Goal: Information Seeking & Learning: Learn about a topic

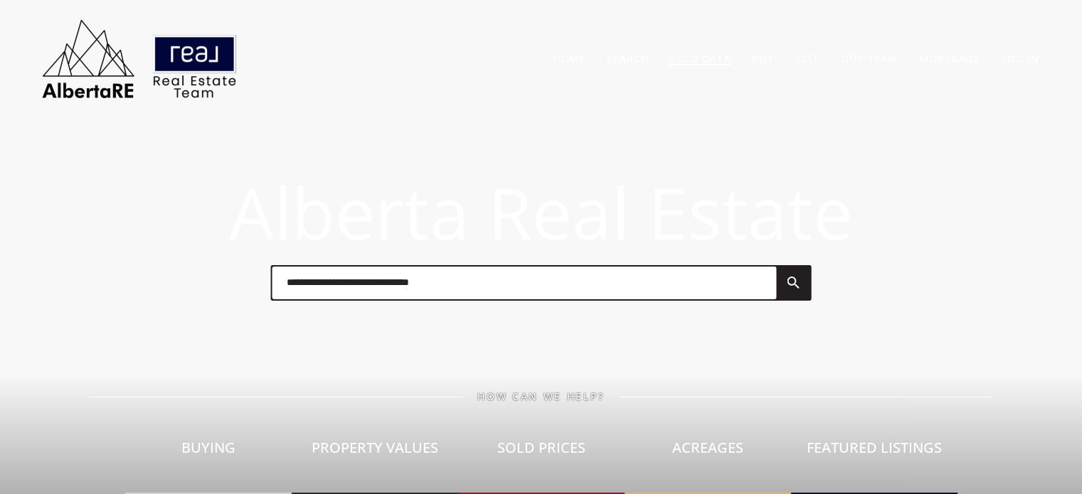
click at [696, 56] on link "Sold Data" at bounding box center [700, 59] width 60 height 14
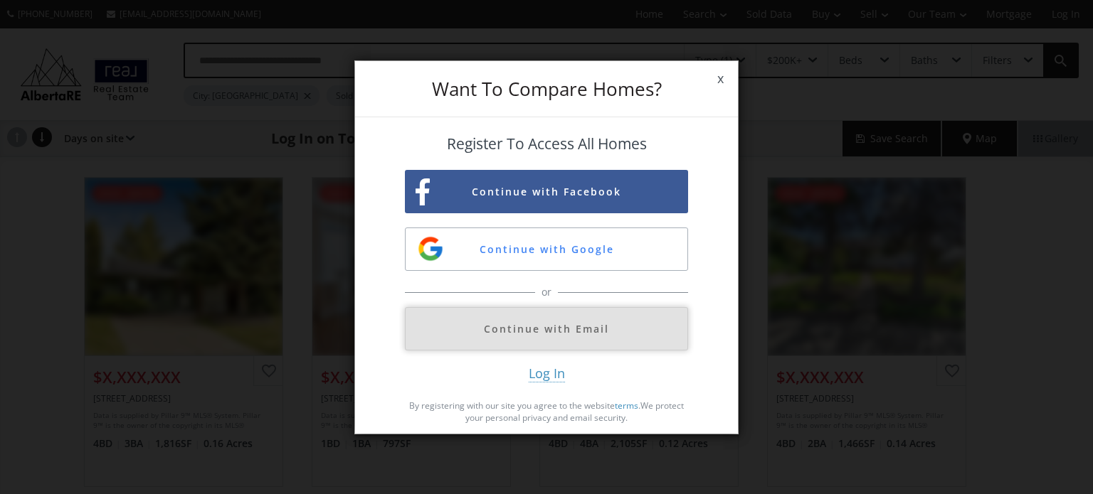
click at [582, 337] on button "Continue with Email" at bounding box center [546, 328] width 283 height 43
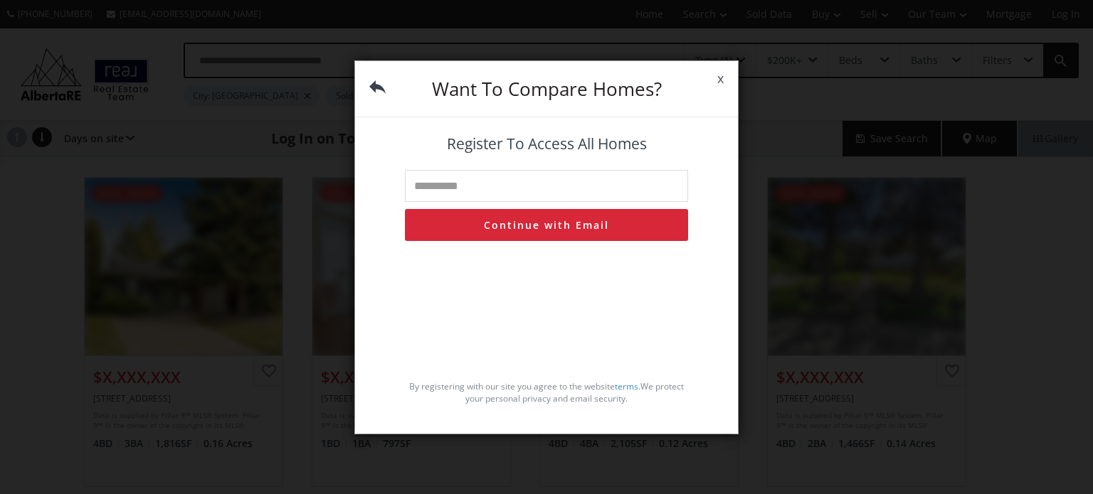
click at [535, 184] on input "text" at bounding box center [546, 186] width 283 height 32
type input "**********"
click at [543, 225] on button "Continue with Email" at bounding box center [546, 225] width 283 height 32
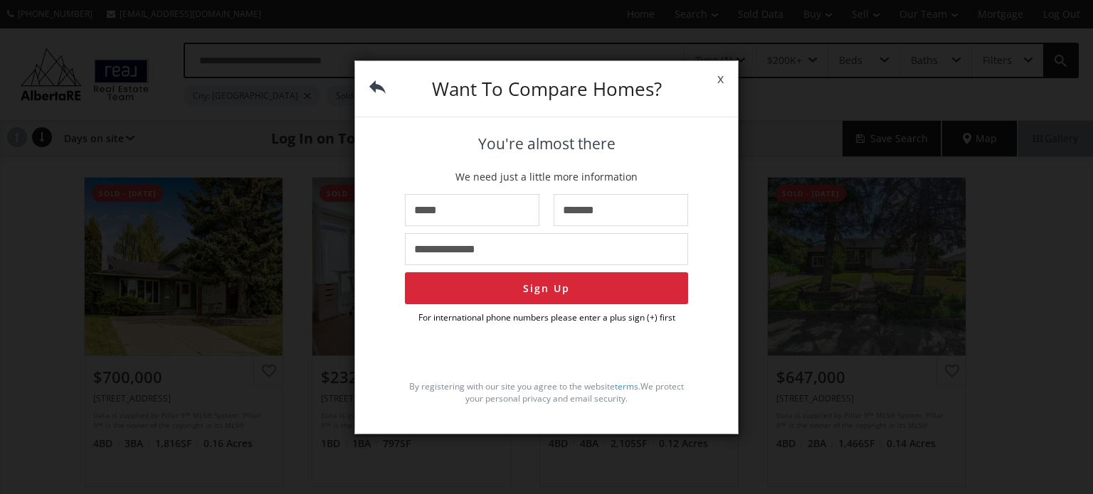
click at [726, 80] on span "x" at bounding box center [720, 79] width 35 height 40
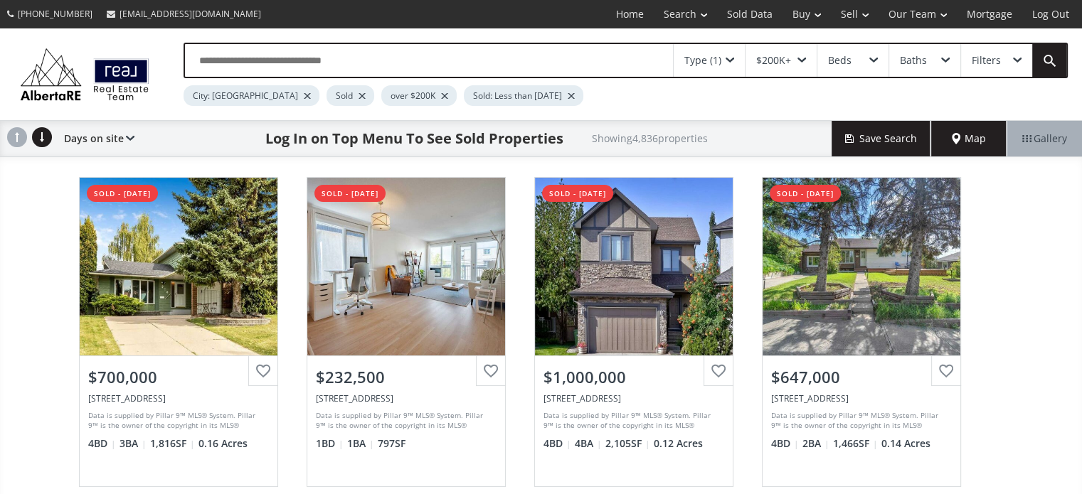
click at [270, 56] on input "text" at bounding box center [429, 60] width 488 height 33
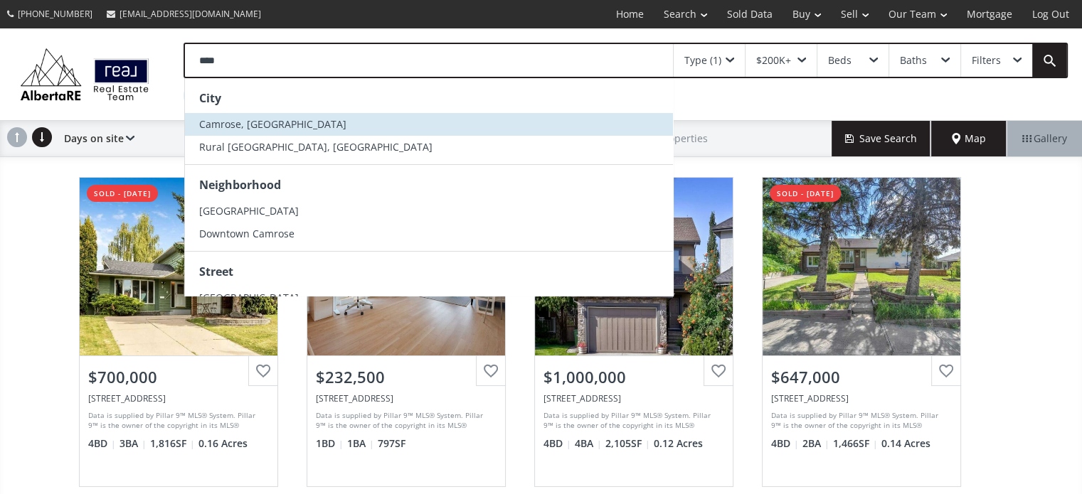
type input "****"
click at [239, 120] on span "Camrose, [GEOGRAPHIC_DATA]" at bounding box center [272, 124] width 147 height 14
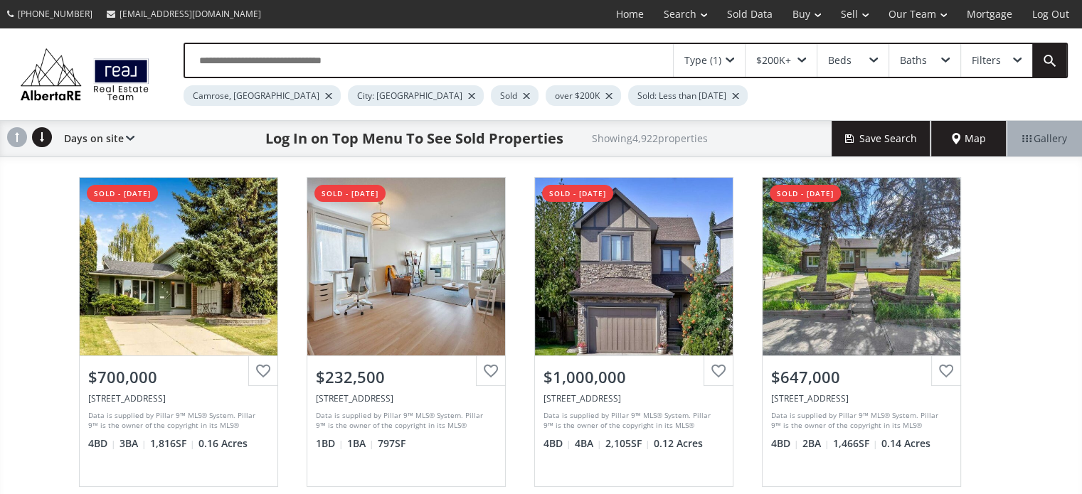
click at [468, 93] on div at bounding box center [471, 96] width 7 height 6
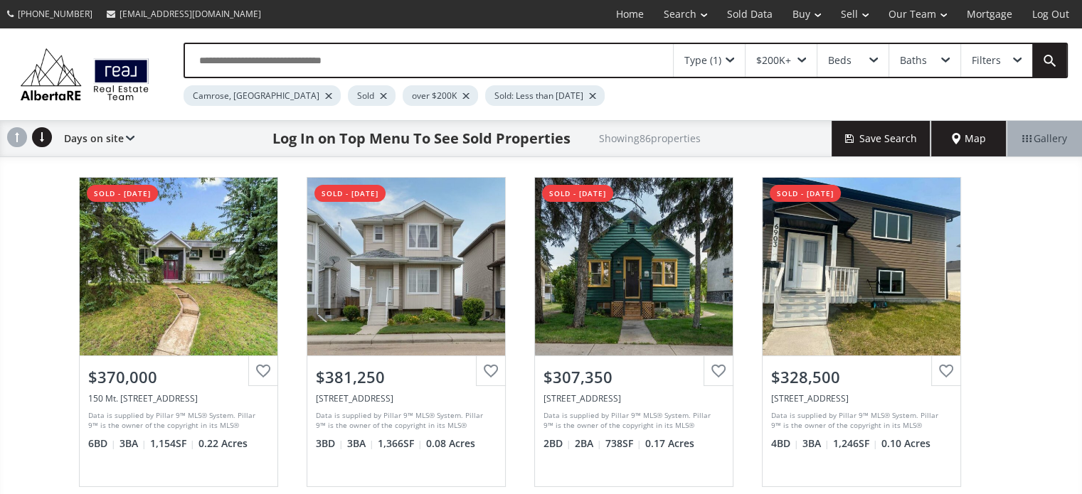
click at [462, 96] on div at bounding box center [465, 96] width 7 height 6
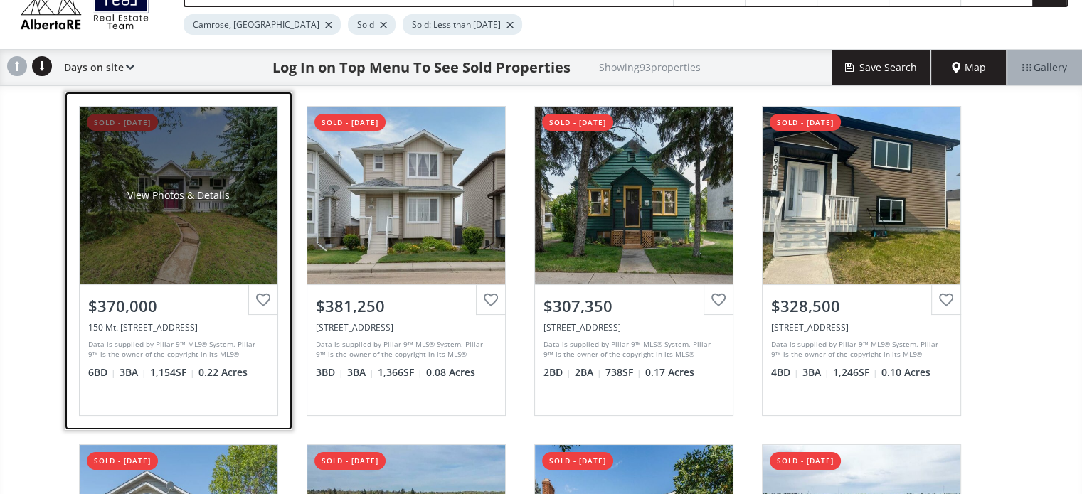
click at [216, 214] on div "View Photos & Details" at bounding box center [179, 196] width 198 height 178
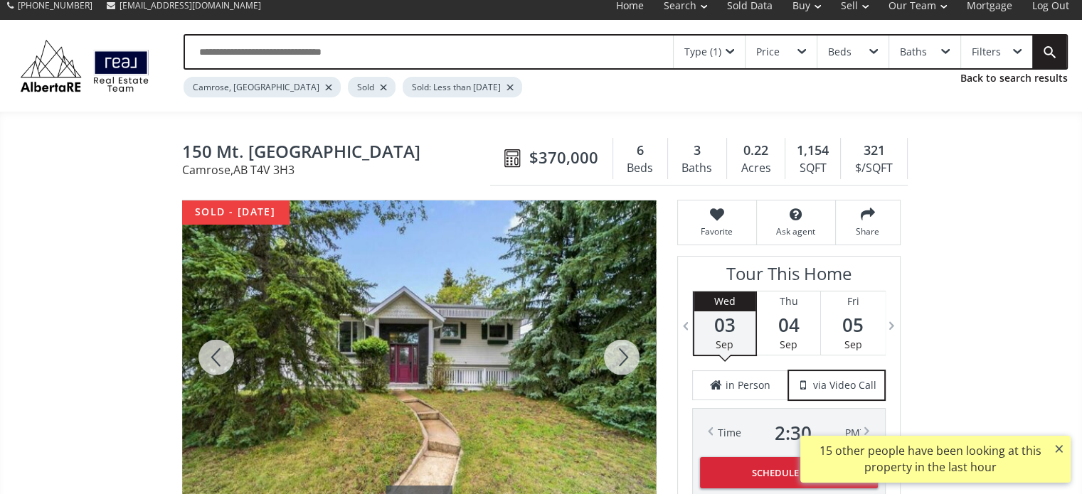
scroll to position [142, 0]
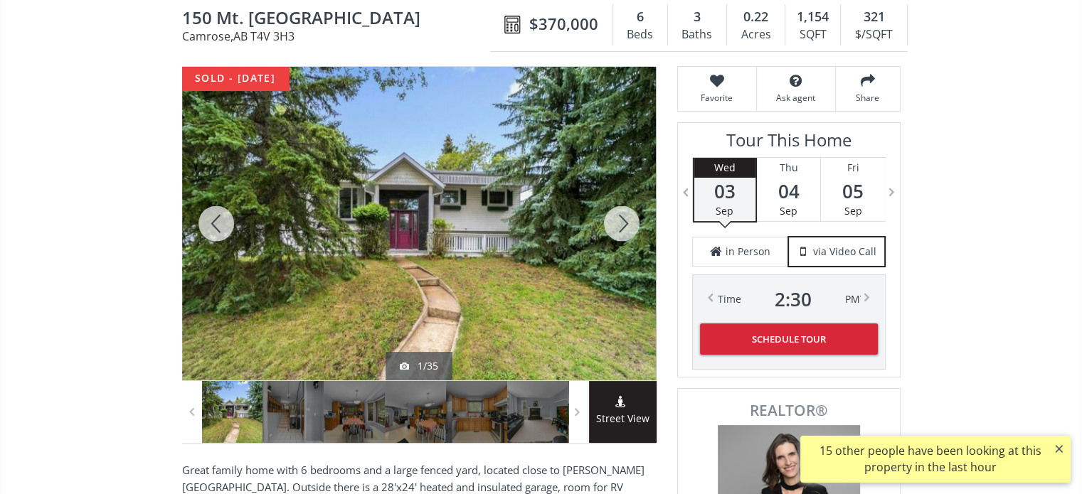
click at [628, 217] on div at bounding box center [622, 224] width 68 height 314
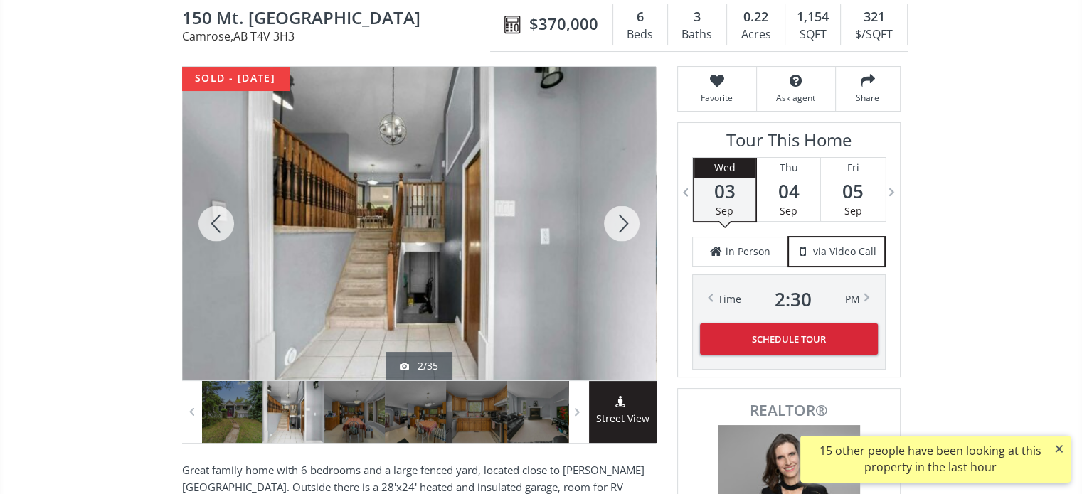
click at [628, 217] on div at bounding box center [622, 224] width 68 height 314
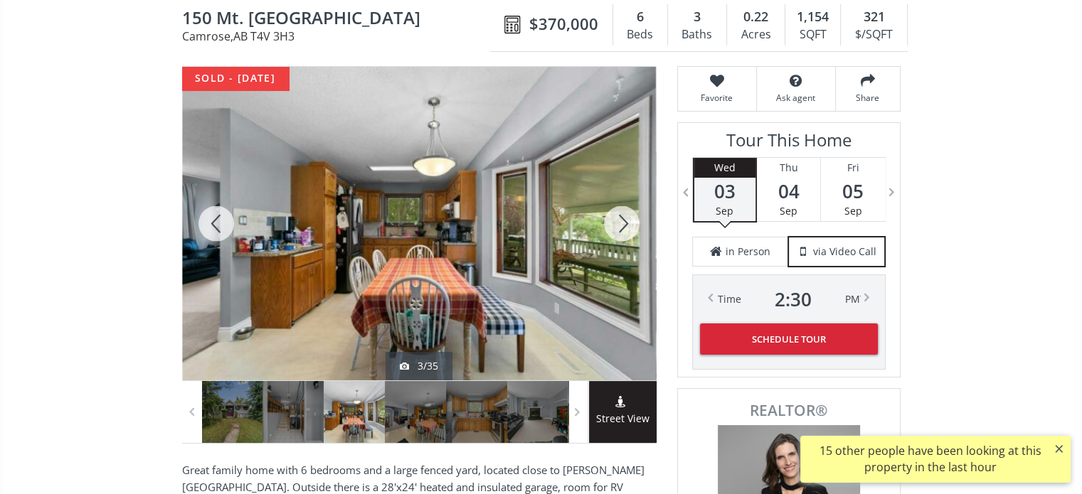
click at [628, 217] on div at bounding box center [622, 224] width 68 height 314
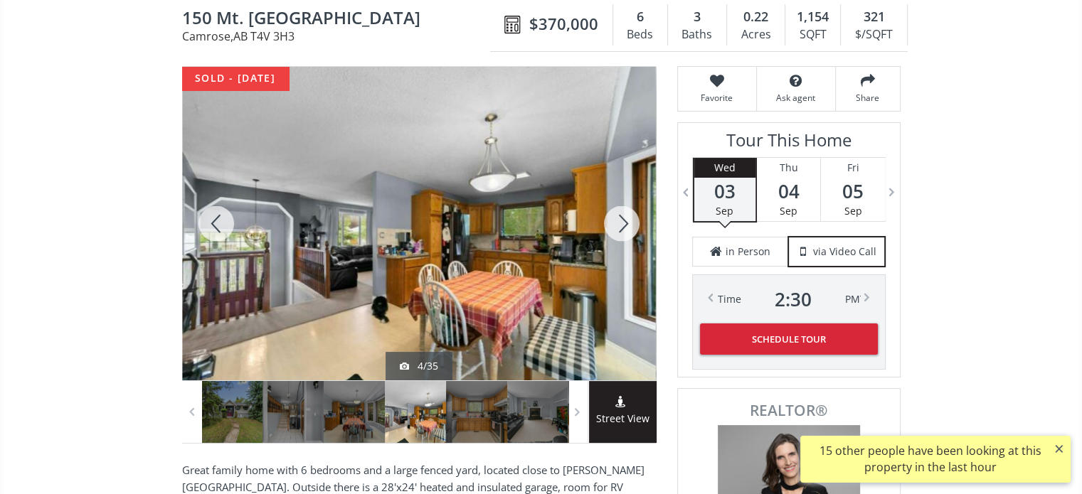
click at [628, 217] on div at bounding box center [622, 224] width 68 height 314
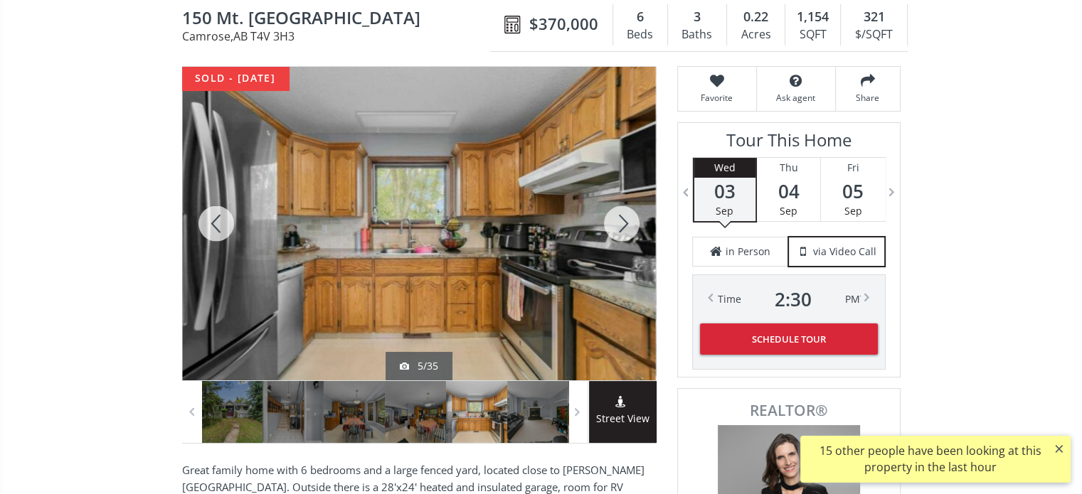
click at [628, 217] on div at bounding box center [622, 224] width 68 height 314
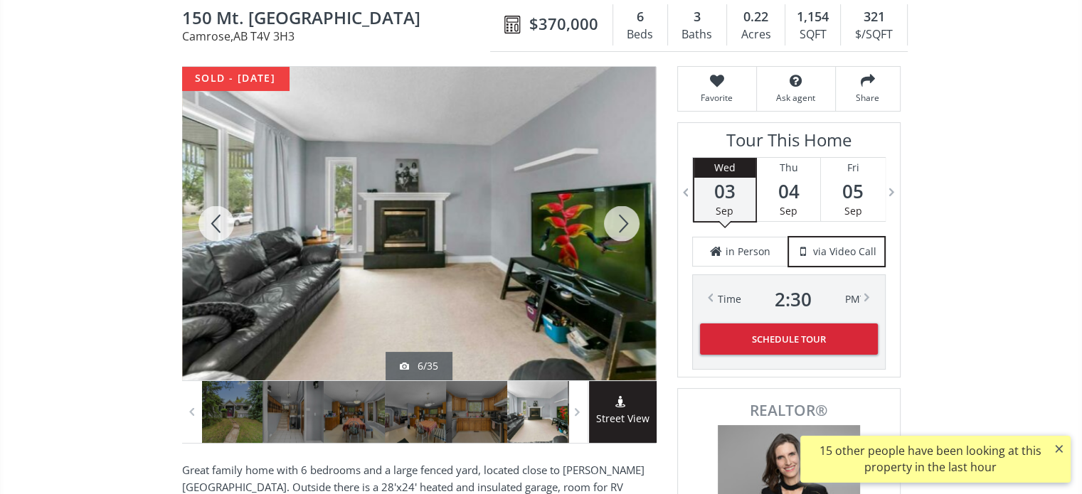
click at [628, 216] on div at bounding box center [622, 224] width 68 height 314
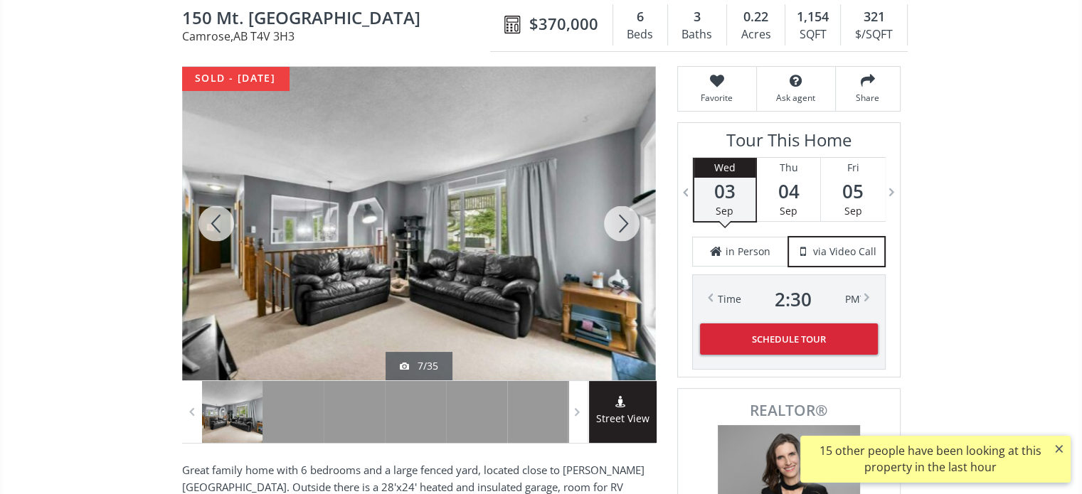
click at [628, 216] on div at bounding box center [622, 224] width 68 height 314
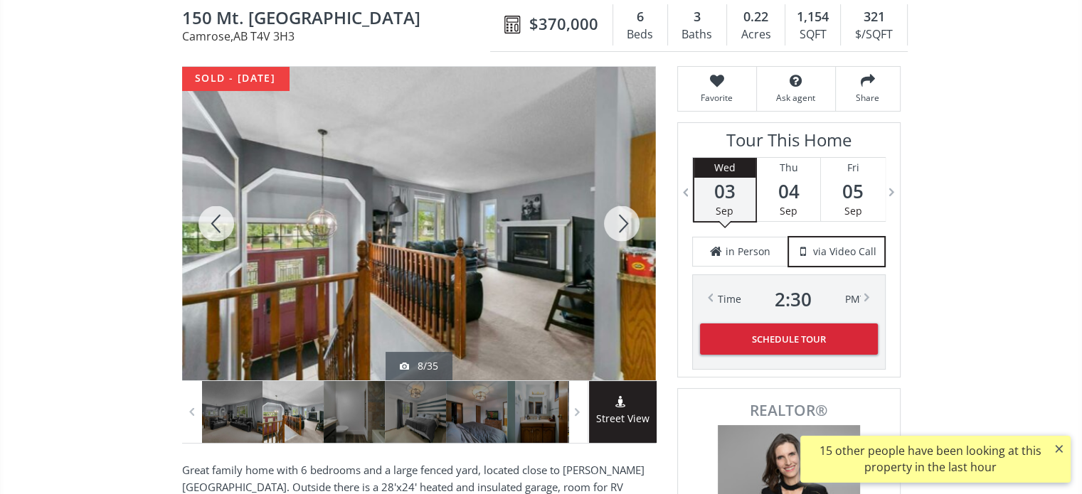
click at [628, 216] on div at bounding box center [622, 224] width 68 height 314
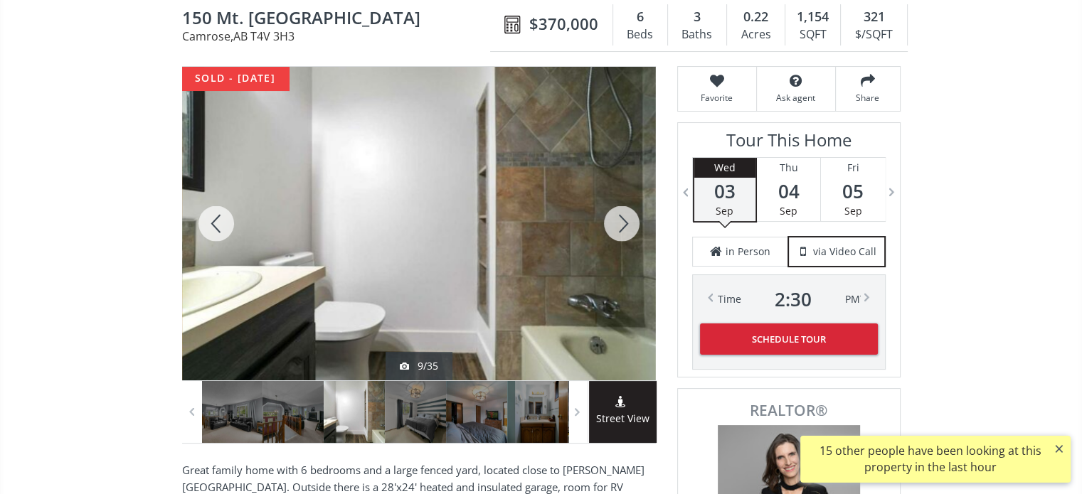
click at [628, 216] on div at bounding box center [622, 224] width 68 height 314
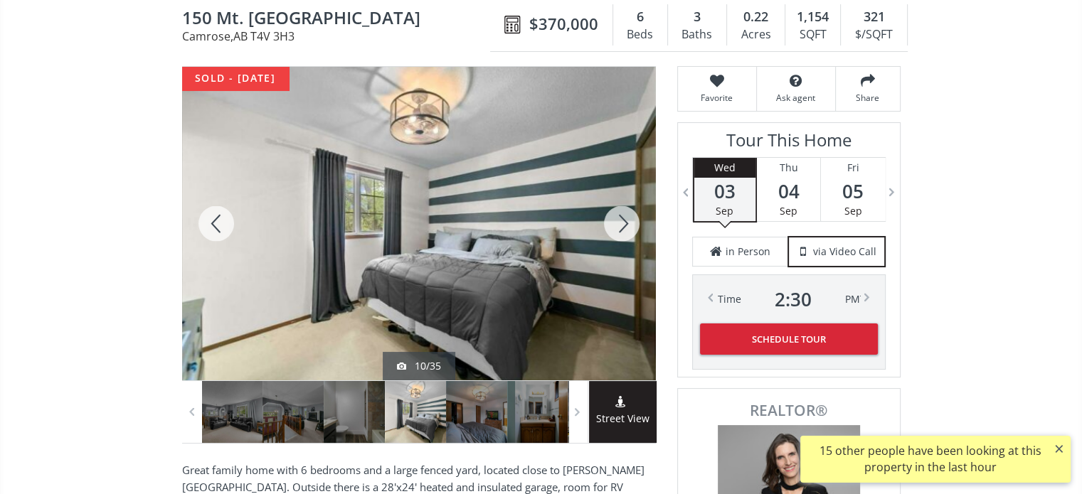
click at [628, 216] on div at bounding box center [622, 224] width 68 height 314
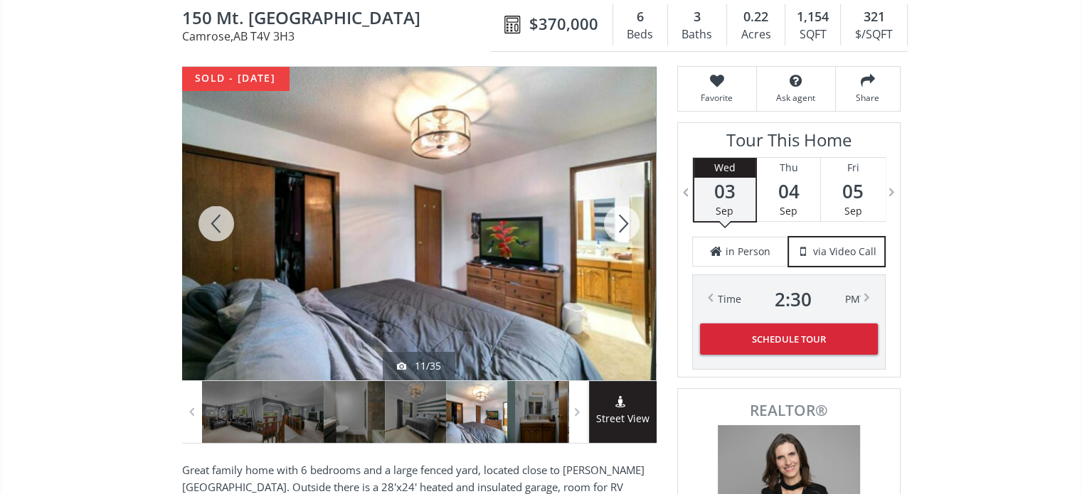
click at [628, 216] on div at bounding box center [622, 224] width 68 height 314
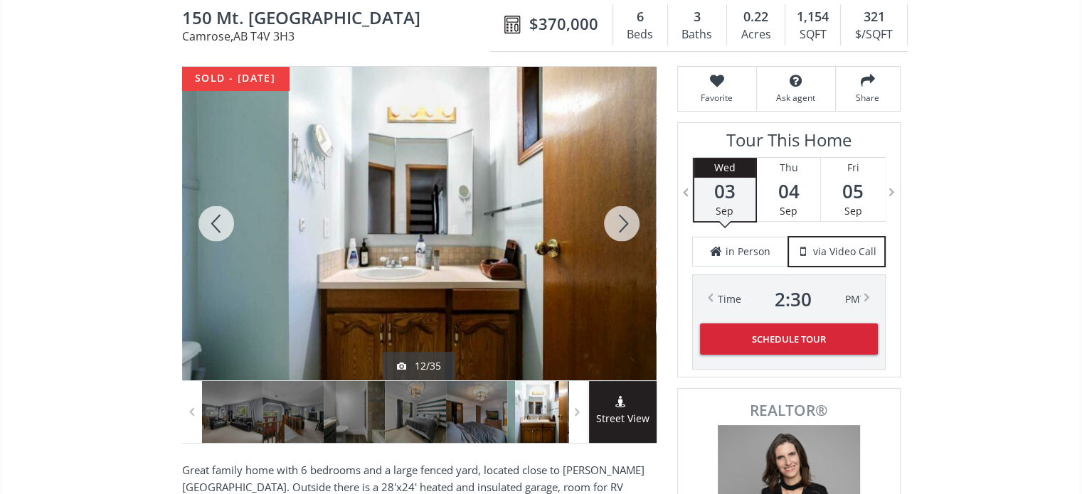
click at [628, 216] on div at bounding box center [622, 224] width 68 height 314
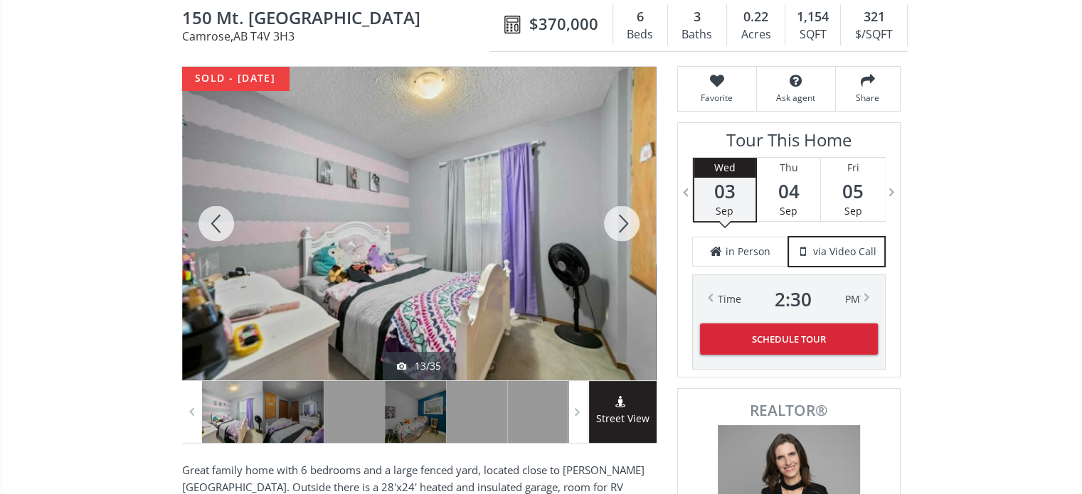
click at [628, 216] on div at bounding box center [622, 224] width 68 height 314
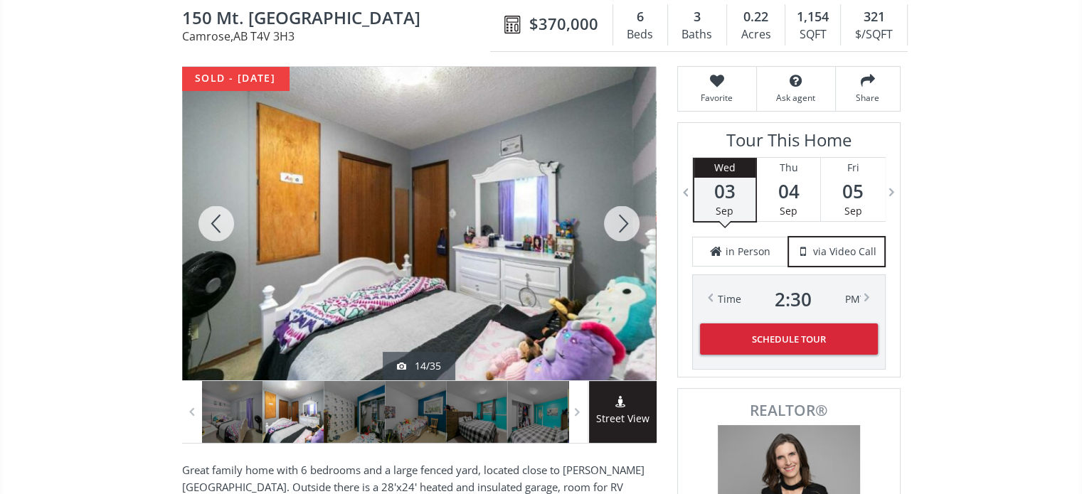
click at [628, 216] on div at bounding box center [622, 224] width 68 height 314
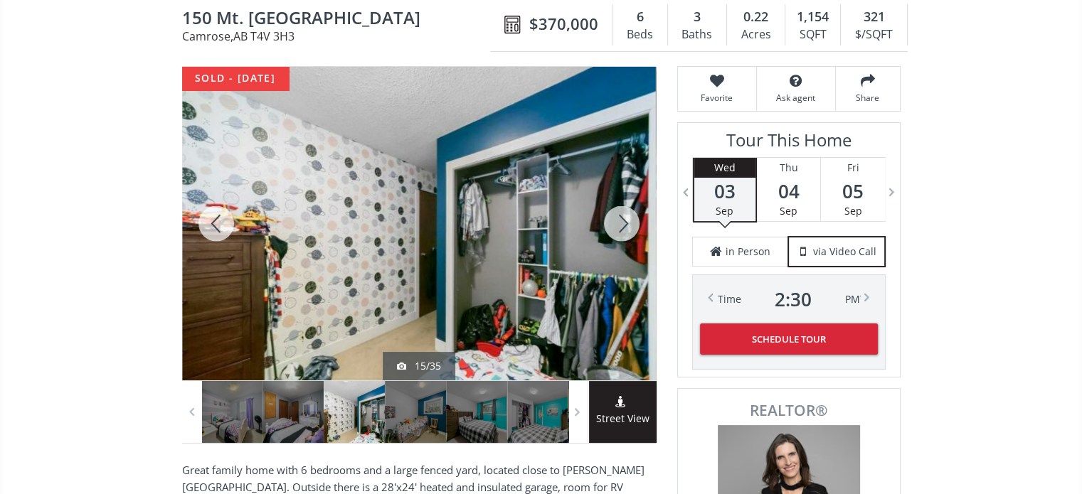
click at [628, 216] on div at bounding box center [622, 224] width 68 height 314
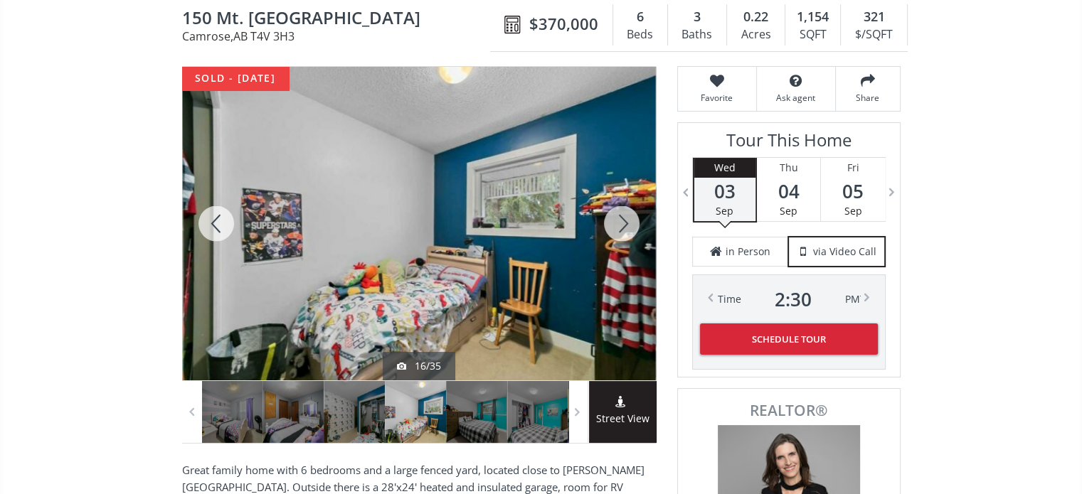
click at [628, 216] on div at bounding box center [622, 224] width 68 height 314
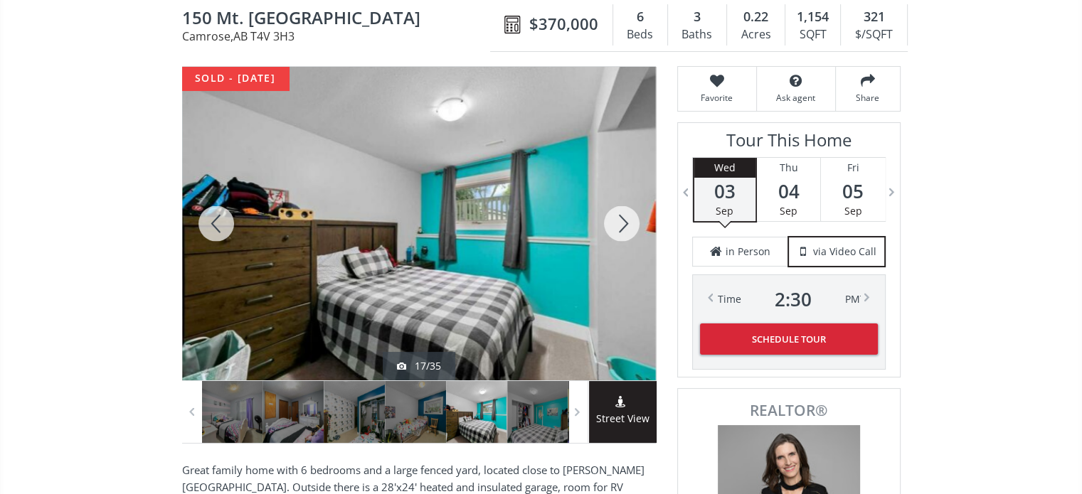
click at [628, 216] on div at bounding box center [622, 224] width 68 height 314
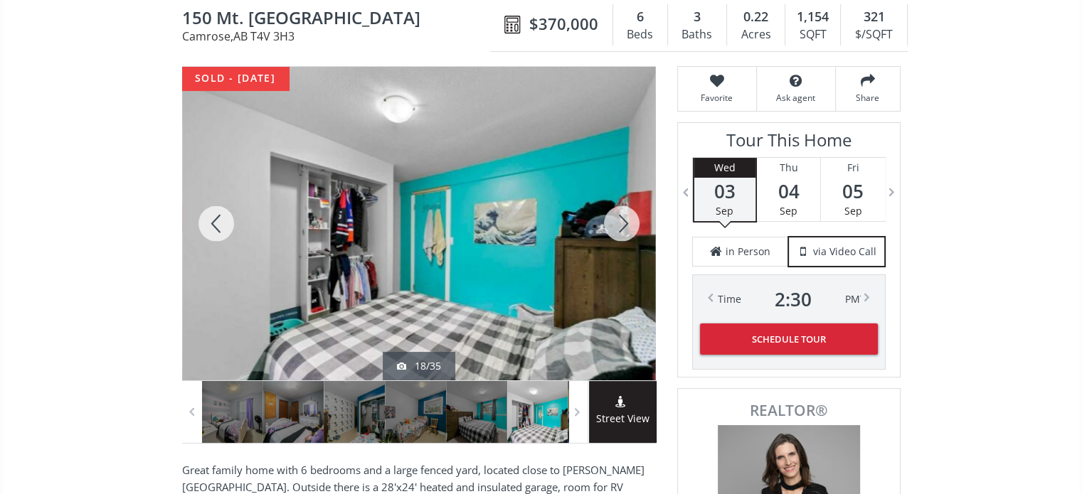
click at [628, 216] on div at bounding box center [622, 224] width 68 height 314
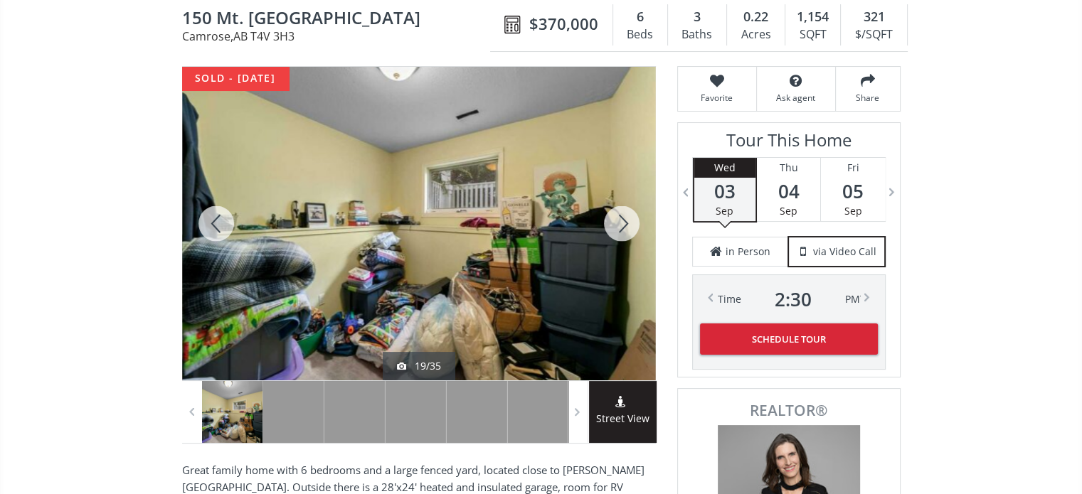
click at [628, 216] on div at bounding box center [622, 224] width 68 height 314
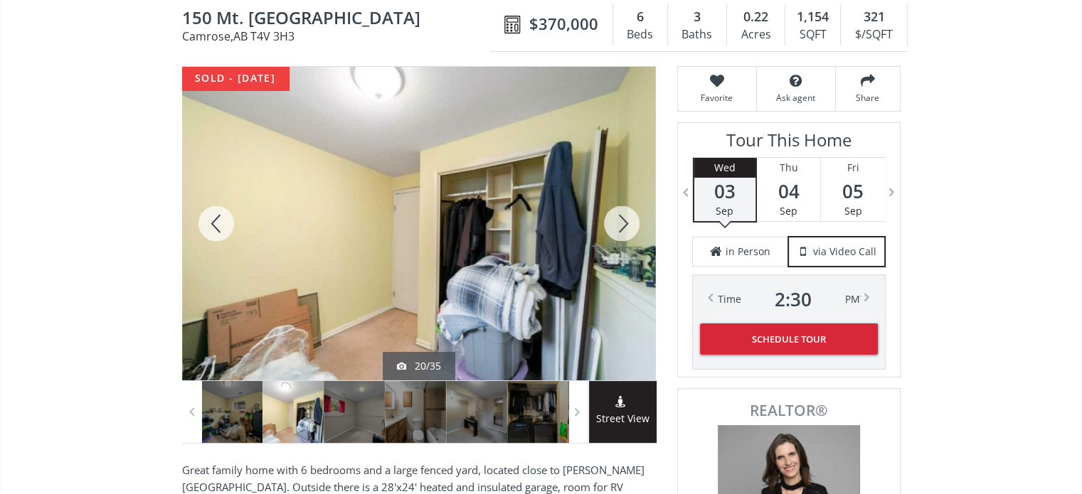
click at [628, 216] on div at bounding box center [622, 224] width 68 height 314
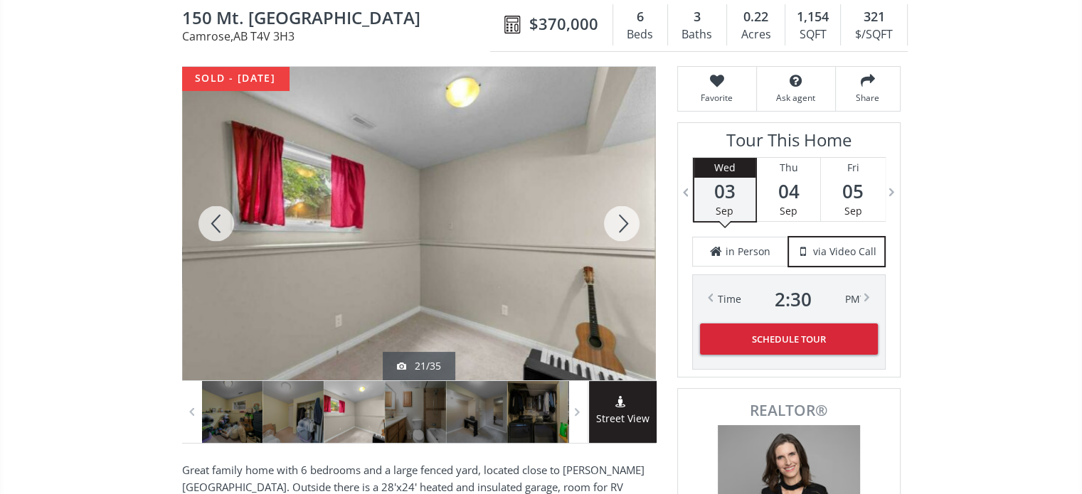
click at [628, 216] on div at bounding box center [622, 224] width 68 height 314
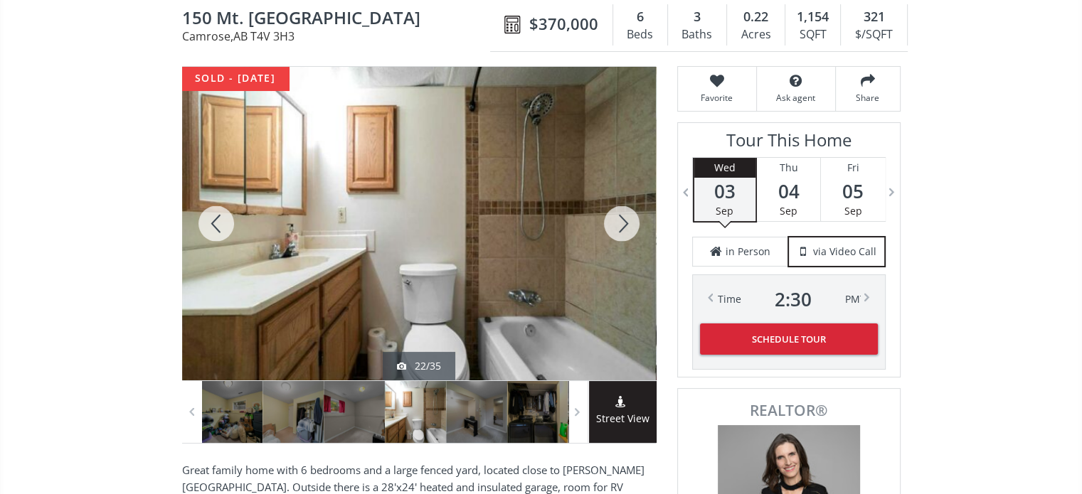
click at [628, 216] on div at bounding box center [622, 224] width 68 height 314
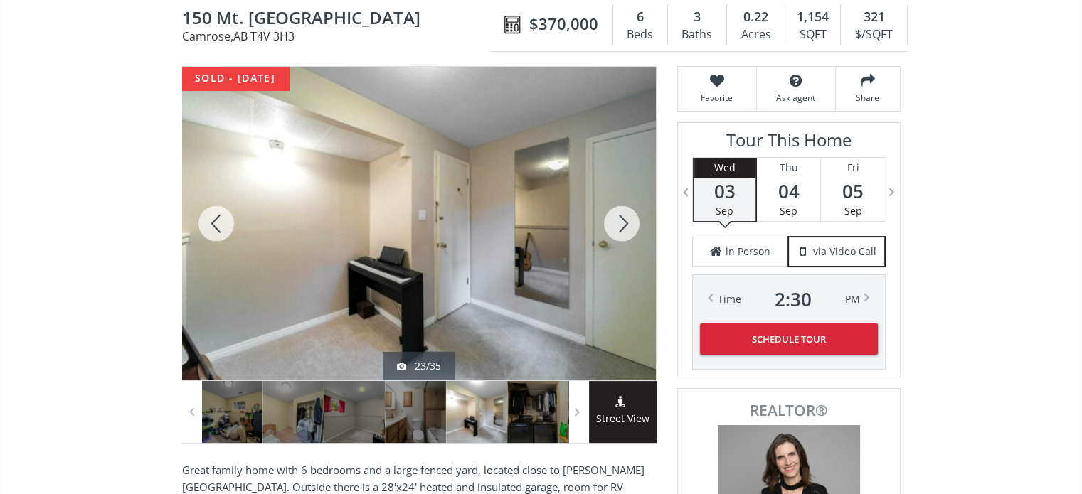
click at [628, 216] on div at bounding box center [622, 224] width 68 height 314
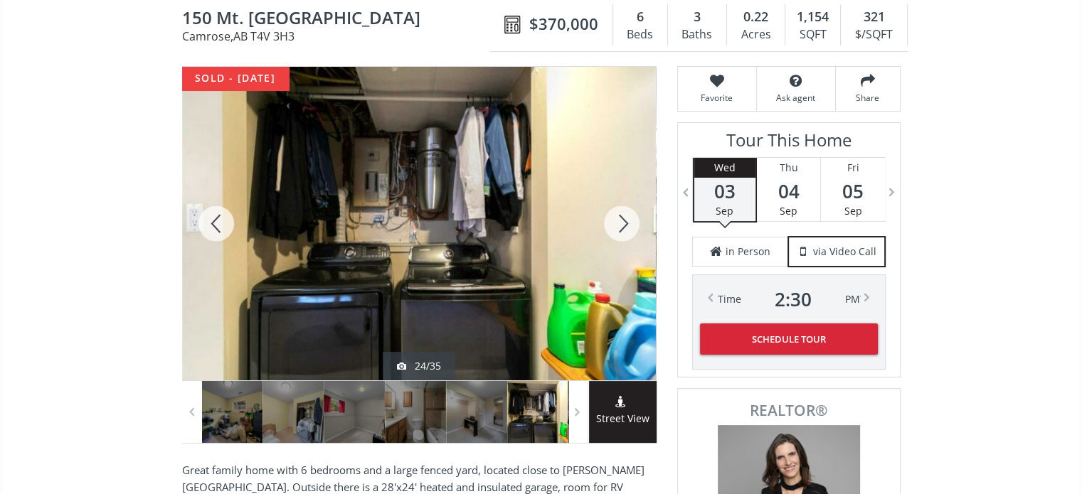
click at [628, 216] on div at bounding box center [622, 224] width 68 height 314
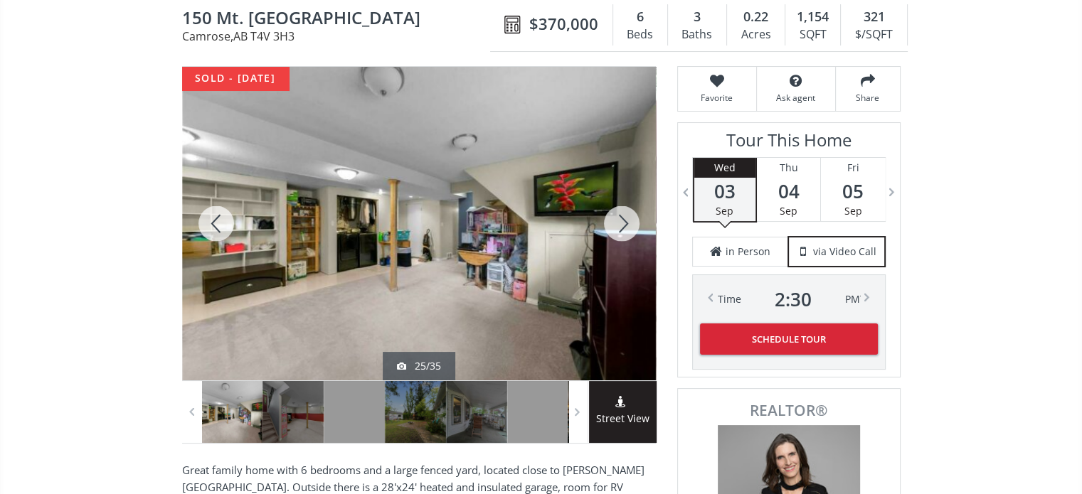
click at [629, 216] on div at bounding box center [622, 224] width 68 height 314
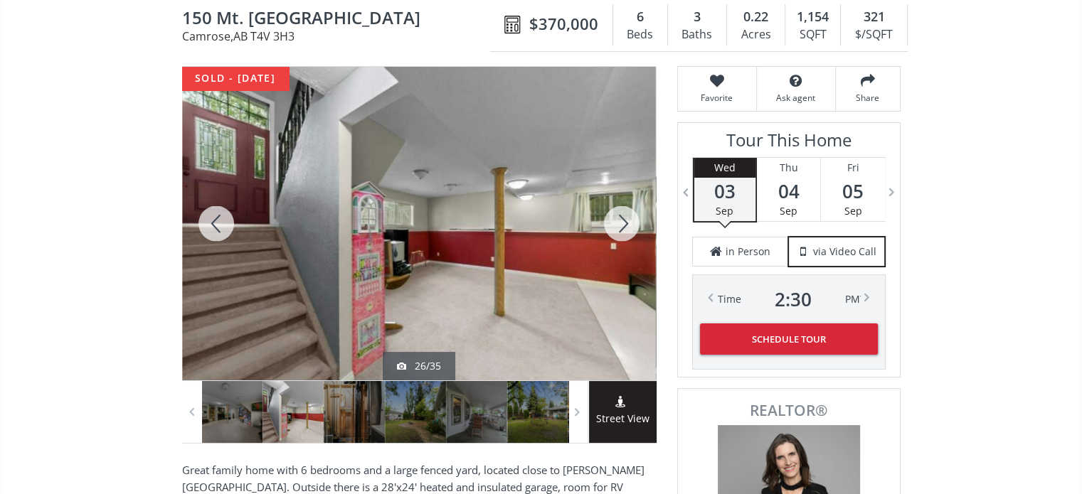
click at [629, 216] on div at bounding box center [622, 224] width 68 height 314
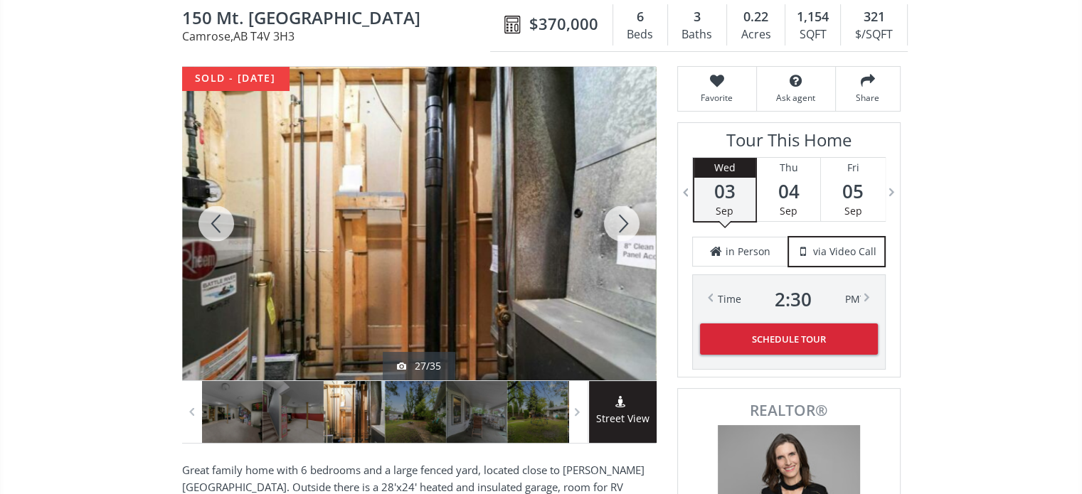
click at [629, 216] on div at bounding box center [622, 224] width 68 height 314
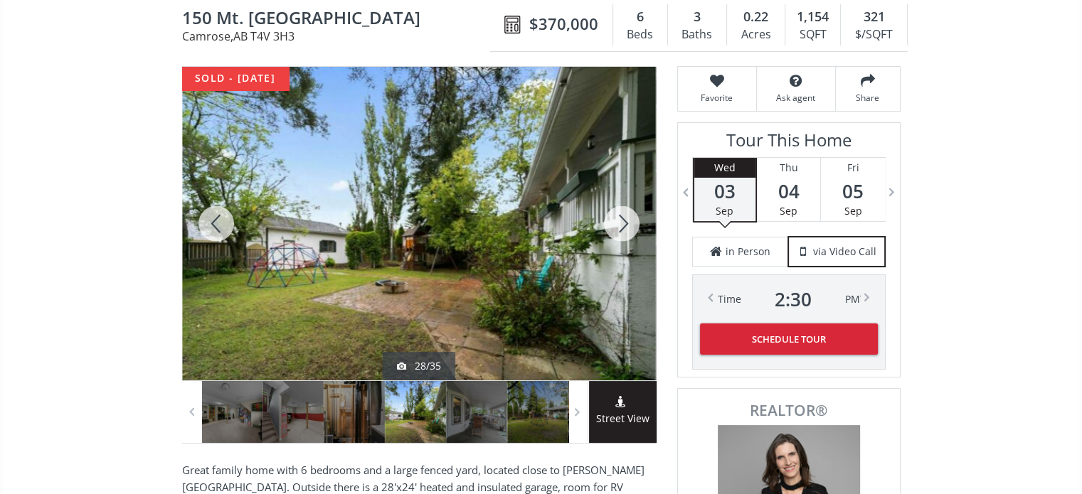
click at [629, 216] on div at bounding box center [622, 224] width 68 height 314
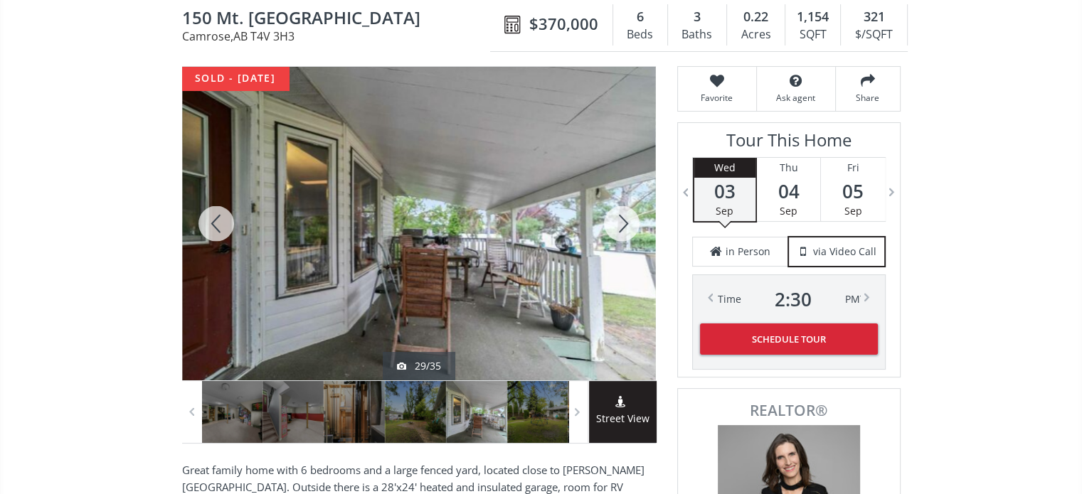
click at [629, 216] on div at bounding box center [622, 224] width 68 height 314
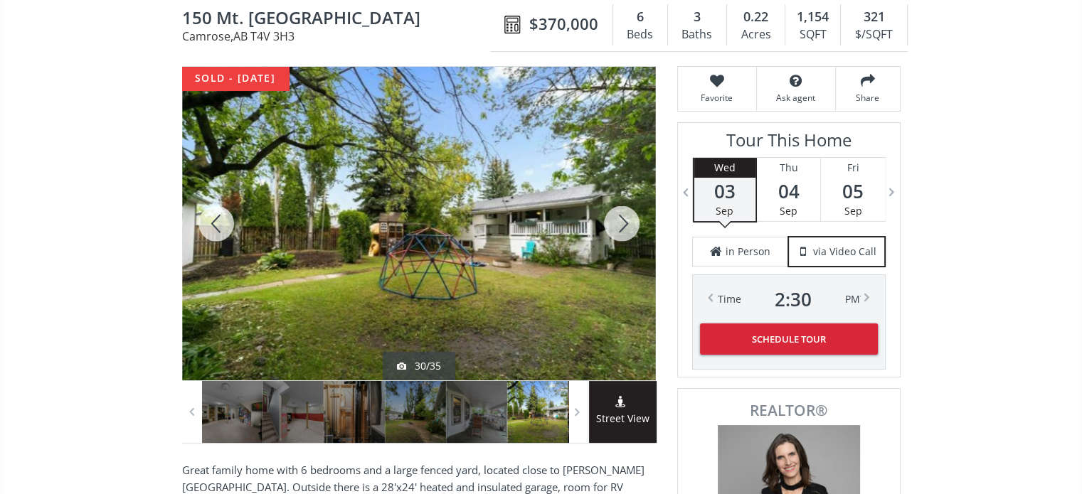
click at [629, 216] on div at bounding box center [622, 224] width 68 height 314
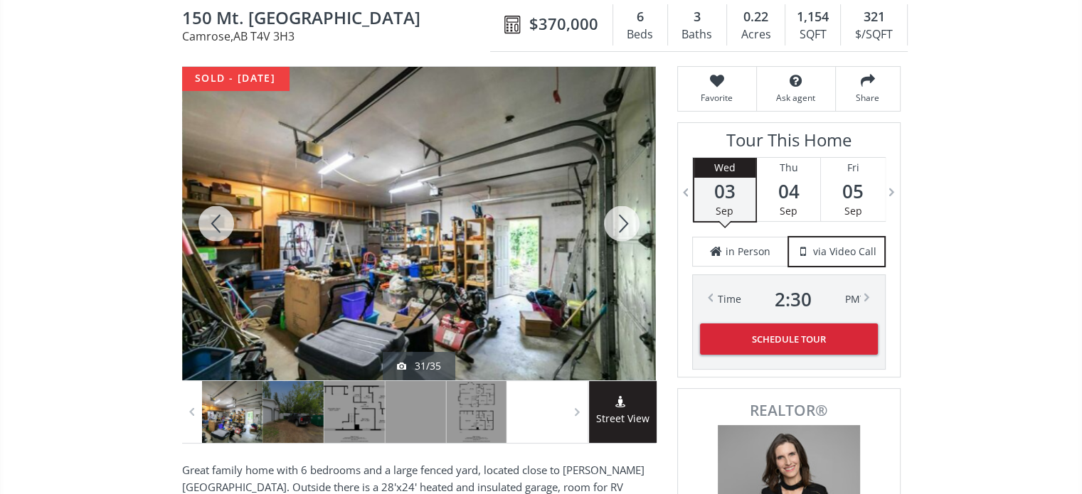
click at [629, 216] on div at bounding box center [622, 224] width 68 height 314
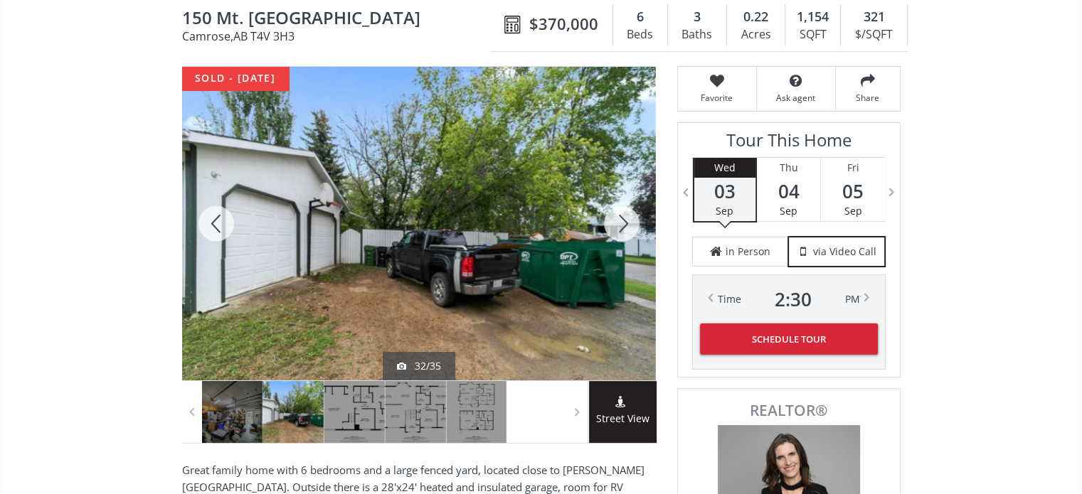
click at [212, 221] on div at bounding box center [216, 224] width 68 height 314
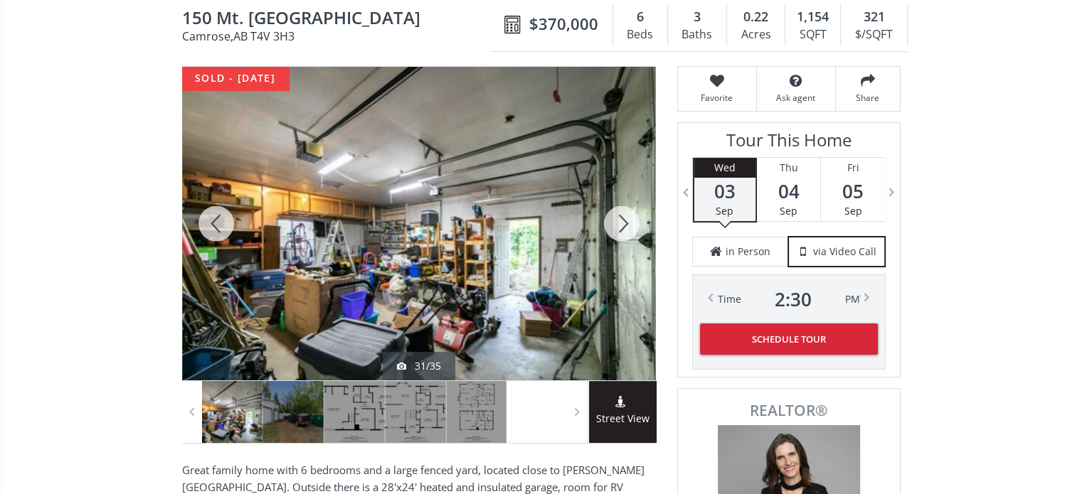
click at [625, 227] on div at bounding box center [622, 224] width 68 height 314
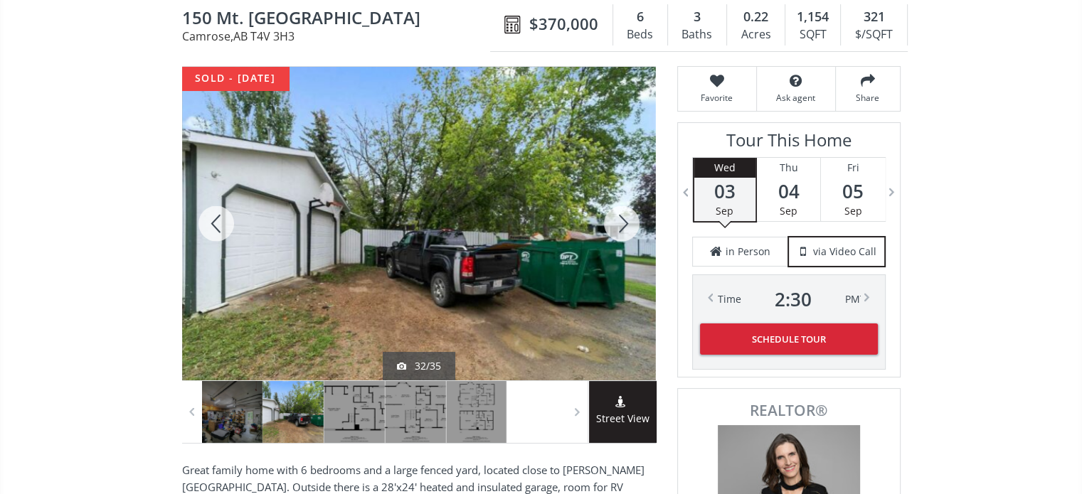
click at [625, 227] on div at bounding box center [622, 224] width 68 height 314
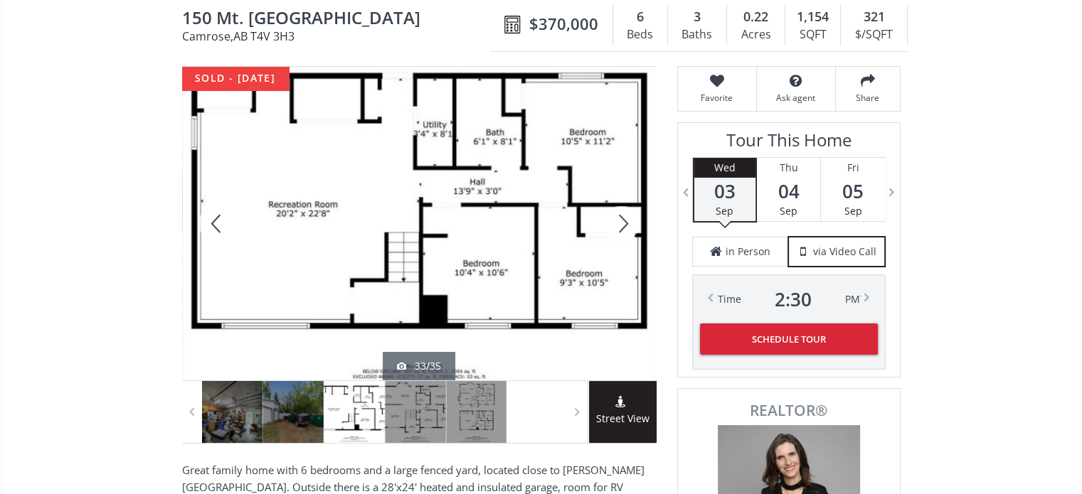
click at [625, 227] on div at bounding box center [622, 224] width 68 height 314
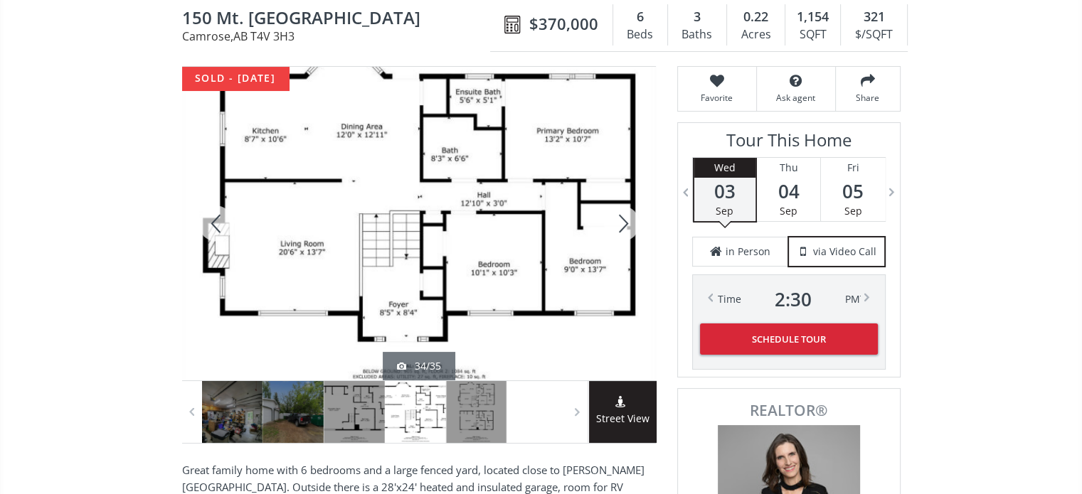
click at [625, 227] on div at bounding box center [622, 224] width 68 height 314
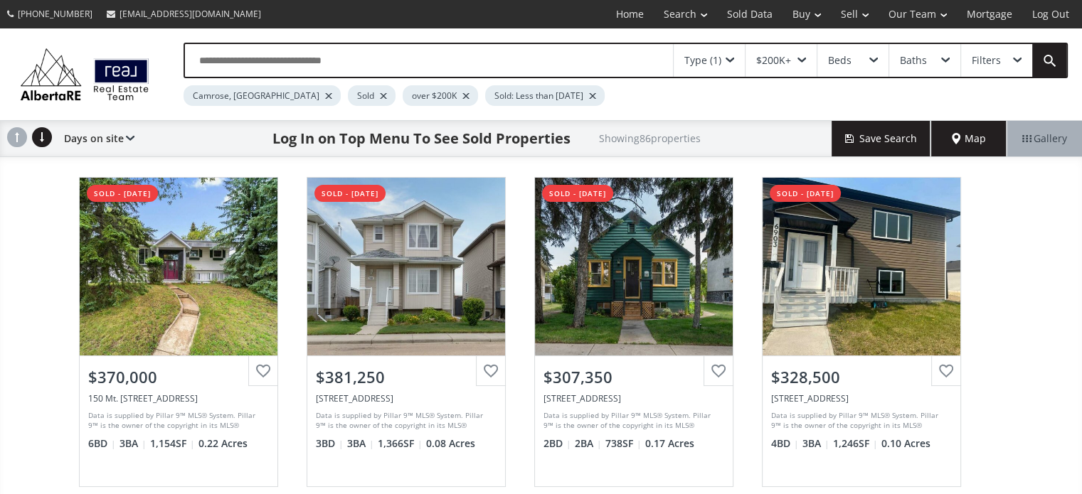
click at [462, 93] on div at bounding box center [465, 96] width 7 height 6
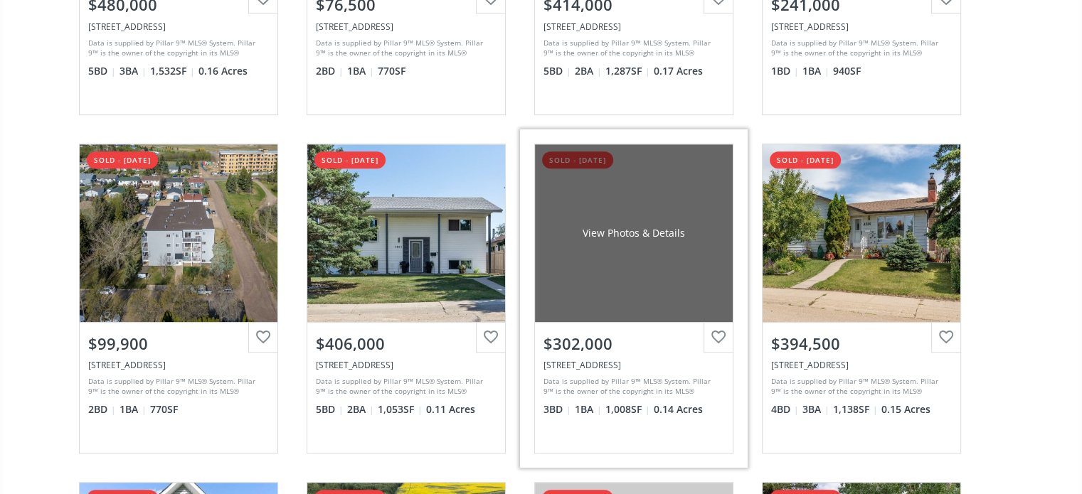
scroll to position [783, 0]
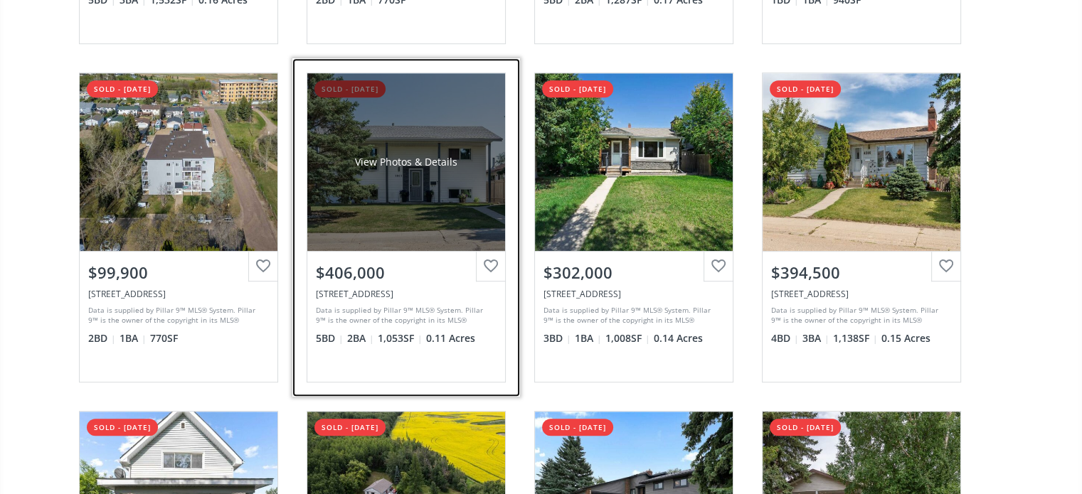
click at [452, 213] on div "View Photos & Details" at bounding box center [406, 162] width 198 height 178
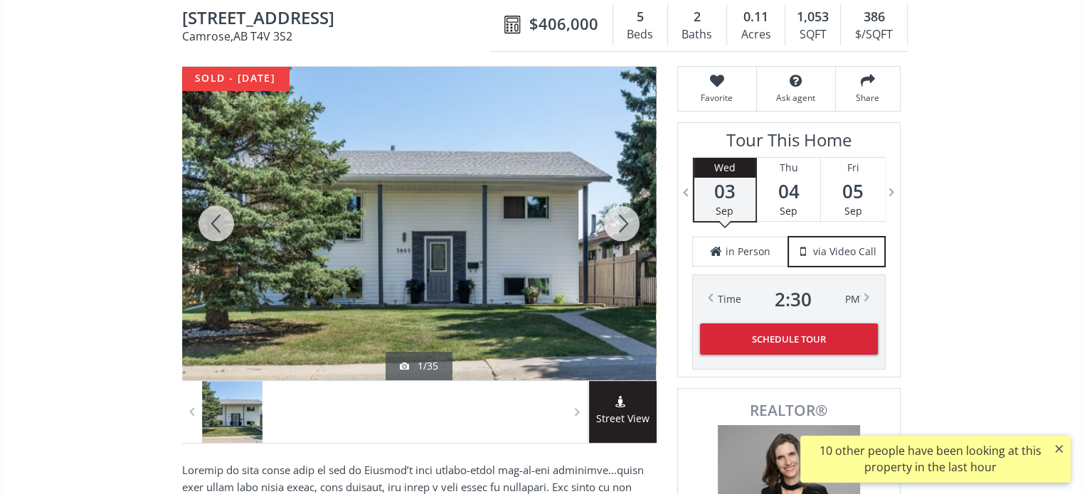
scroll to position [144, 0]
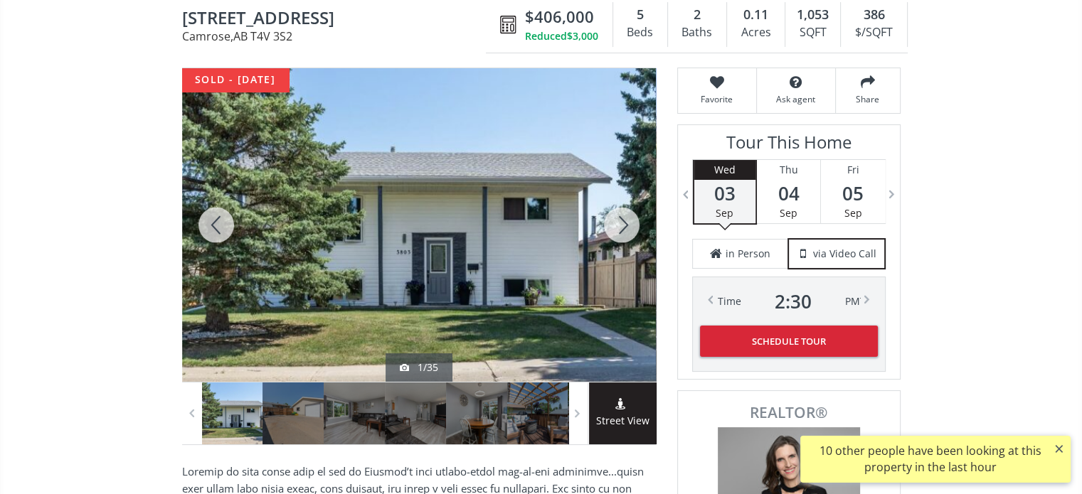
click at [628, 216] on div at bounding box center [622, 225] width 68 height 314
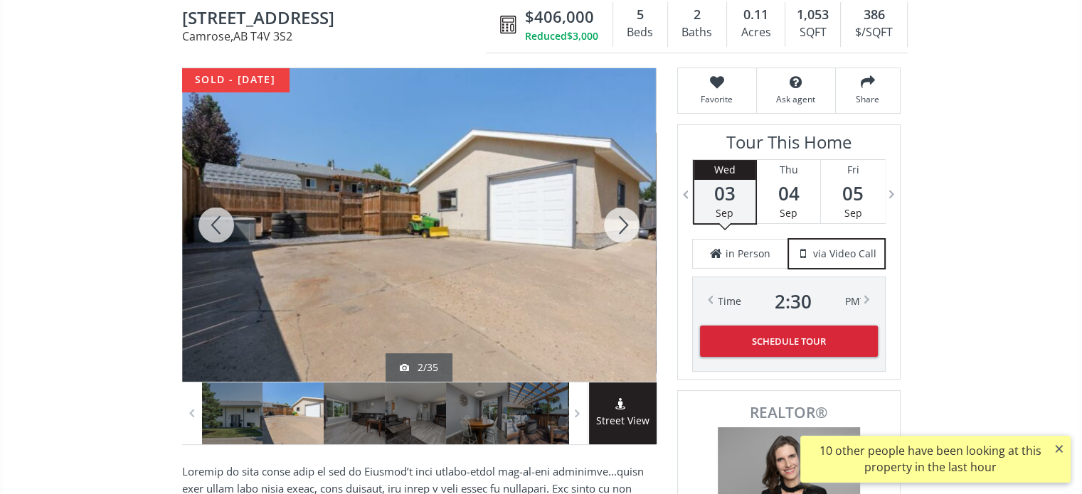
click at [628, 216] on div at bounding box center [622, 225] width 68 height 314
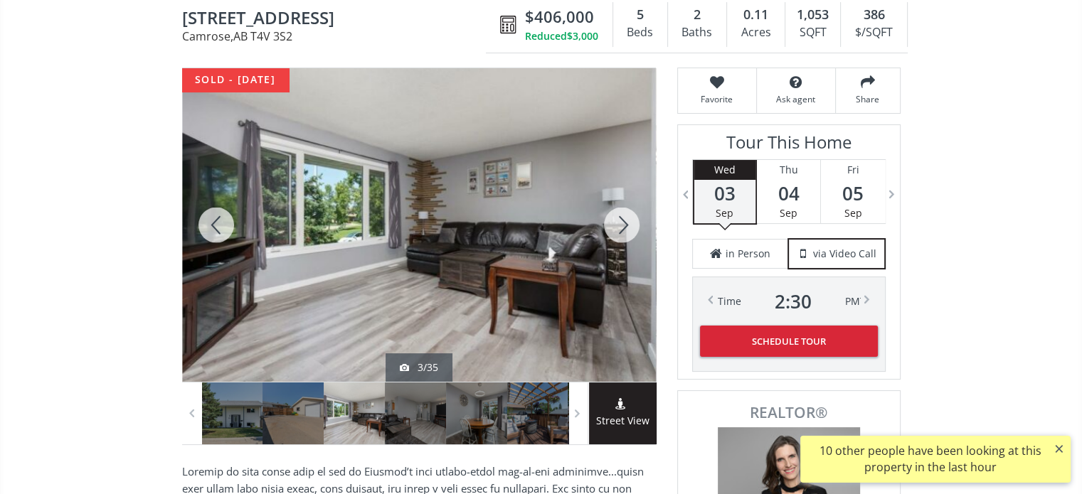
click at [629, 216] on div at bounding box center [622, 225] width 68 height 314
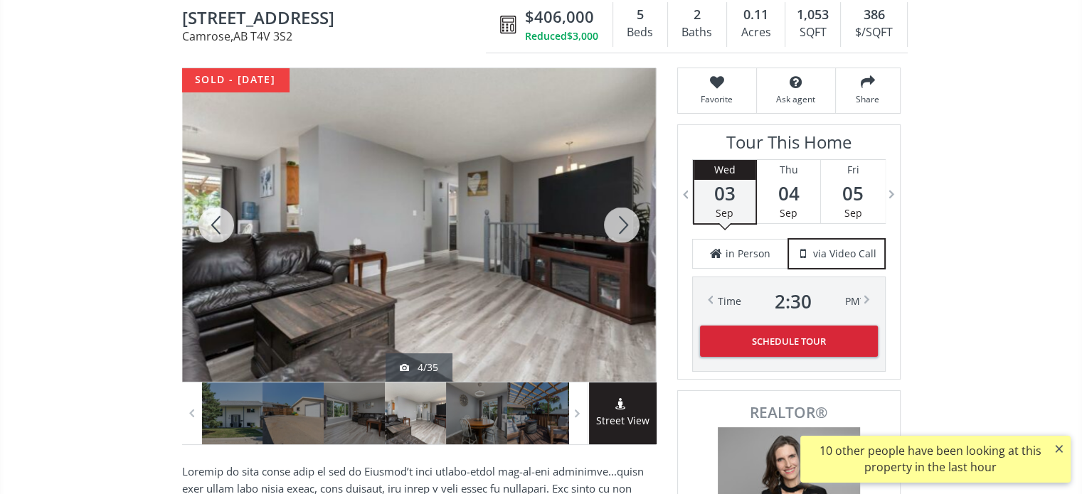
click at [629, 216] on div at bounding box center [622, 225] width 68 height 314
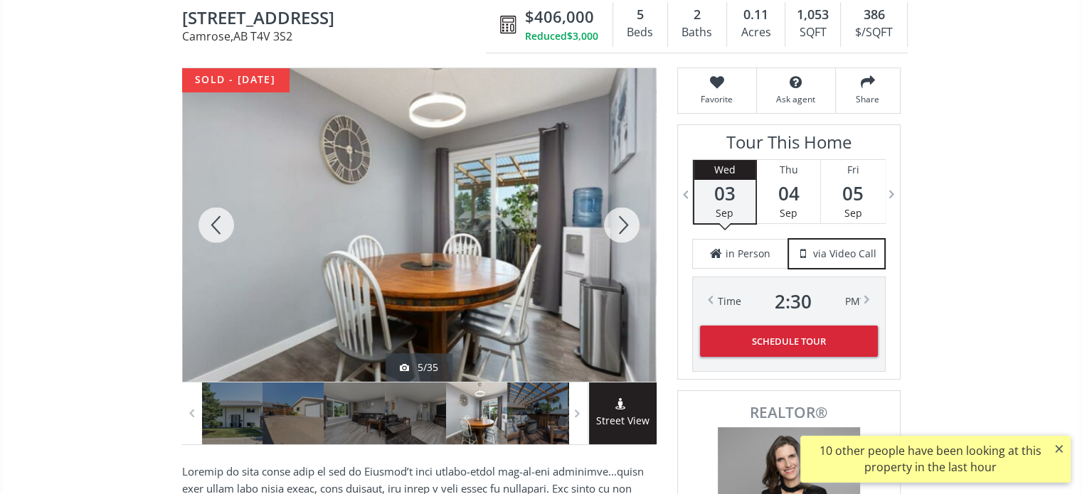
click at [629, 216] on div at bounding box center [622, 225] width 68 height 314
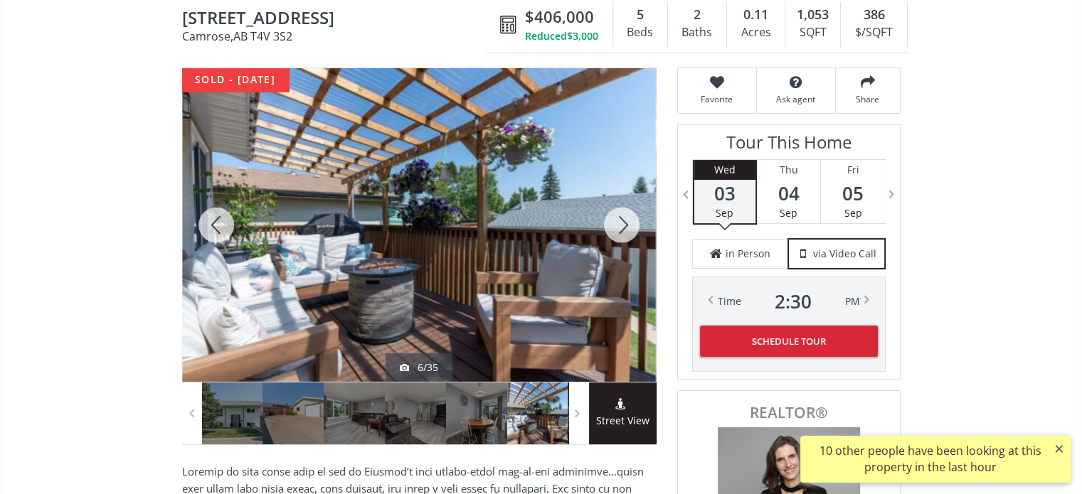
click at [629, 216] on div at bounding box center [622, 225] width 68 height 314
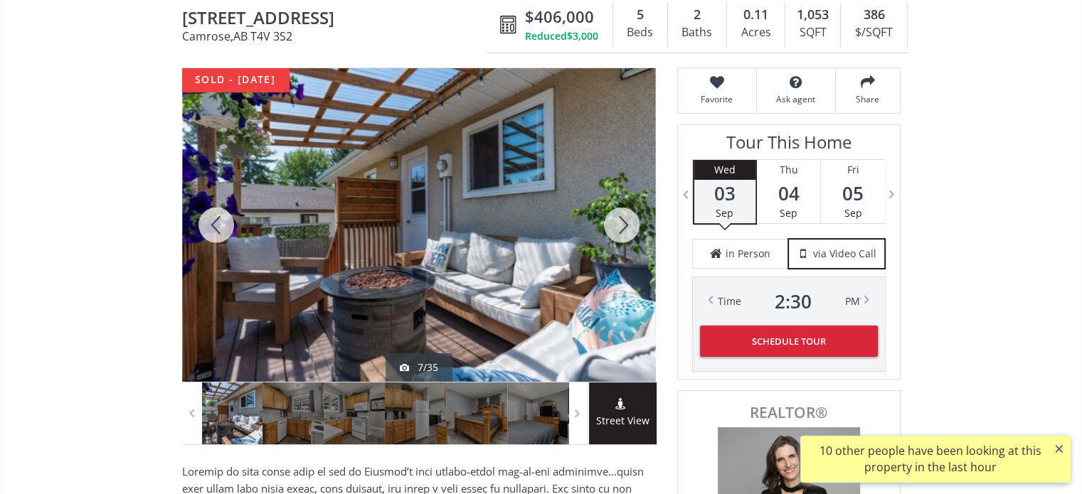
click at [629, 216] on div at bounding box center [622, 225] width 68 height 314
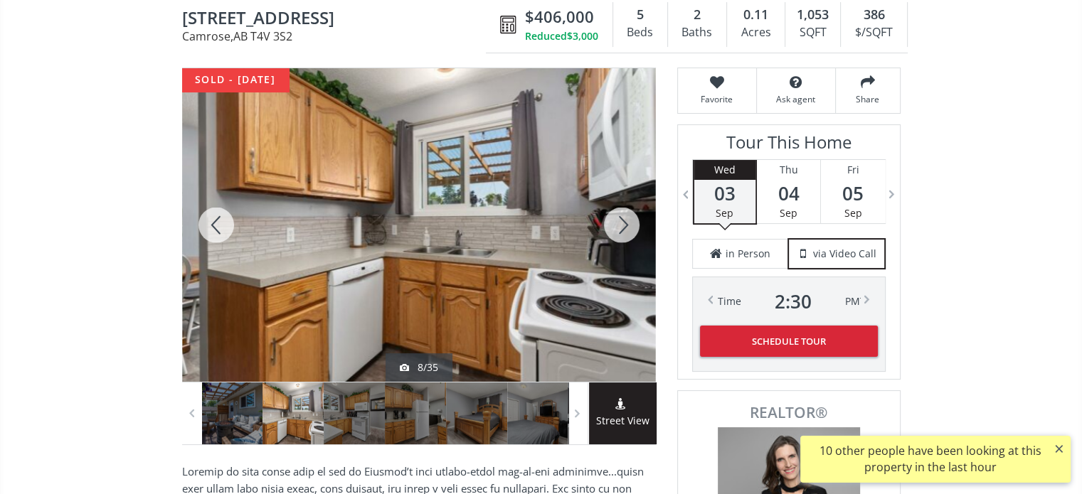
click at [629, 216] on div at bounding box center [622, 225] width 68 height 314
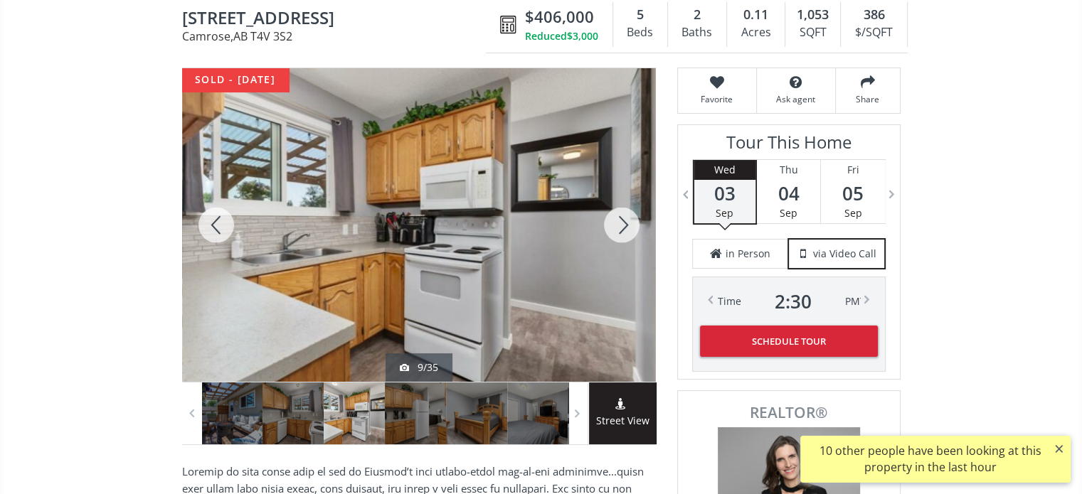
click at [630, 215] on div at bounding box center [622, 225] width 68 height 314
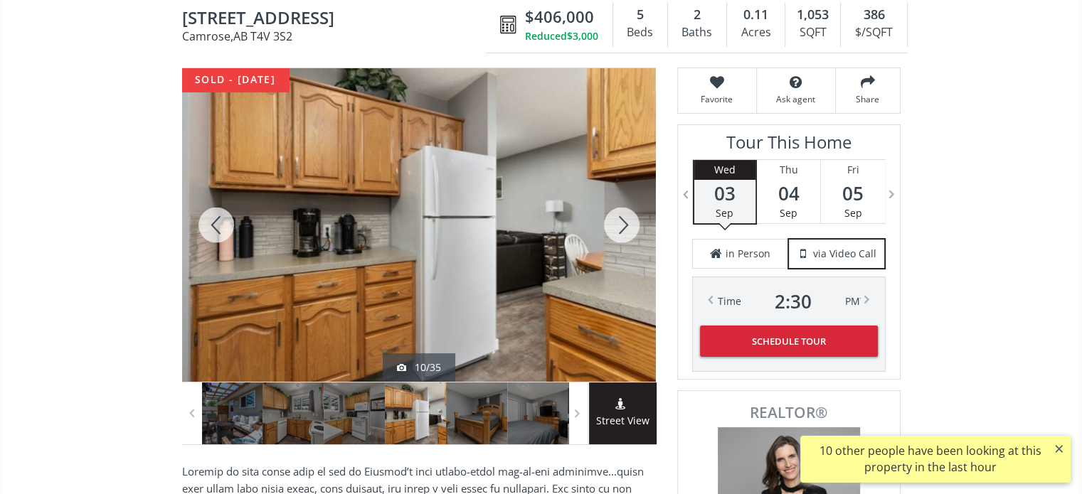
click at [630, 215] on div at bounding box center [622, 225] width 68 height 314
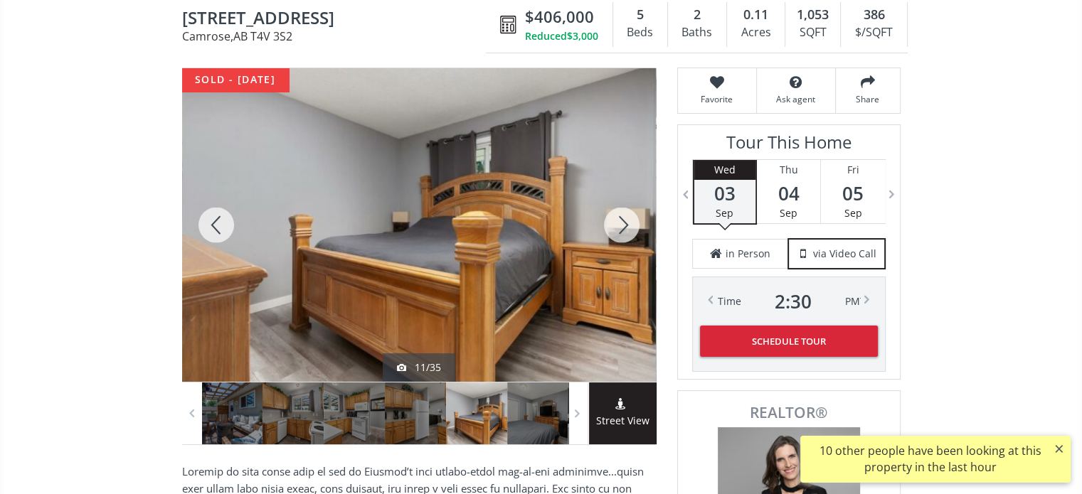
click at [630, 215] on div at bounding box center [622, 225] width 68 height 314
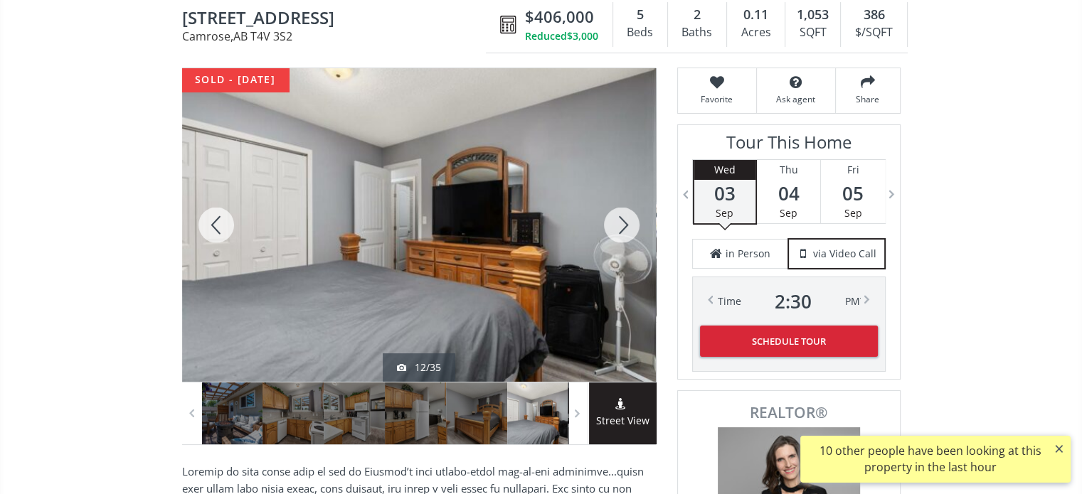
click at [630, 215] on div at bounding box center [622, 225] width 68 height 314
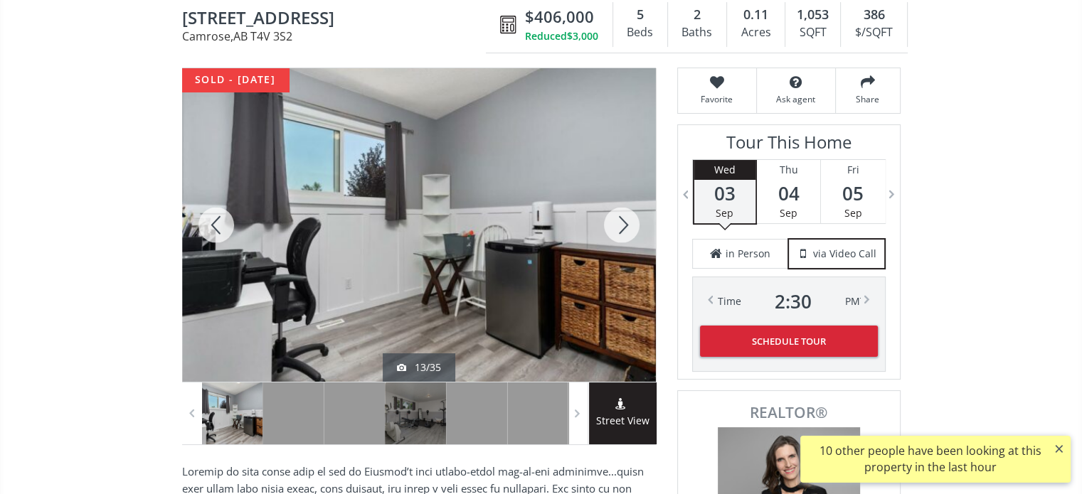
click at [630, 215] on div at bounding box center [622, 225] width 68 height 314
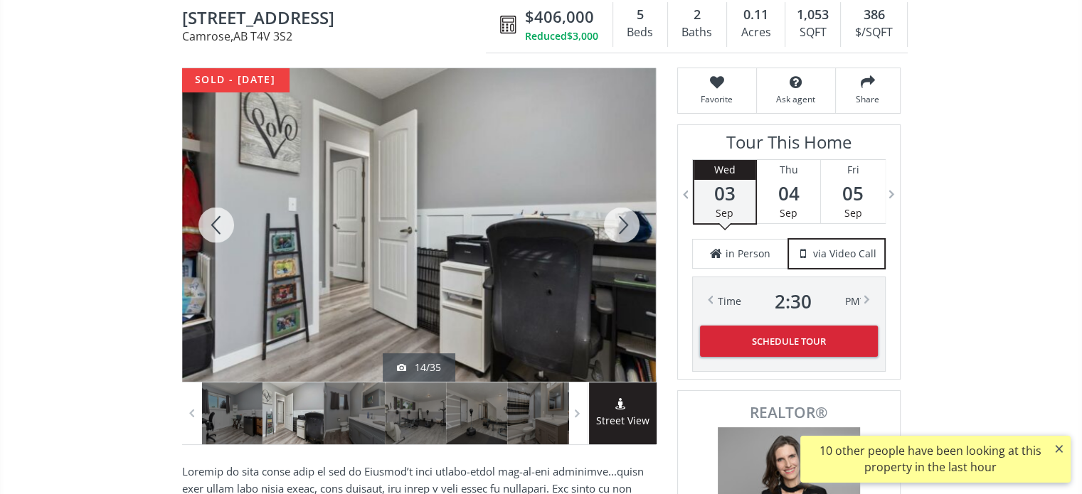
click at [630, 215] on div at bounding box center [622, 225] width 68 height 314
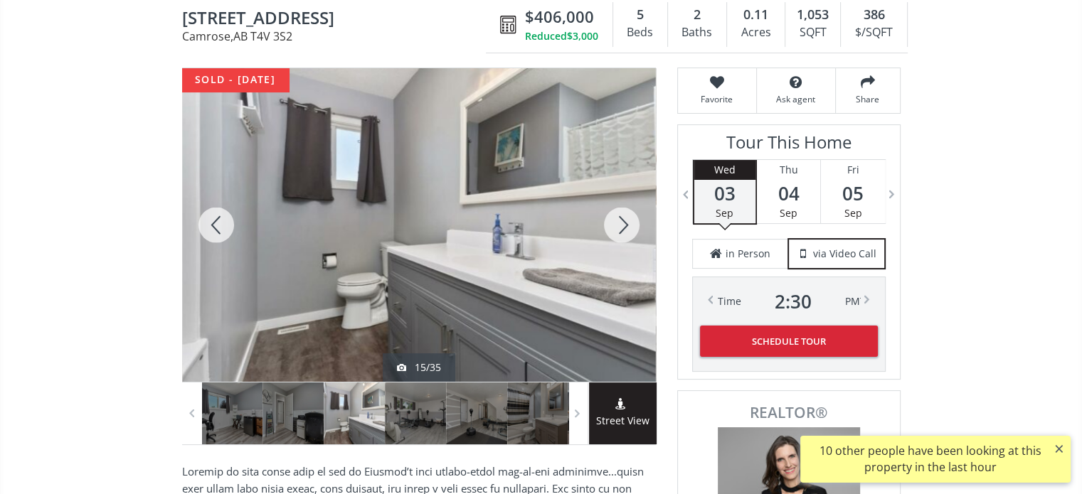
click at [630, 215] on div at bounding box center [622, 225] width 68 height 314
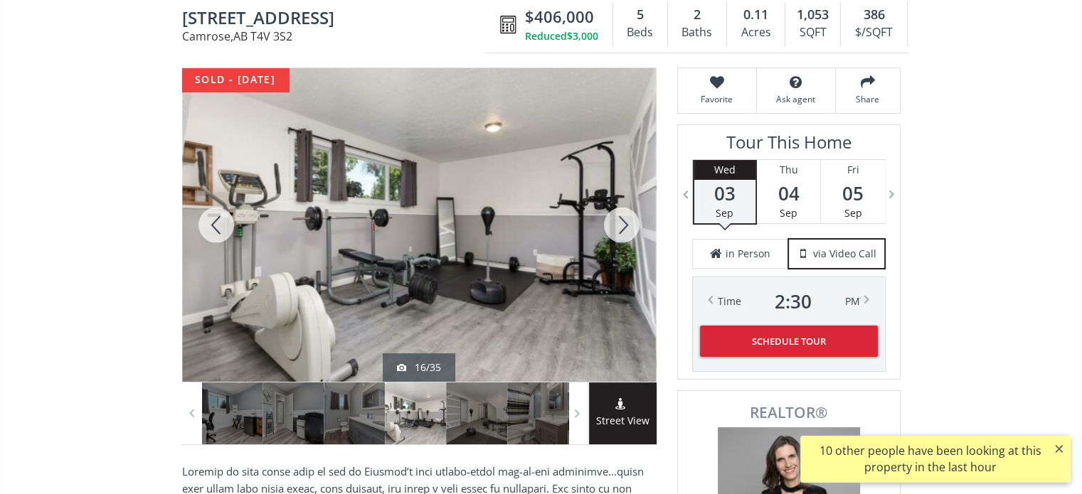
click at [630, 215] on div at bounding box center [622, 225] width 68 height 314
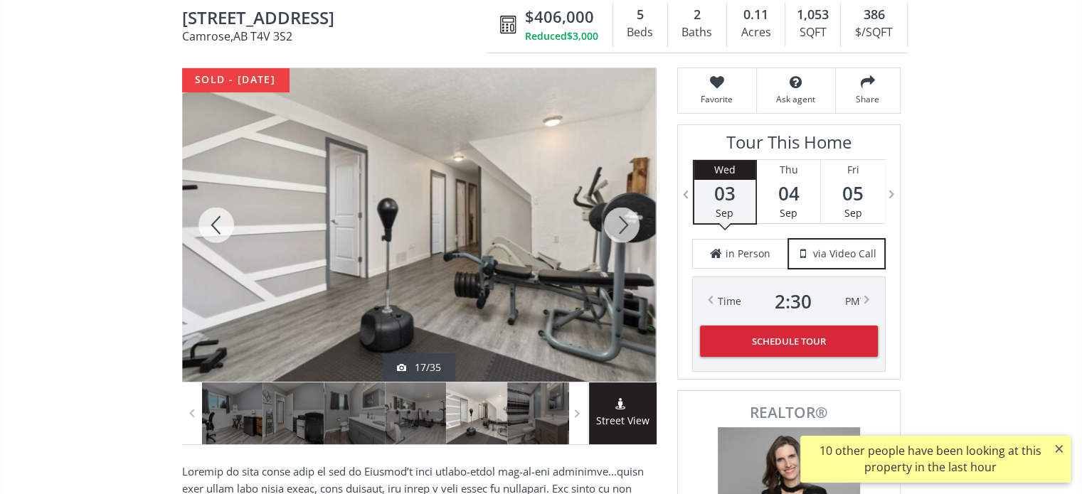
click at [630, 215] on div at bounding box center [622, 225] width 68 height 314
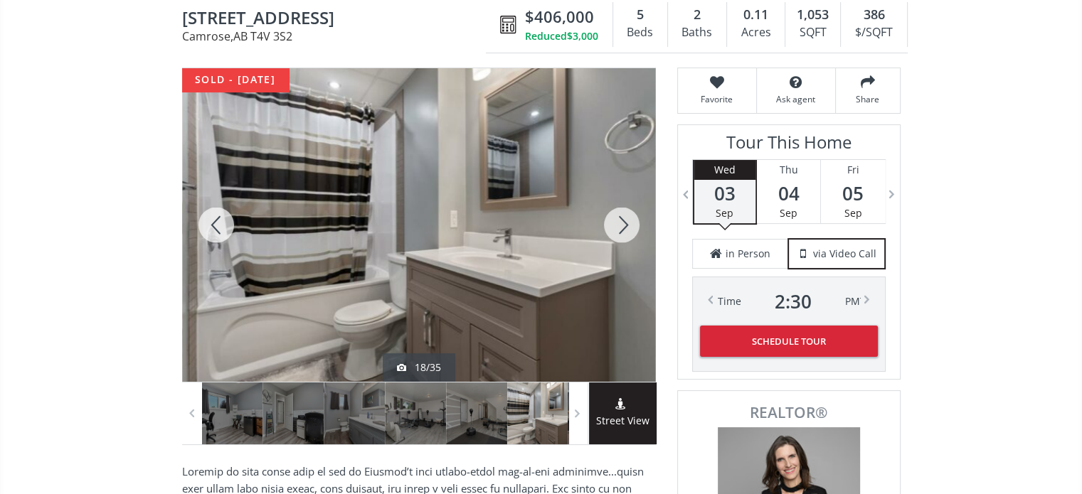
click at [630, 215] on div at bounding box center [622, 225] width 68 height 314
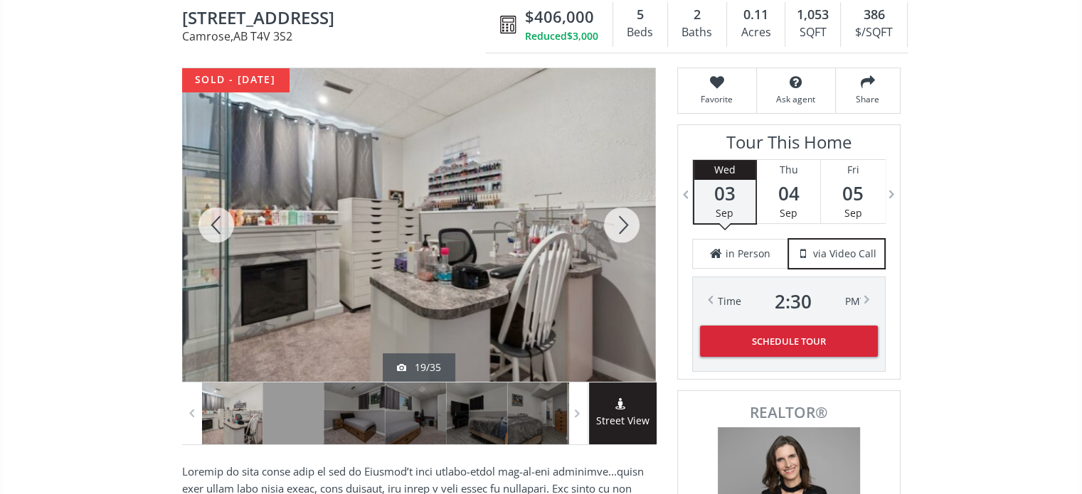
click at [630, 215] on div at bounding box center [622, 225] width 68 height 314
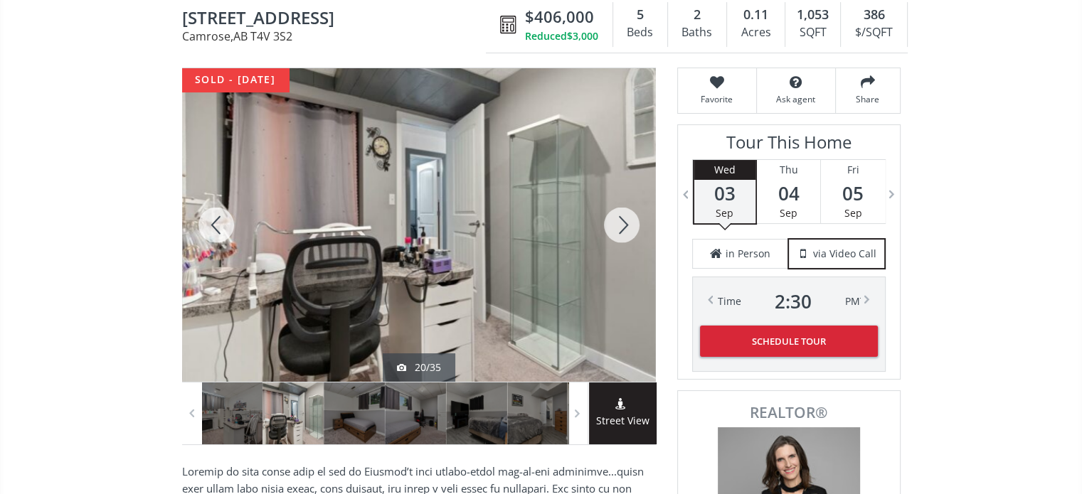
click at [630, 215] on div at bounding box center [622, 225] width 68 height 314
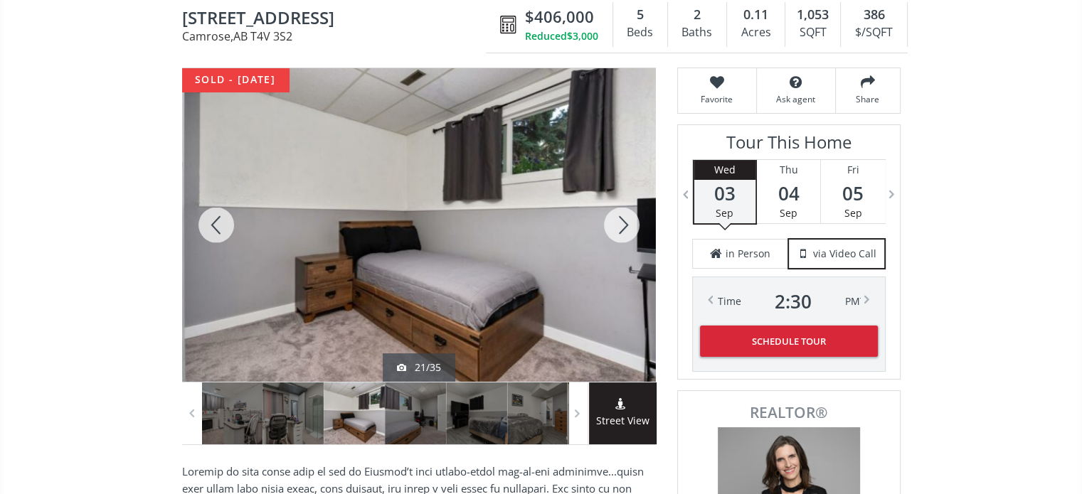
click at [630, 215] on div at bounding box center [622, 225] width 68 height 314
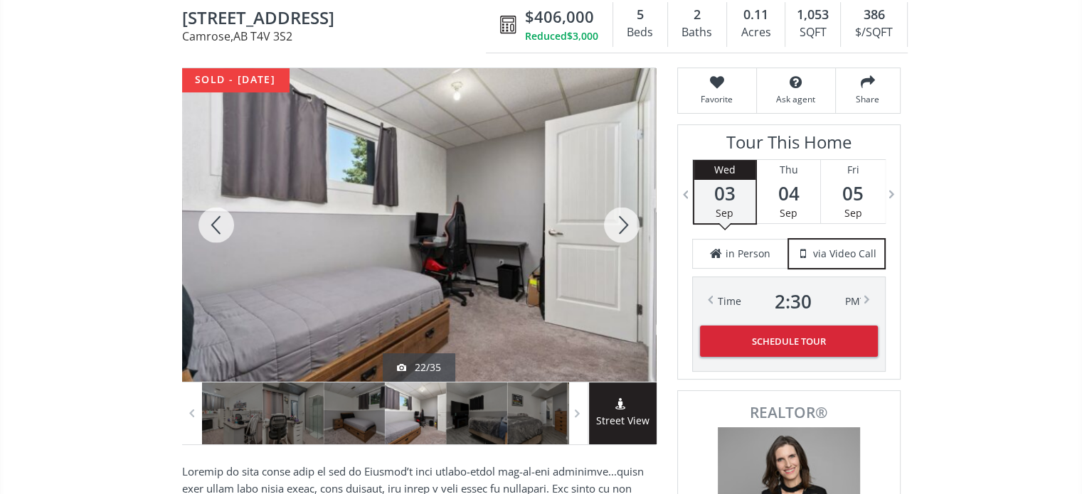
click at [630, 215] on div at bounding box center [622, 225] width 68 height 314
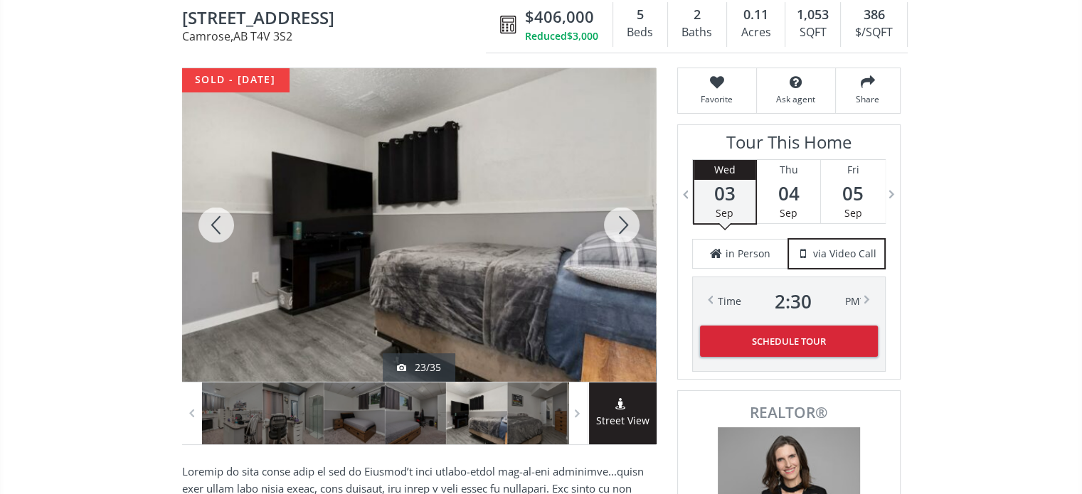
click at [630, 215] on div at bounding box center [622, 225] width 68 height 314
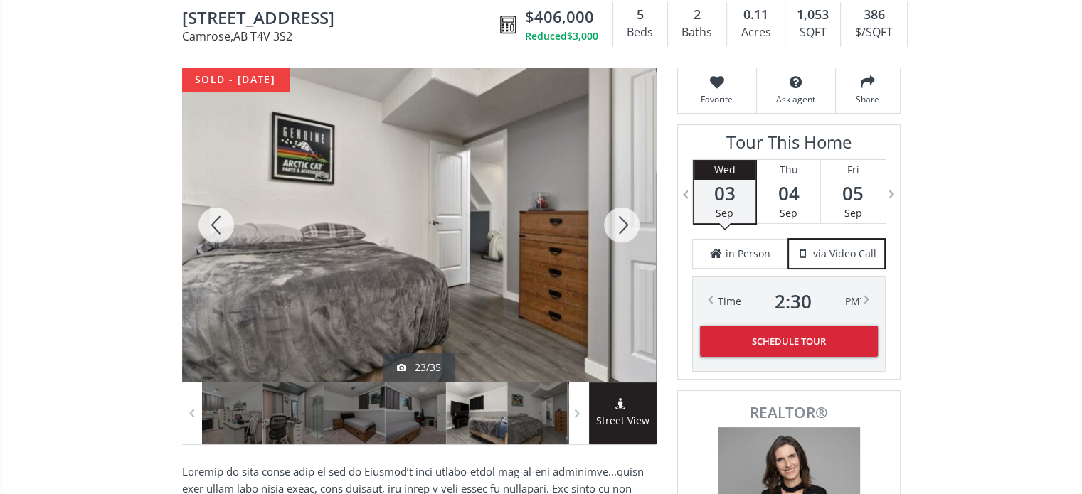
click at [630, 215] on div at bounding box center [622, 225] width 68 height 314
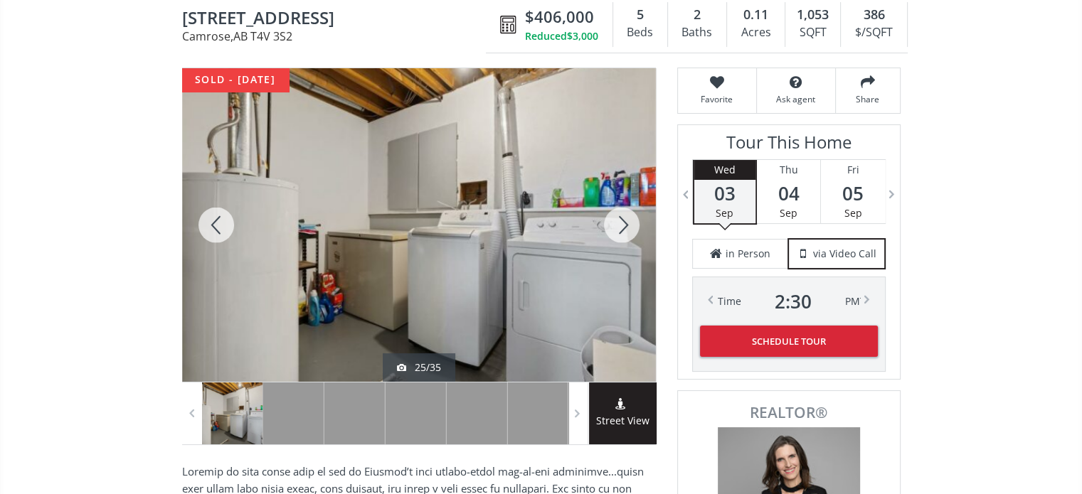
click at [630, 215] on div at bounding box center [622, 225] width 68 height 314
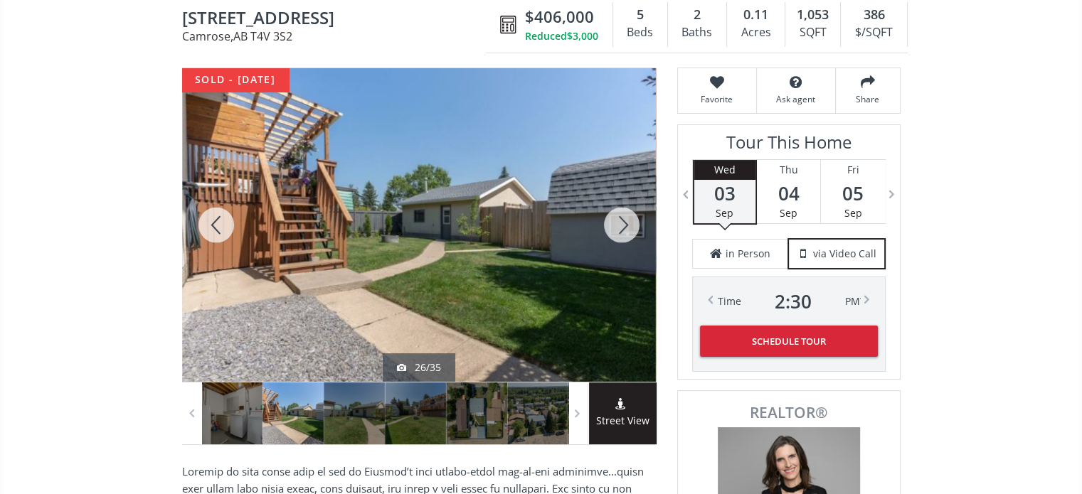
click at [630, 215] on div at bounding box center [622, 225] width 68 height 314
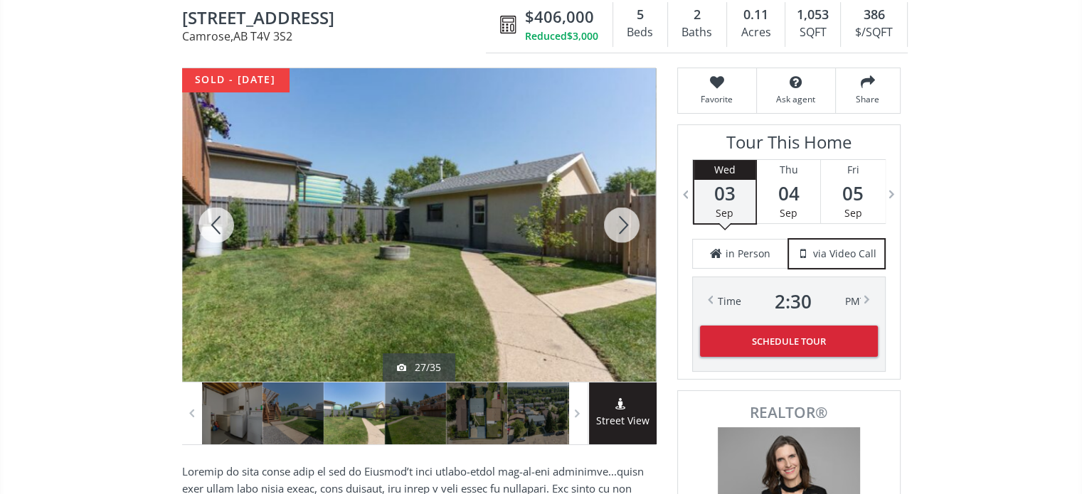
click at [630, 215] on div at bounding box center [622, 225] width 68 height 314
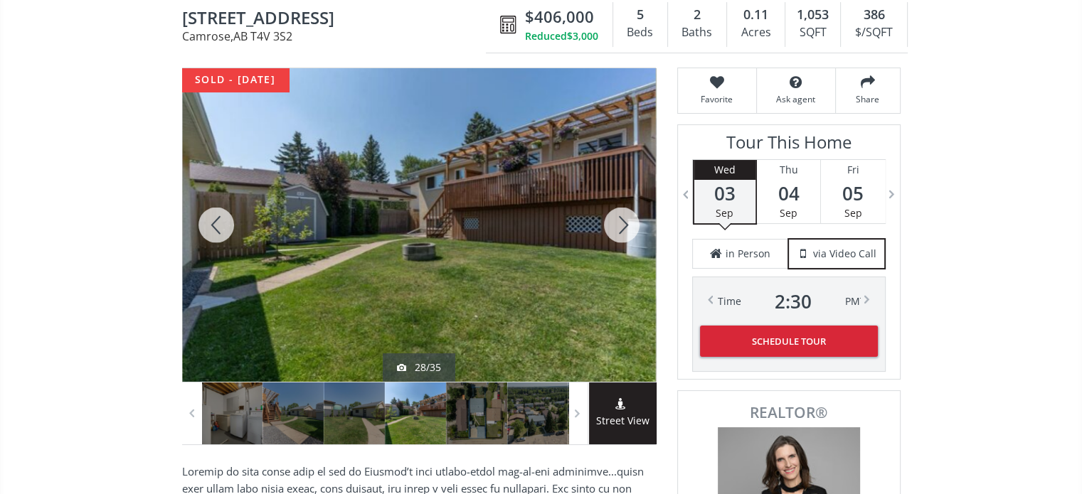
click at [630, 215] on div at bounding box center [622, 225] width 68 height 314
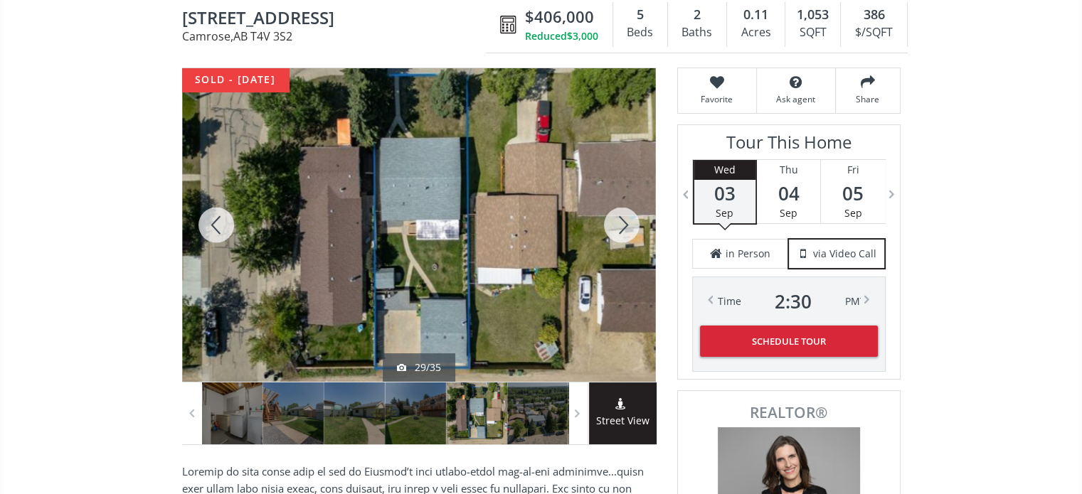
click at [630, 215] on div at bounding box center [622, 225] width 68 height 314
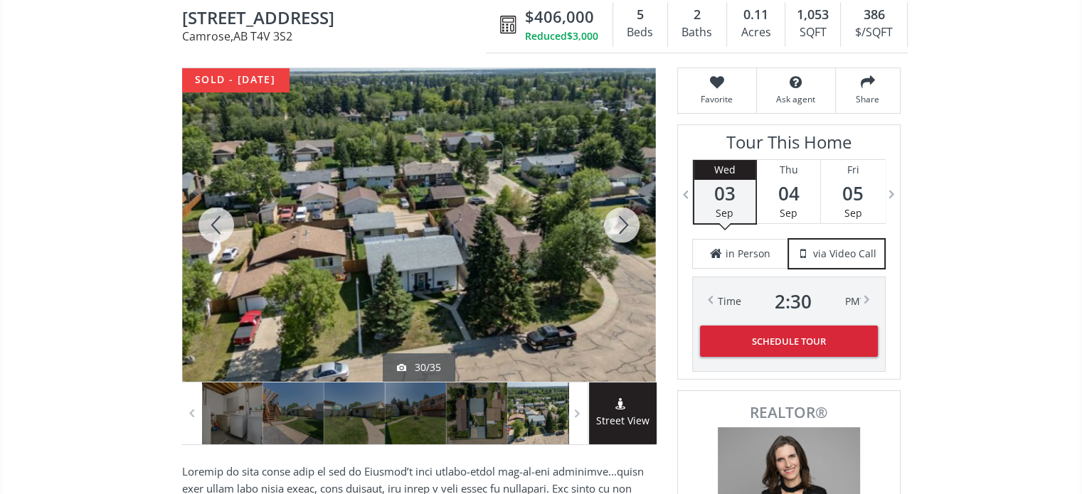
click at [219, 224] on div at bounding box center [216, 225] width 68 height 314
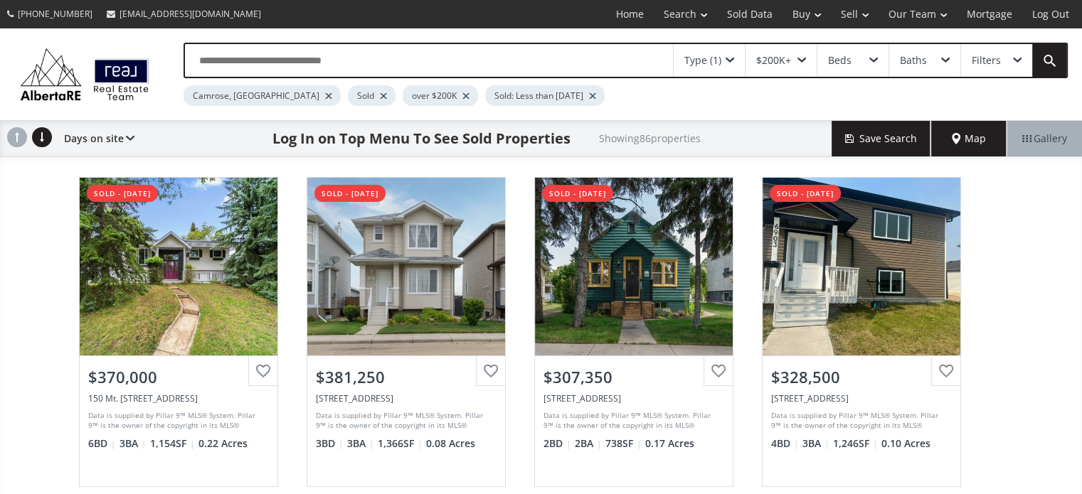
click at [462, 93] on div at bounding box center [465, 96] width 7 height 6
click at [507, 96] on div at bounding box center [510, 96] width 7 height 6
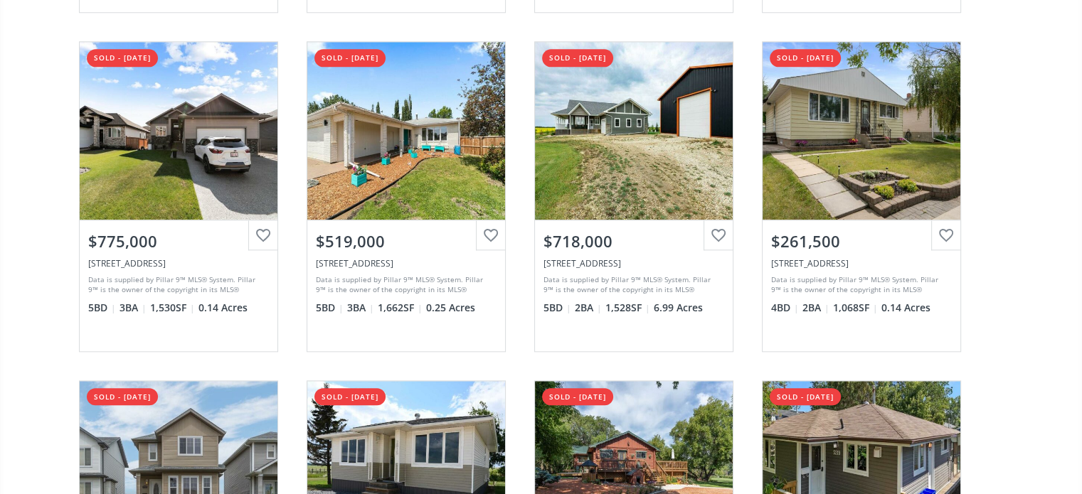
scroll to position [1494, 0]
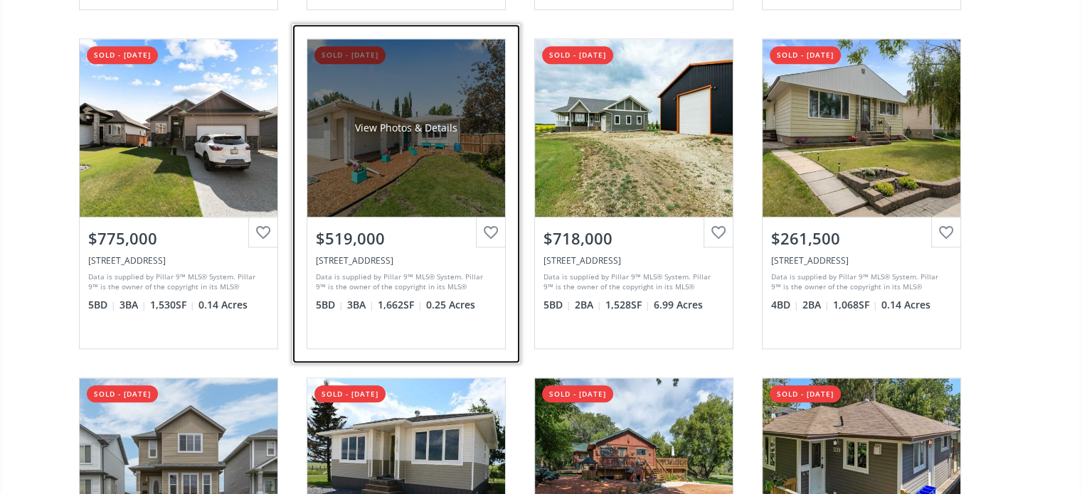
click at [440, 157] on div "View Photos & Details" at bounding box center [406, 128] width 198 height 178
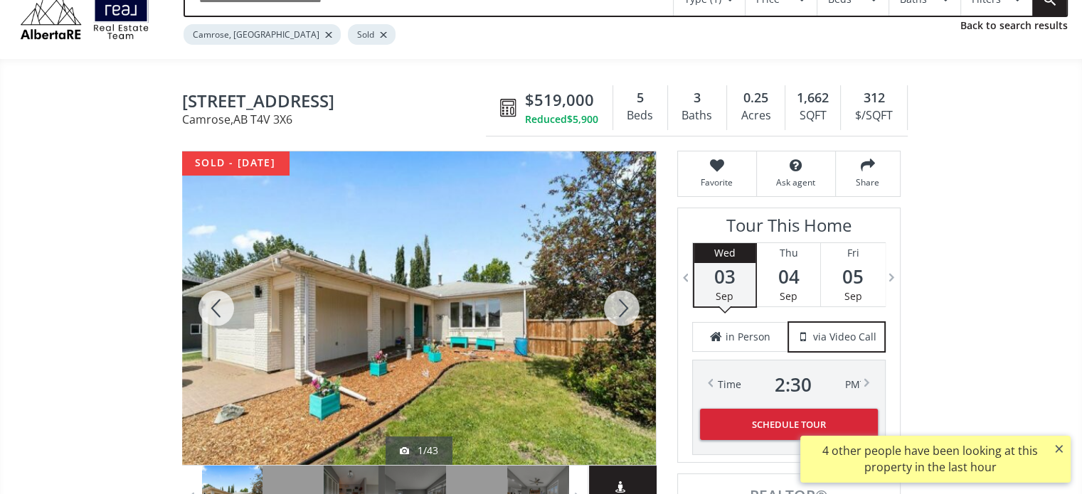
scroll to position [144, 0]
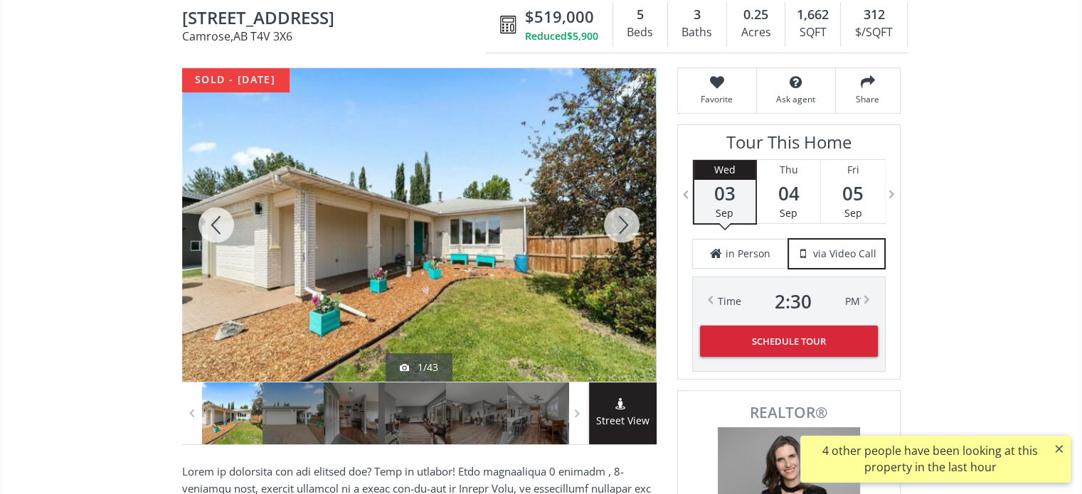
click at [624, 221] on div at bounding box center [622, 225] width 68 height 314
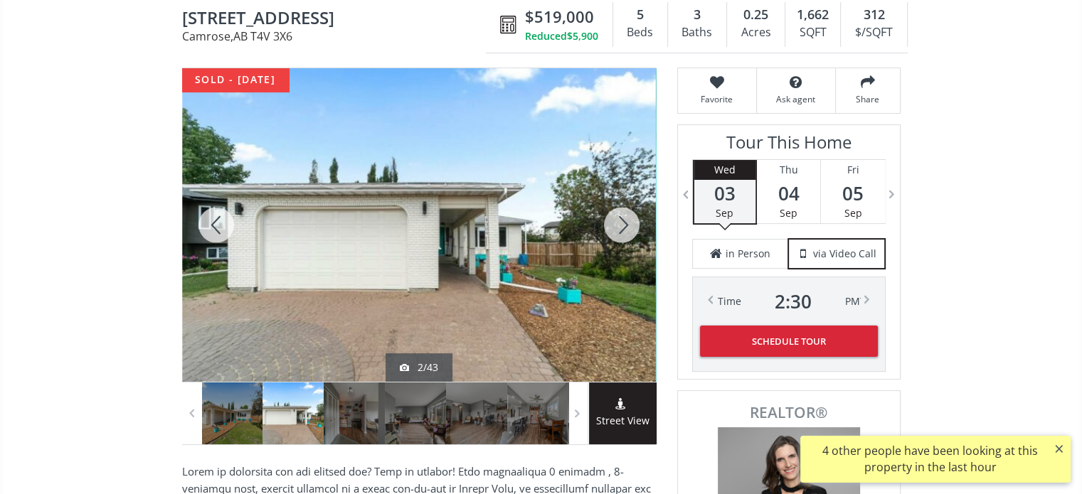
click at [624, 221] on div at bounding box center [622, 225] width 68 height 314
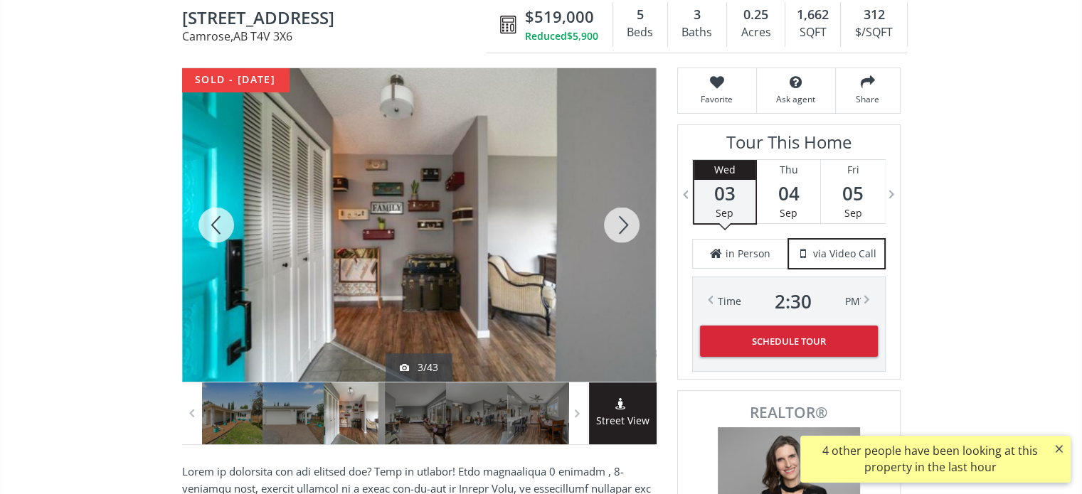
click at [624, 221] on div at bounding box center [622, 225] width 68 height 314
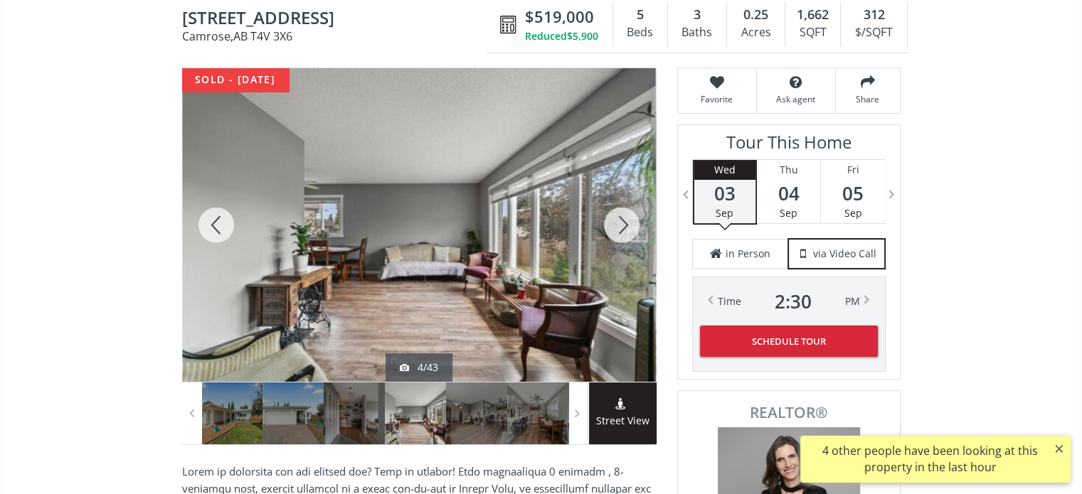
click at [624, 221] on div at bounding box center [622, 225] width 68 height 314
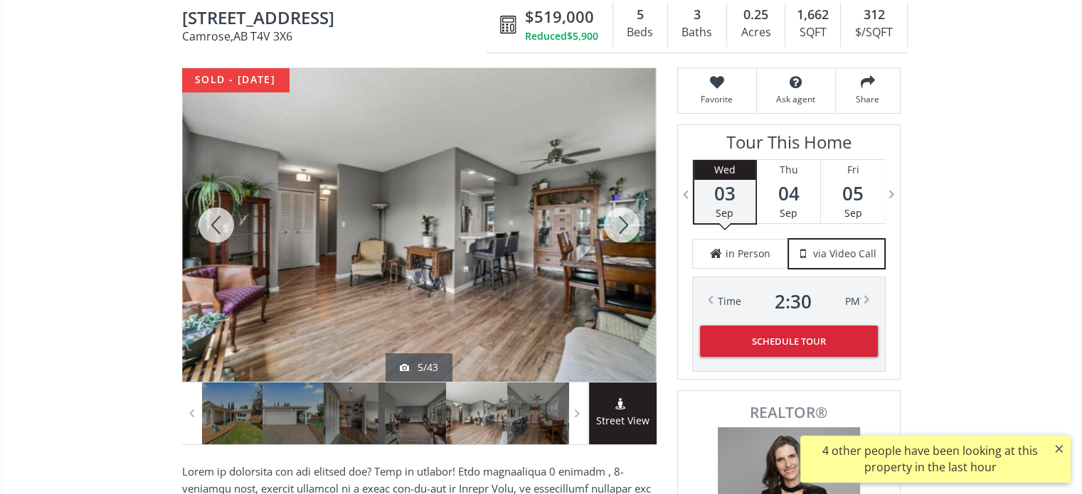
click at [624, 221] on div at bounding box center [622, 225] width 68 height 314
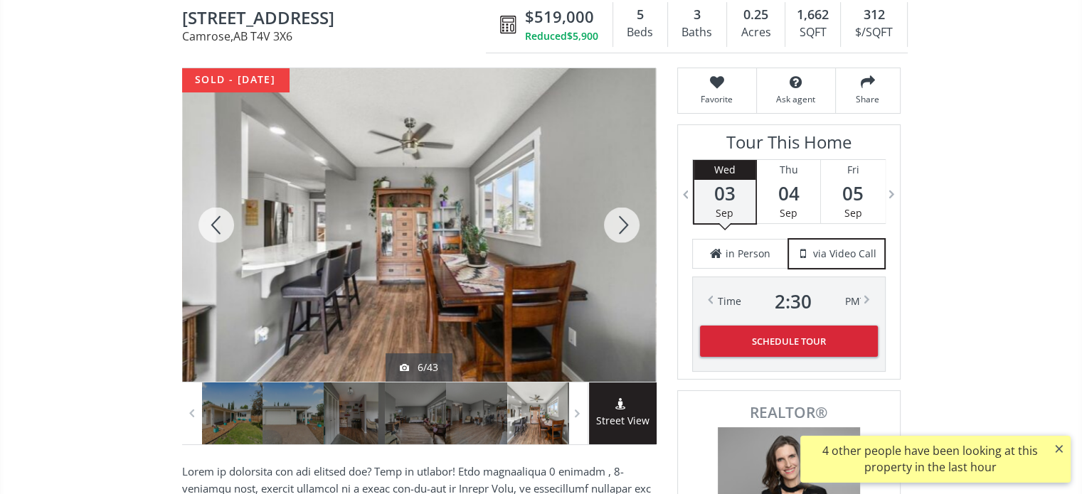
click at [624, 221] on div at bounding box center [622, 225] width 68 height 314
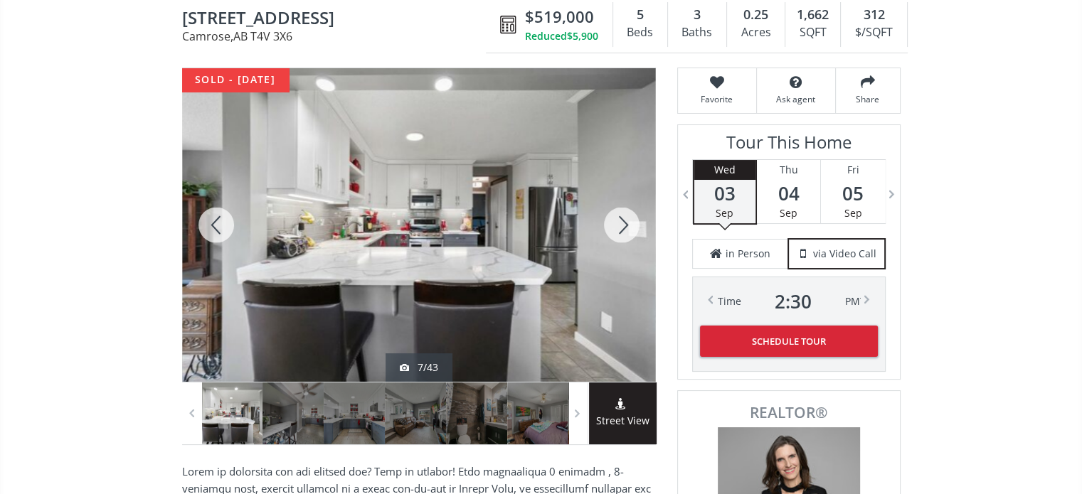
click at [624, 221] on div at bounding box center [622, 225] width 68 height 314
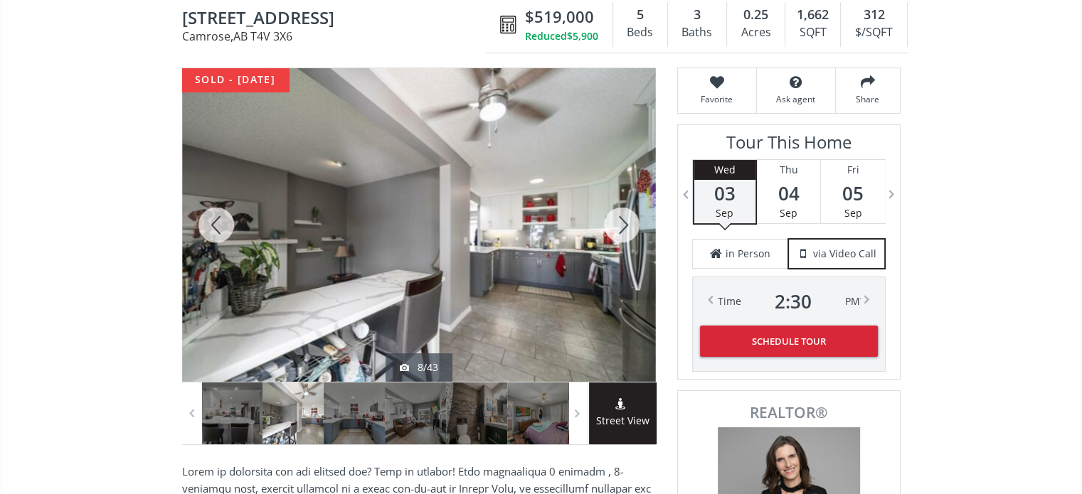
click at [624, 221] on div at bounding box center [622, 225] width 68 height 314
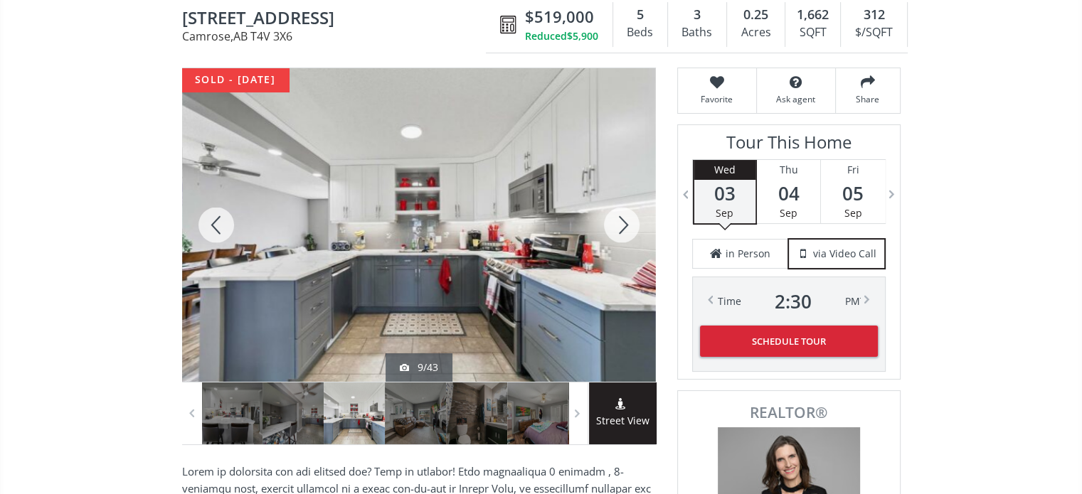
click at [624, 221] on div at bounding box center [622, 225] width 68 height 314
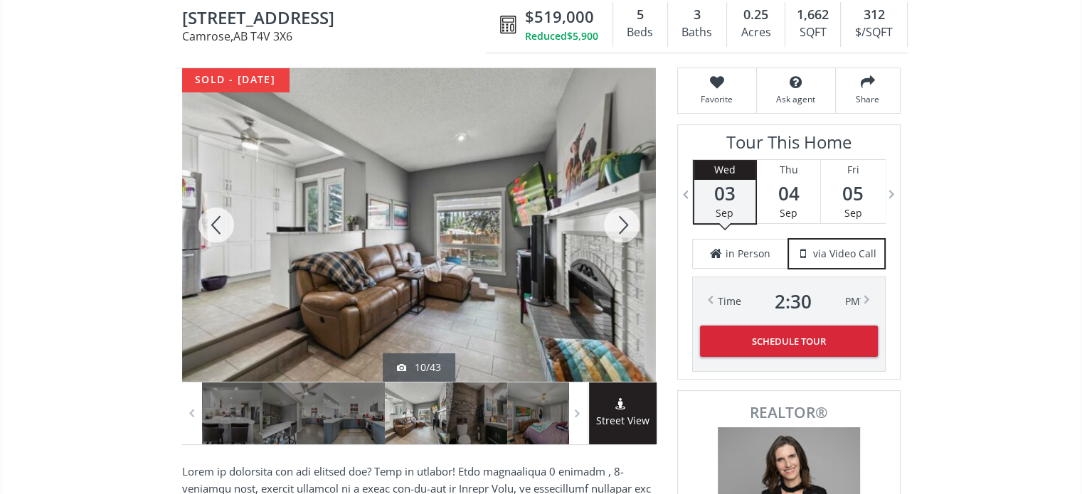
click at [624, 221] on div at bounding box center [622, 225] width 68 height 314
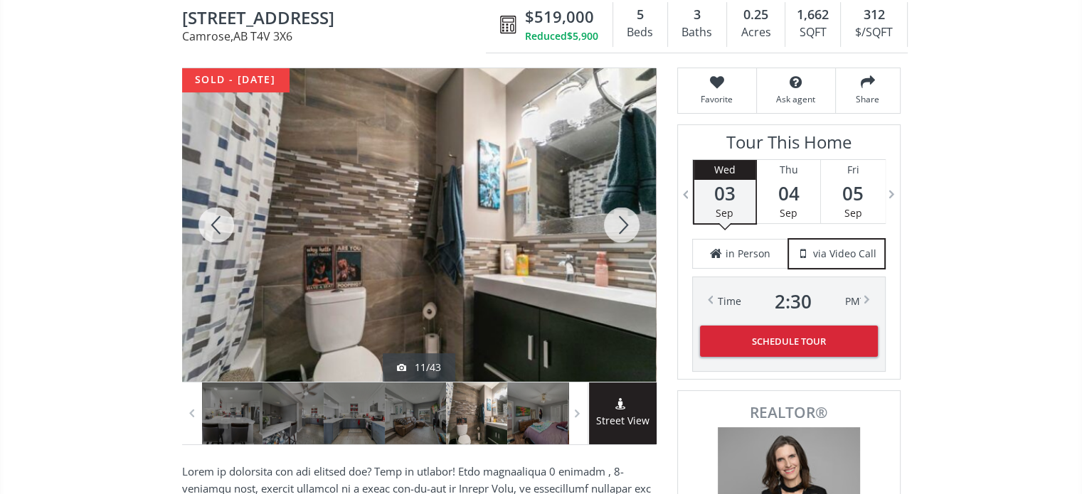
click at [624, 221] on div at bounding box center [622, 225] width 68 height 314
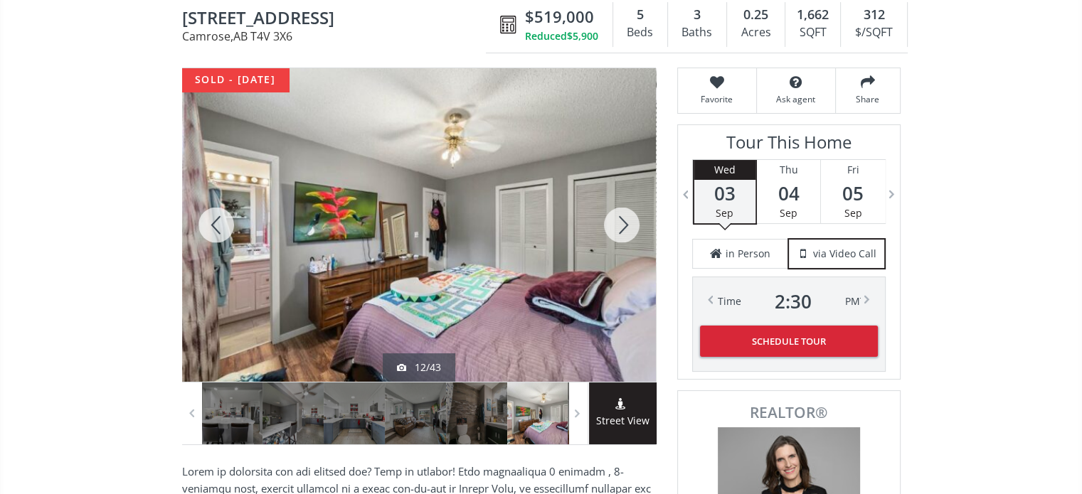
click at [624, 221] on div at bounding box center [622, 225] width 68 height 314
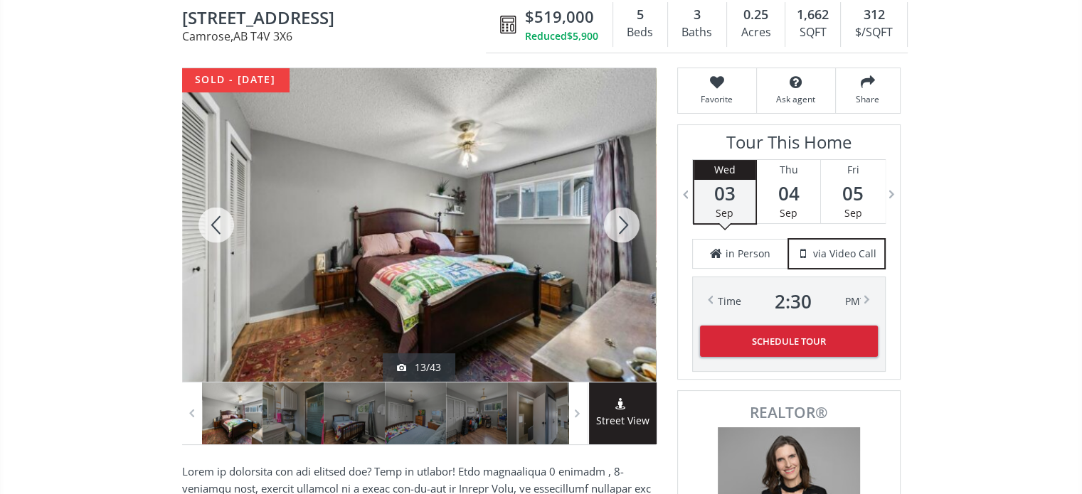
click at [624, 221] on div at bounding box center [622, 225] width 68 height 314
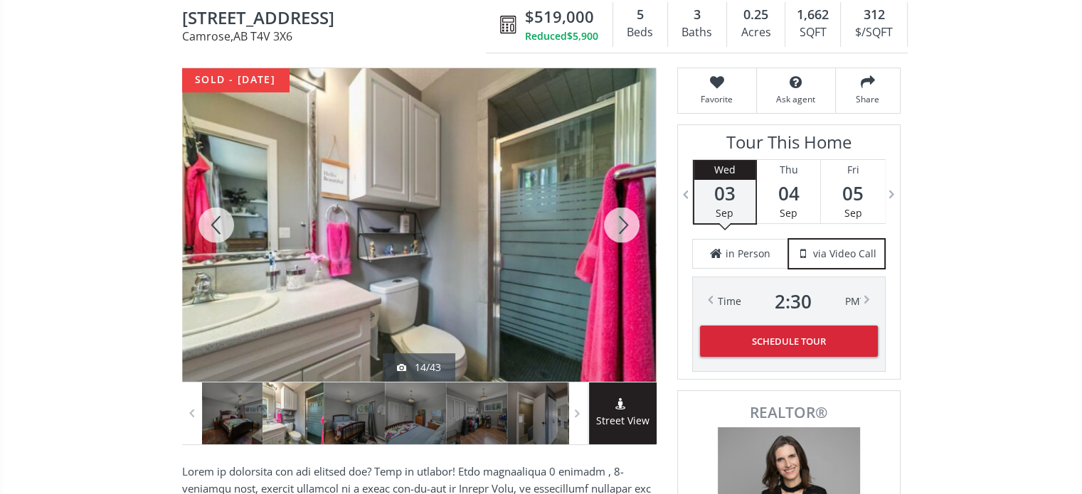
click at [624, 221] on div at bounding box center [622, 225] width 68 height 314
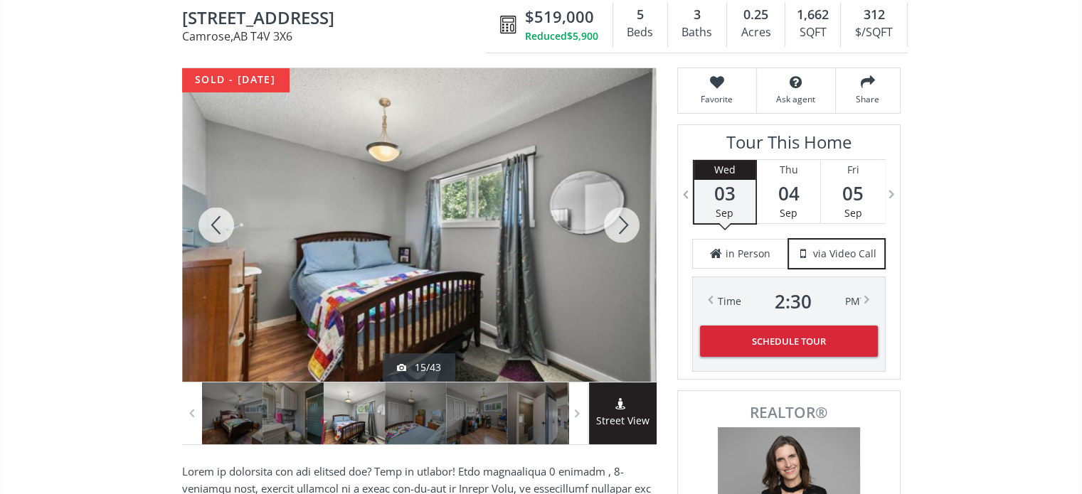
click at [624, 221] on div at bounding box center [622, 225] width 68 height 314
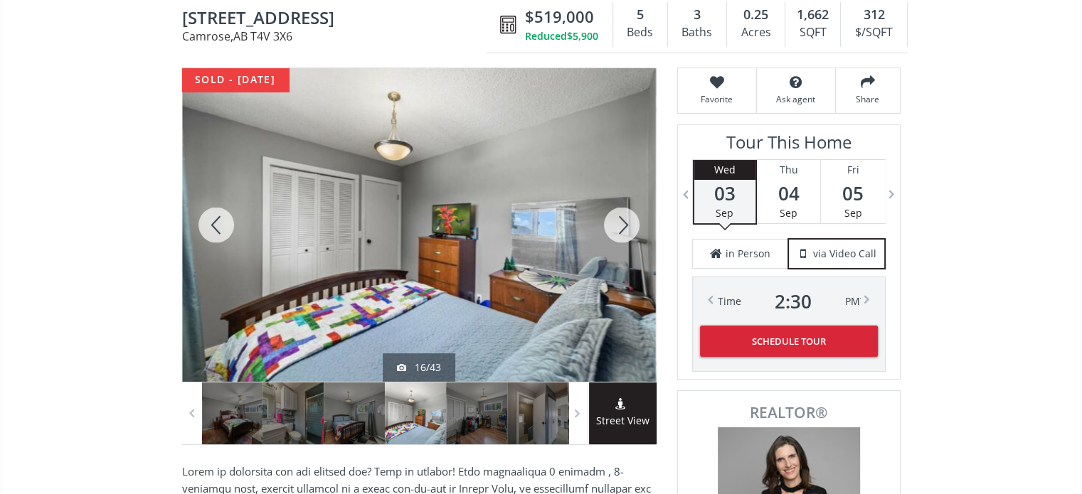
click at [624, 221] on div at bounding box center [622, 225] width 68 height 314
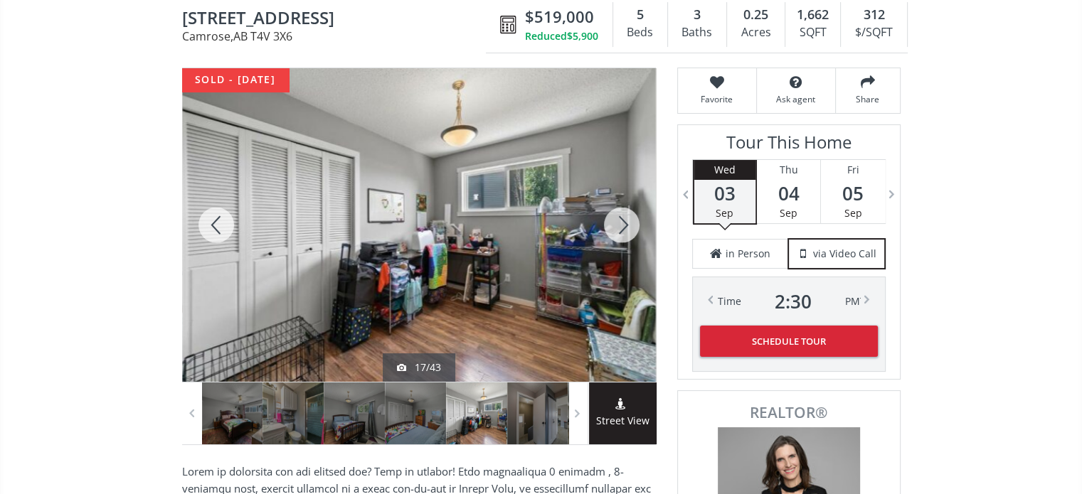
click at [625, 221] on div at bounding box center [622, 225] width 68 height 314
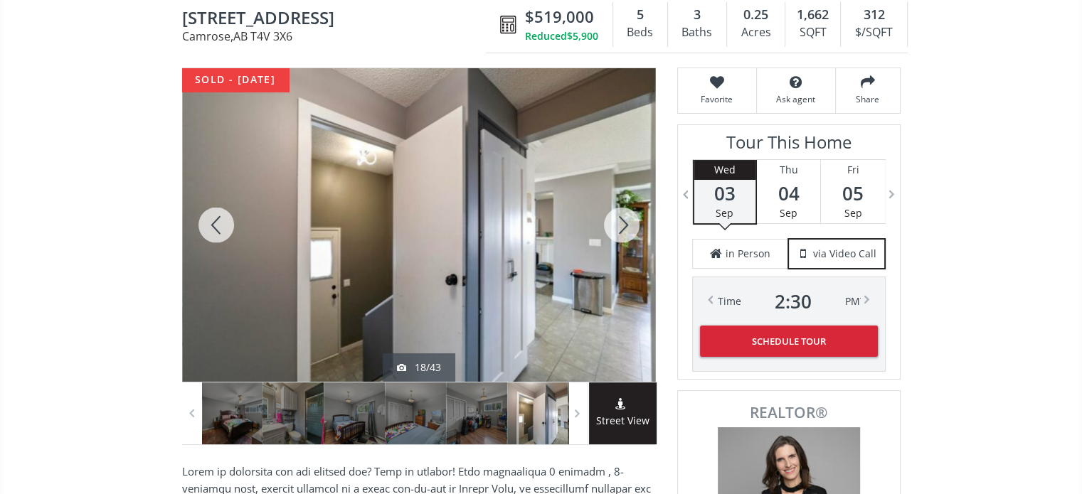
click at [625, 221] on div at bounding box center [622, 225] width 68 height 314
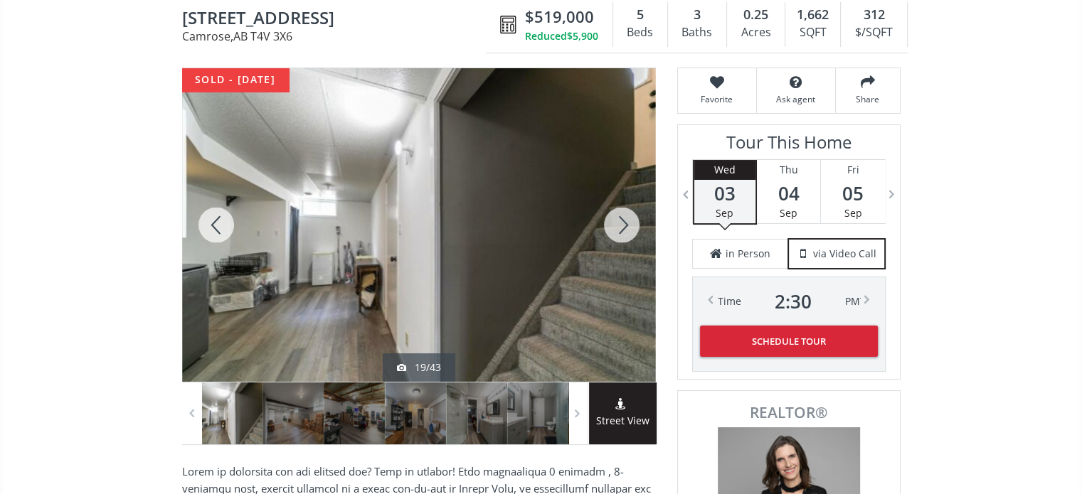
click at [625, 221] on div at bounding box center [622, 225] width 68 height 314
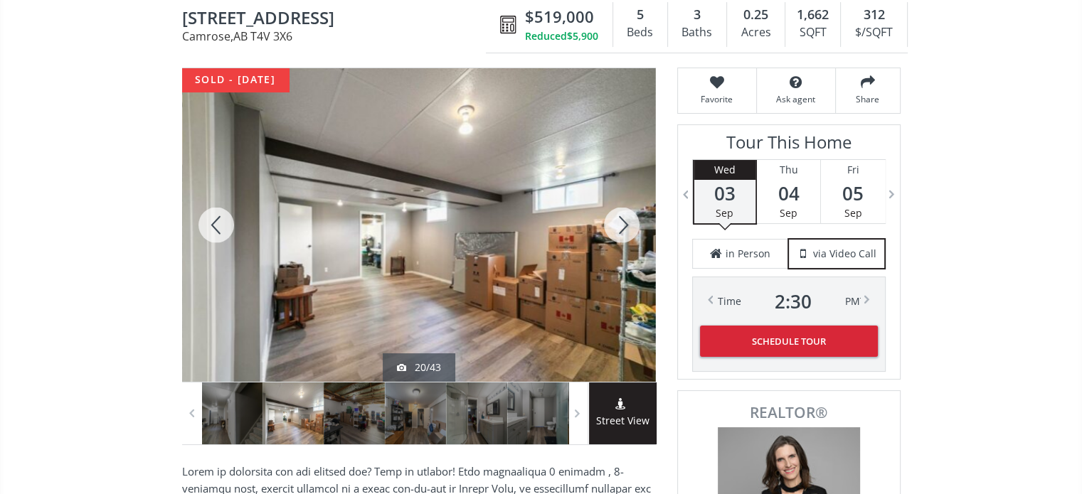
click at [625, 221] on div at bounding box center [622, 225] width 68 height 314
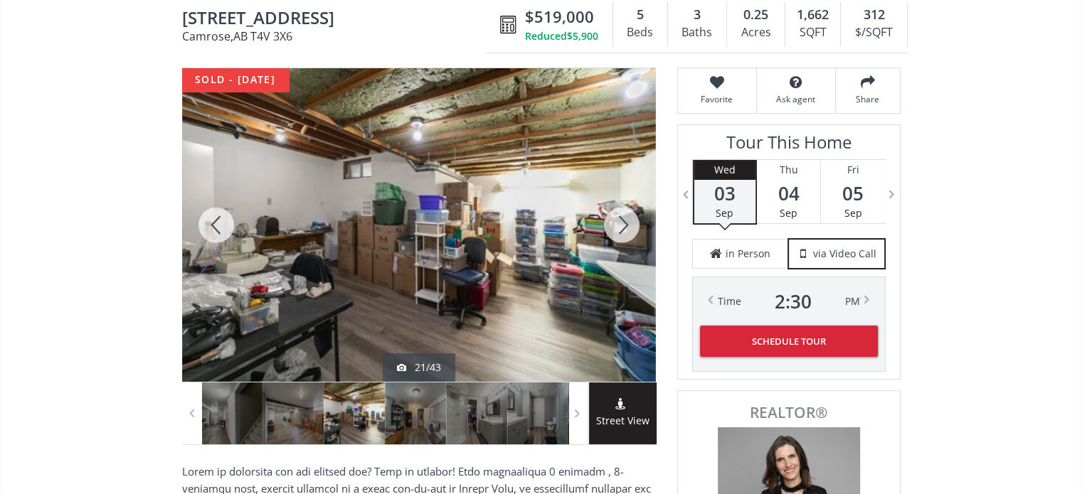
click at [625, 221] on div at bounding box center [622, 225] width 68 height 314
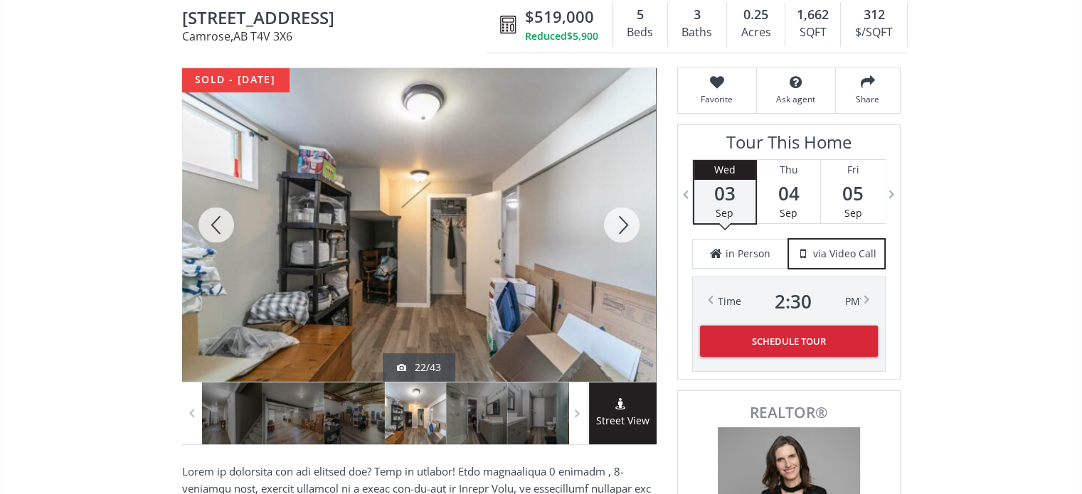
click at [625, 221] on div at bounding box center [622, 225] width 68 height 314
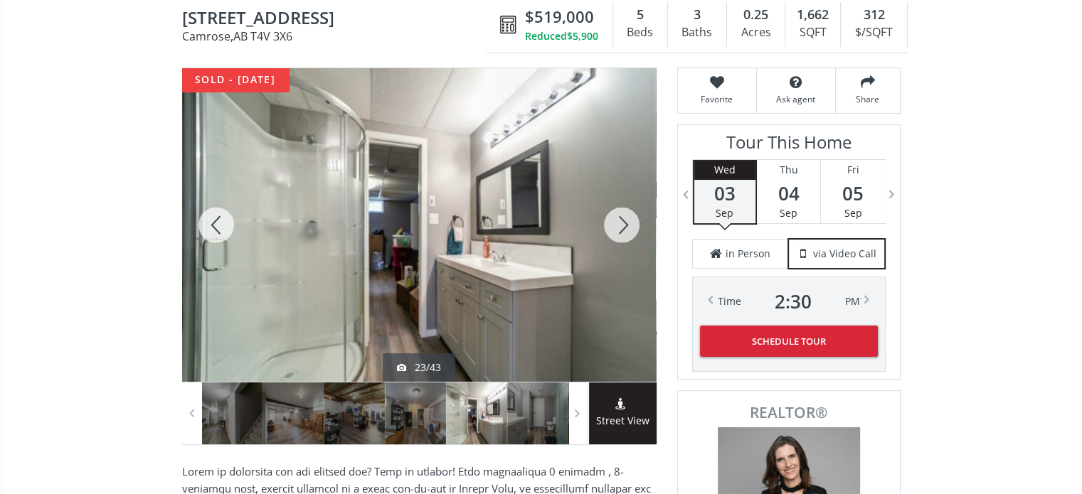
click at [625, 221] on div at bounding box center [622, 225] width 68 height 314
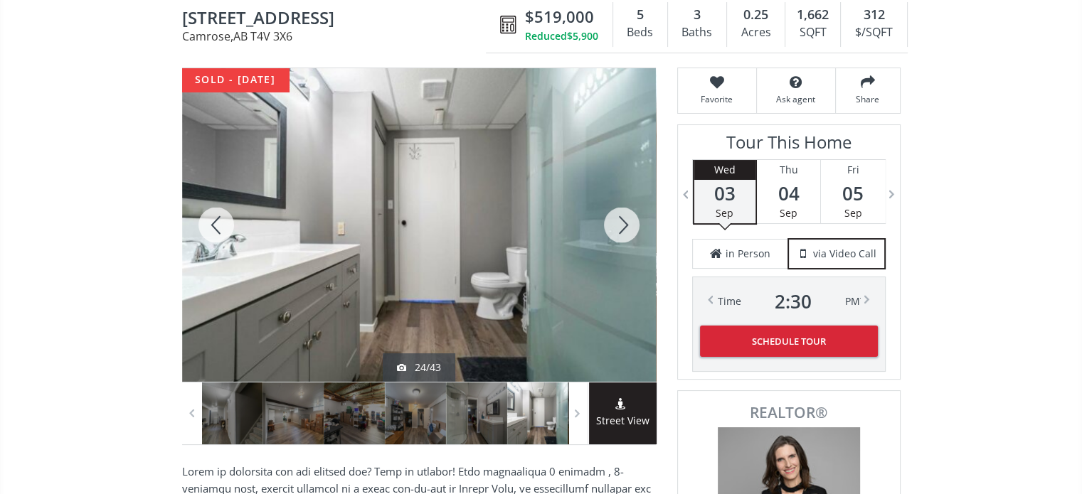
click at [625, 221] on div at bounding box center [622, 225] width 68 height 314
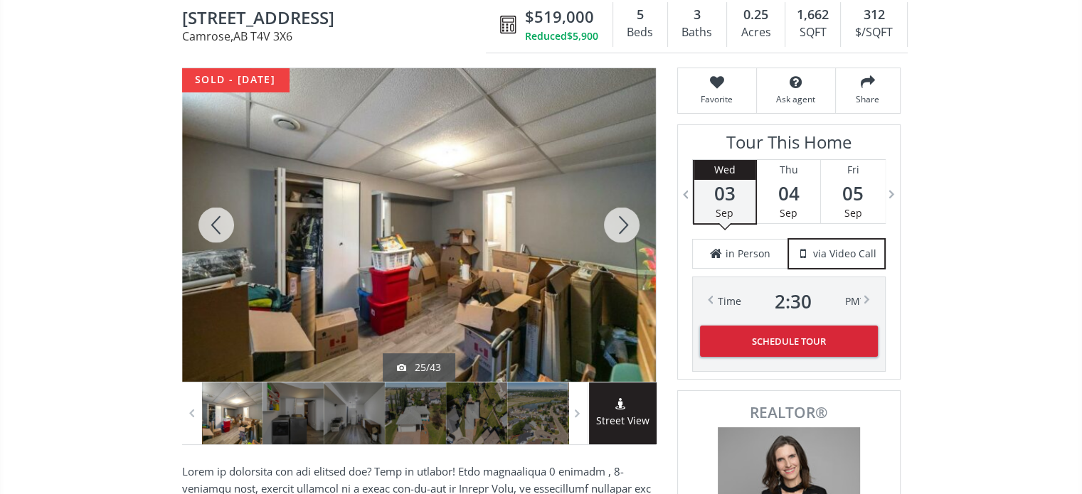
click at [625, 221] on div at bounding box center [622, 225] width 68 height 314
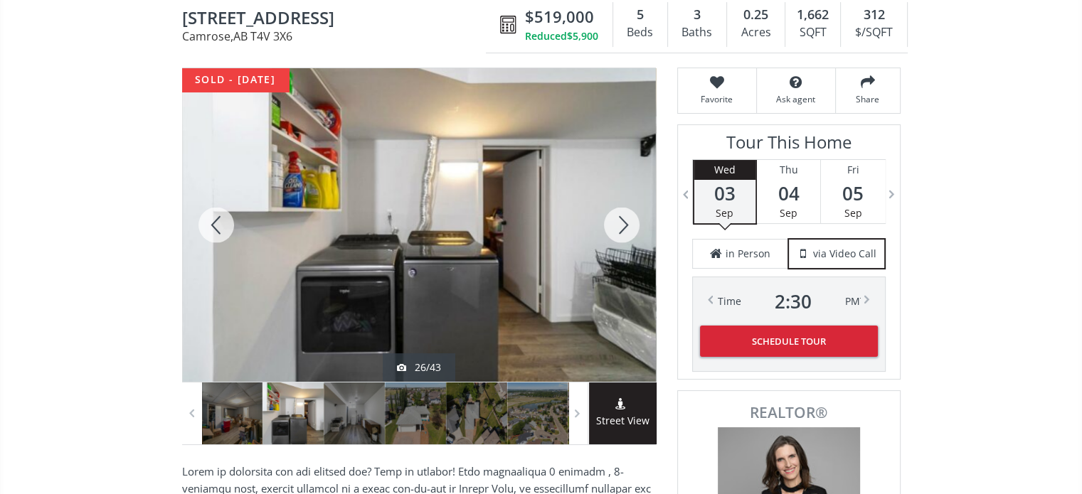
click at [625, 221] on div at bounding box center [622, 225] width 68 height 314
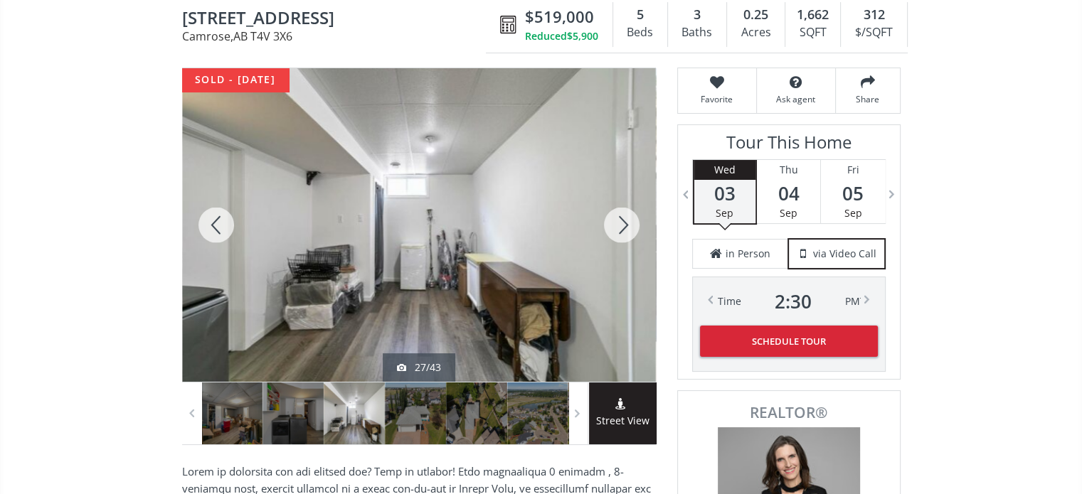
click at [625, 221] on div at bounding box center [622, 225] width 68 height 314
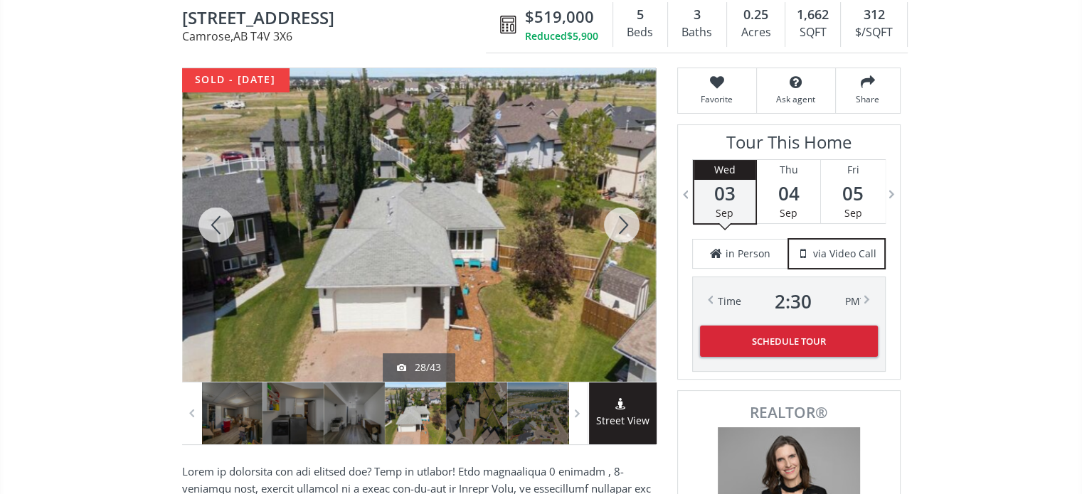
click at [627, 221] on div at bounding box center [622, 225] width 68 height 314
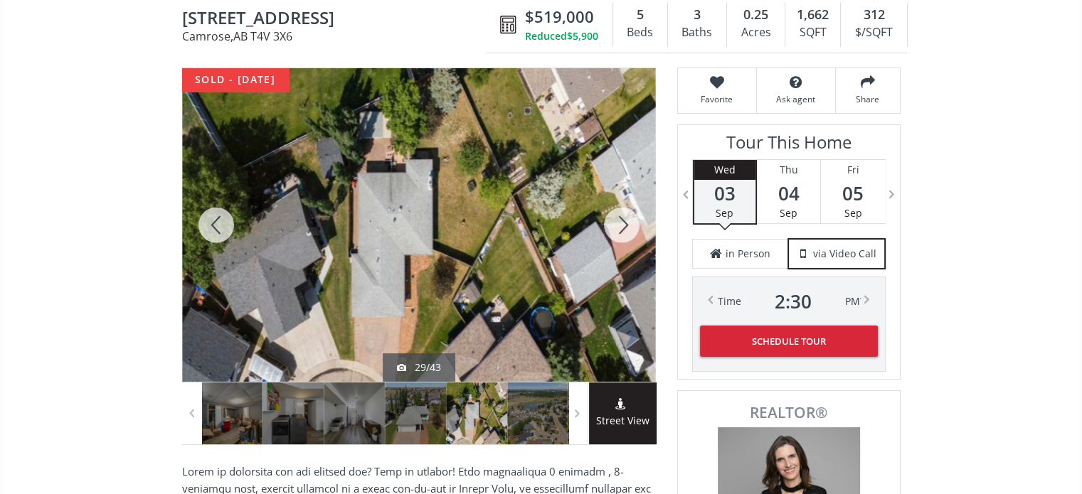
click at [628, 221] on div at bounding box center [622, 225] width 68 height 314
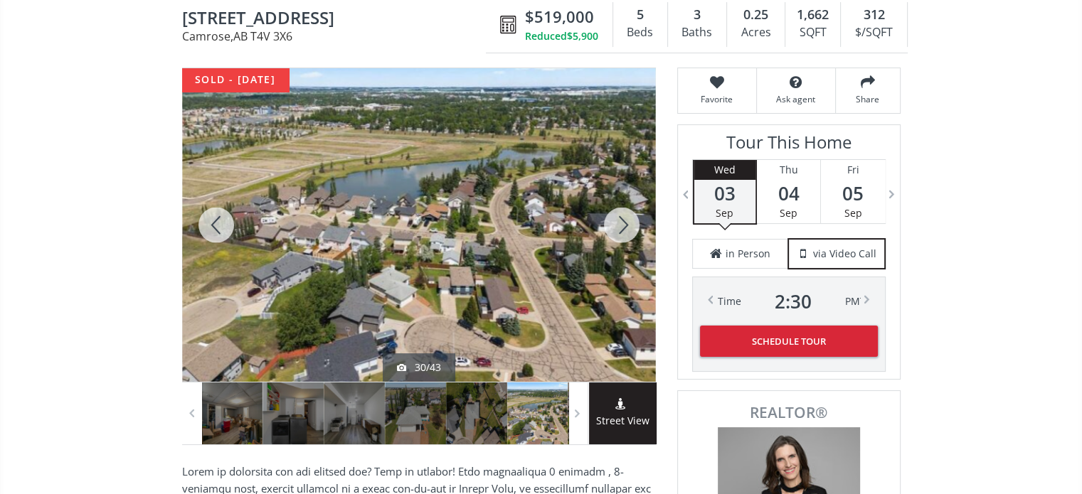
click at [628, 221] on div at bounding box center [622, 225] width 68 height 314
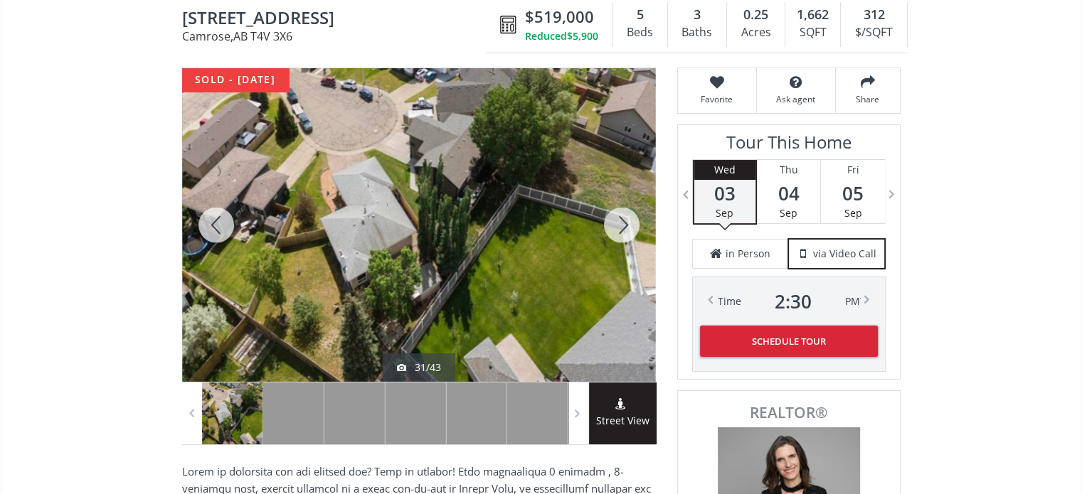
click at [628, 221] on div at bounding box center [622, 225] width 68 height 314
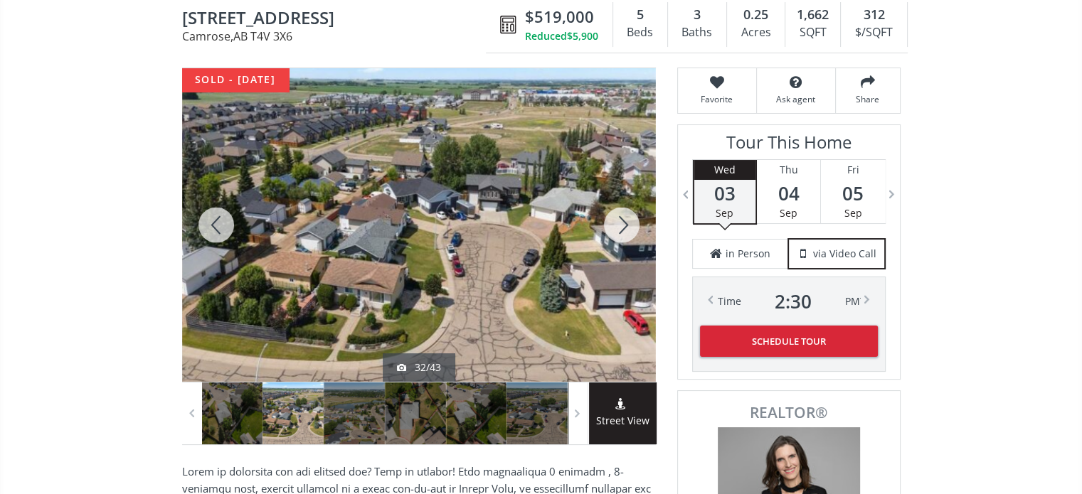
click at [628, 221] on div at bounding box center [622, 225] width 68 height 314
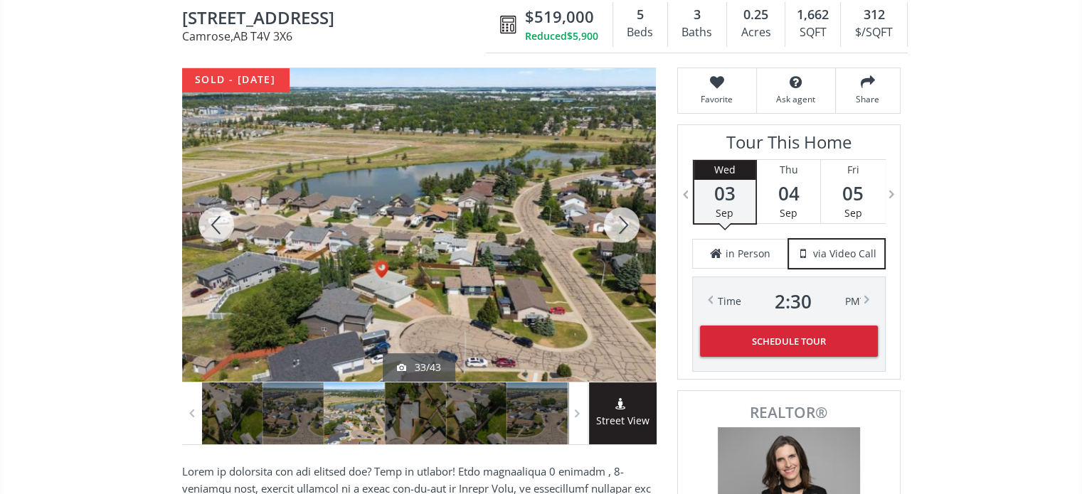
click at [628, 221] on div at bounding box center [622, 225] width 68 height 314
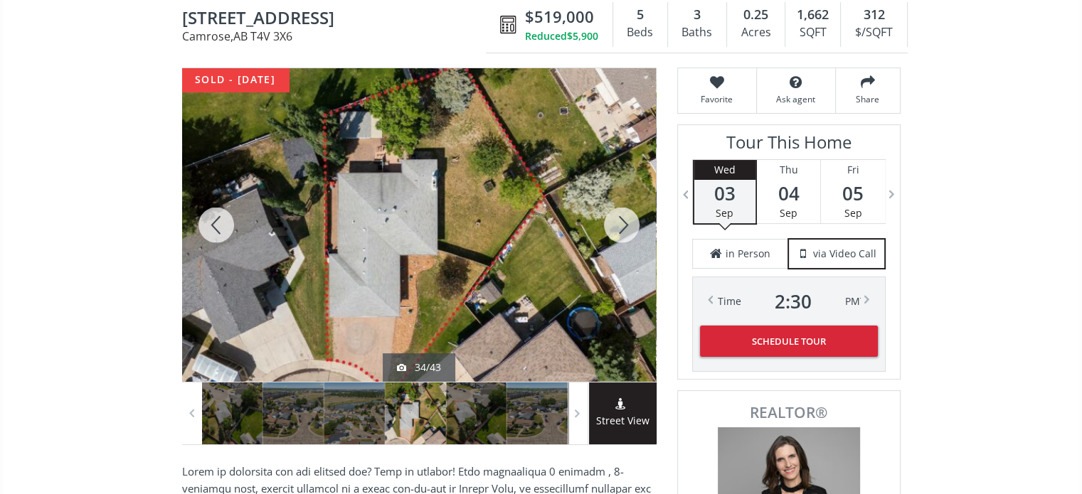
click at [628, 221] on div at bounding box center [622, 225] width 68 height 314
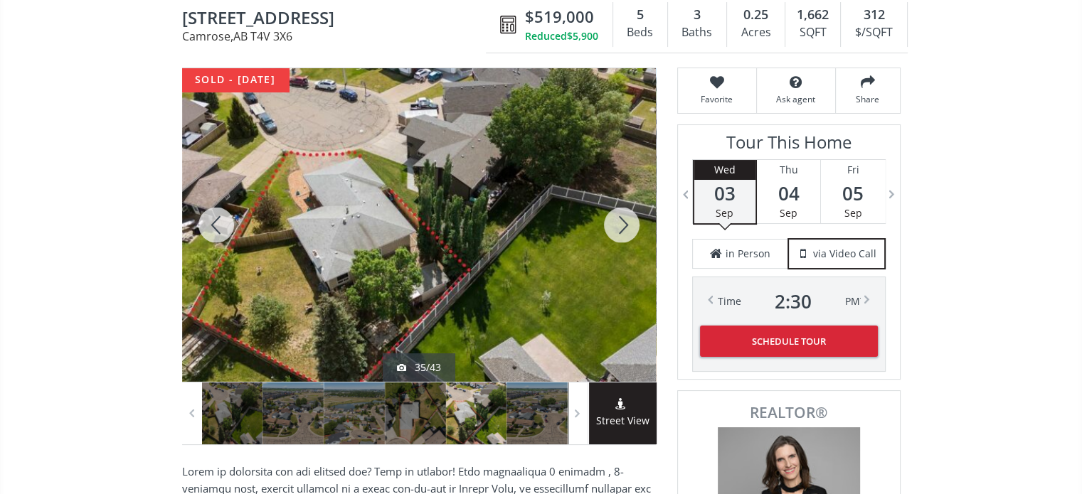
click at [628, 221] on div at bounding box center [622, 225] width 68 height 314
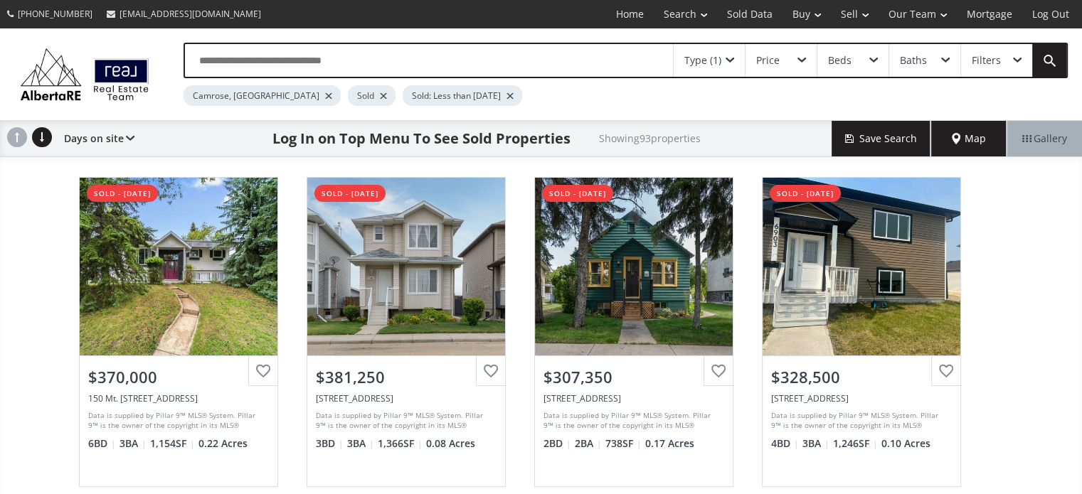
click at [507, 93] on div at bounding box center [510, 96] width 7 height 6
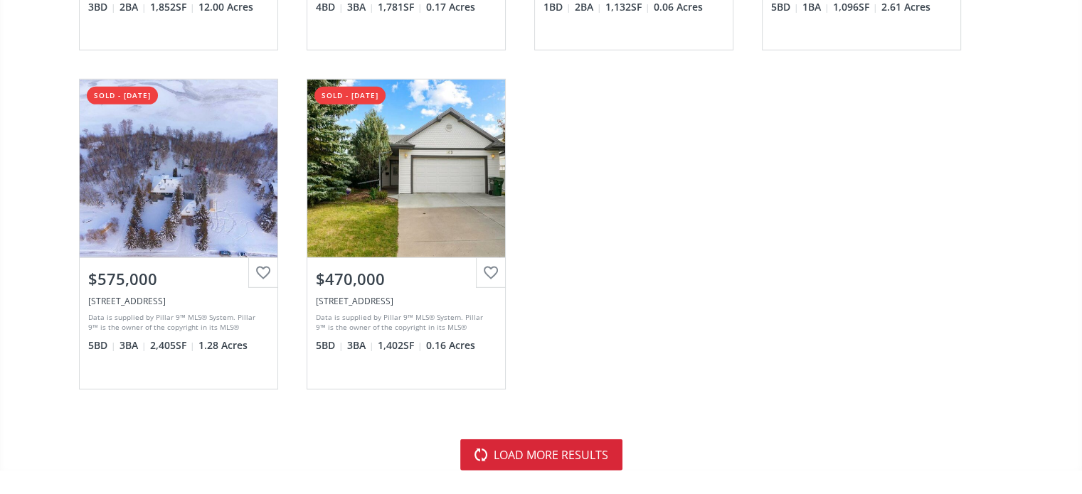
scroll to position [4198, 0]
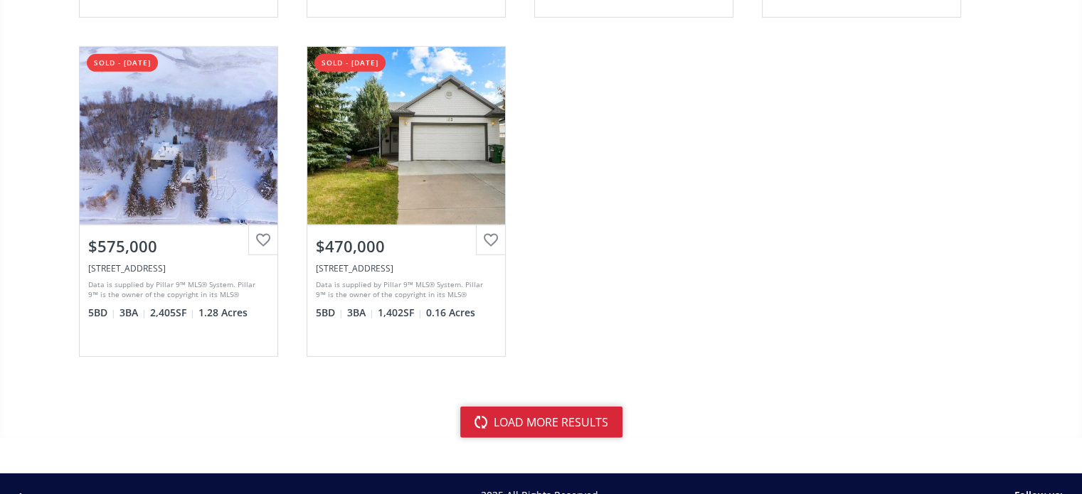
click at [530, 415] on button "load more results" at bounding box center [541, 422] width 162 height 31
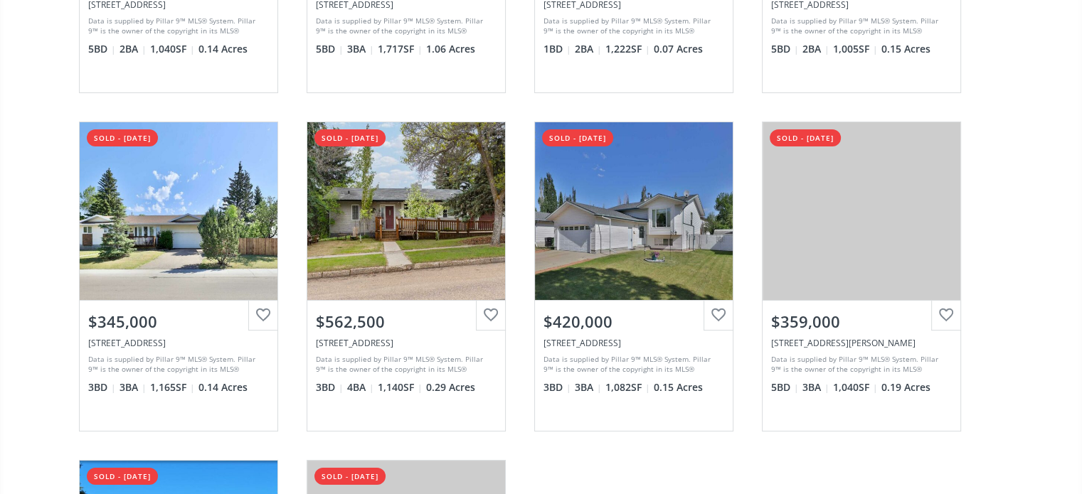
scroll to position [5549, 0]
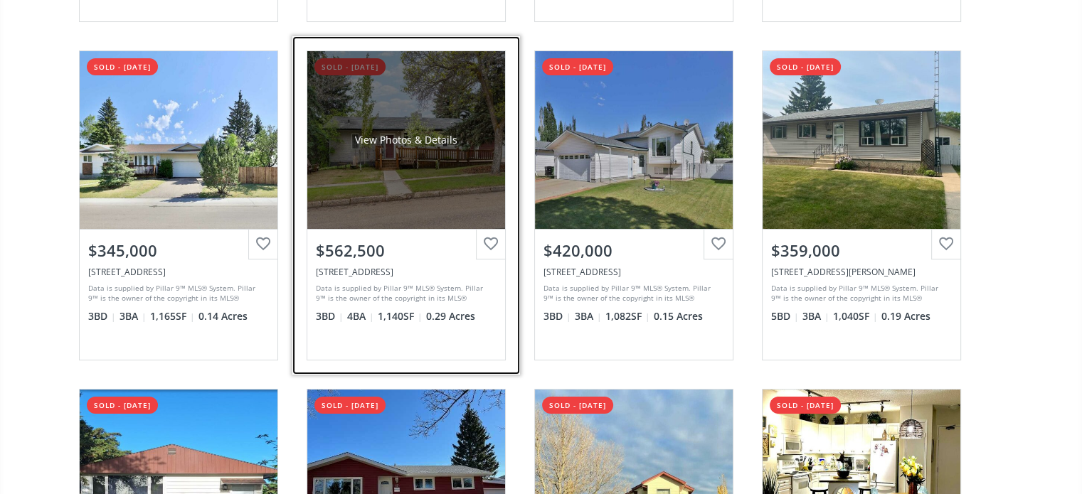
click at [403, 171] on div "View Photos & Details" at bounding box center [406, 140] width 198 height 178
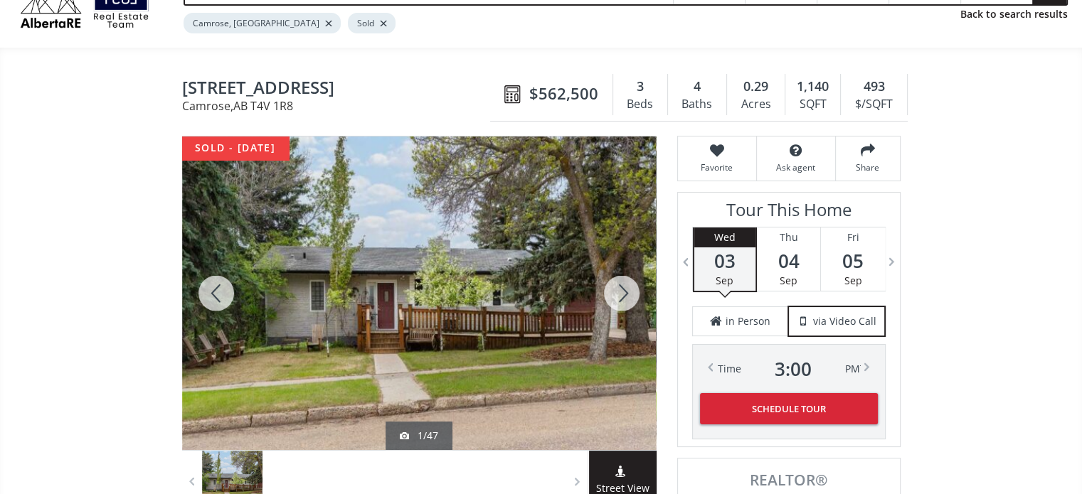
scroll to position [144, 0]
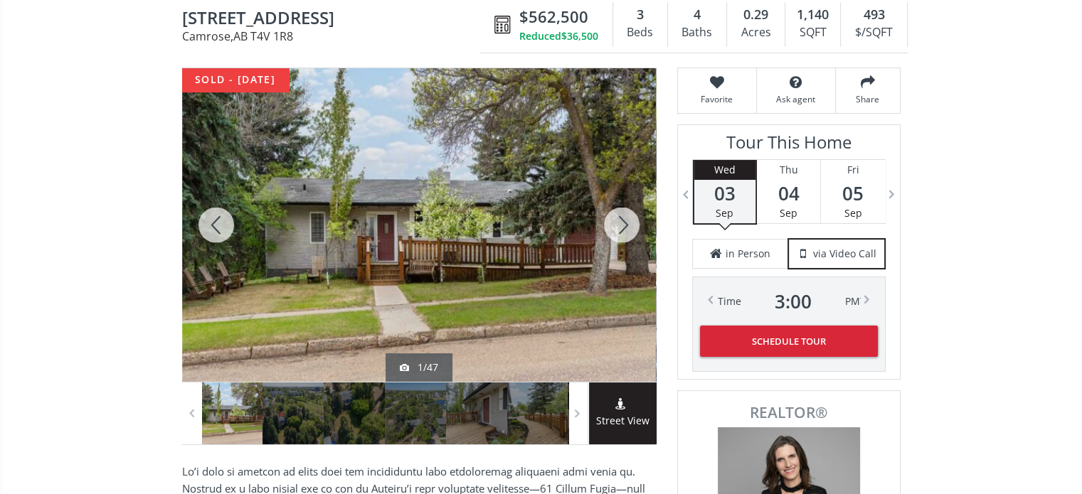
click at [625, 230] on div at bounding box center [622, 225] width 68 height 314
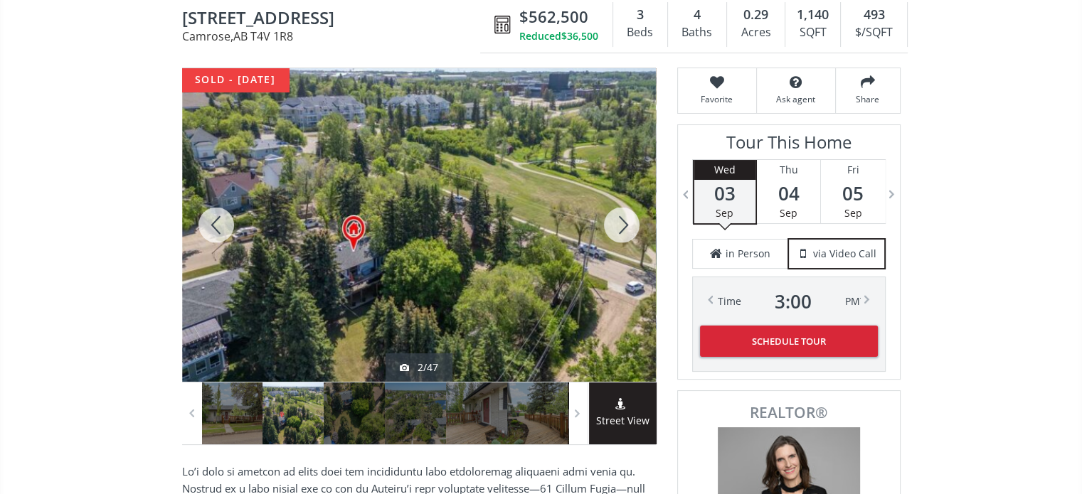
click at [625, 230] on div at bounding box center [622, 225] width 68 height 314
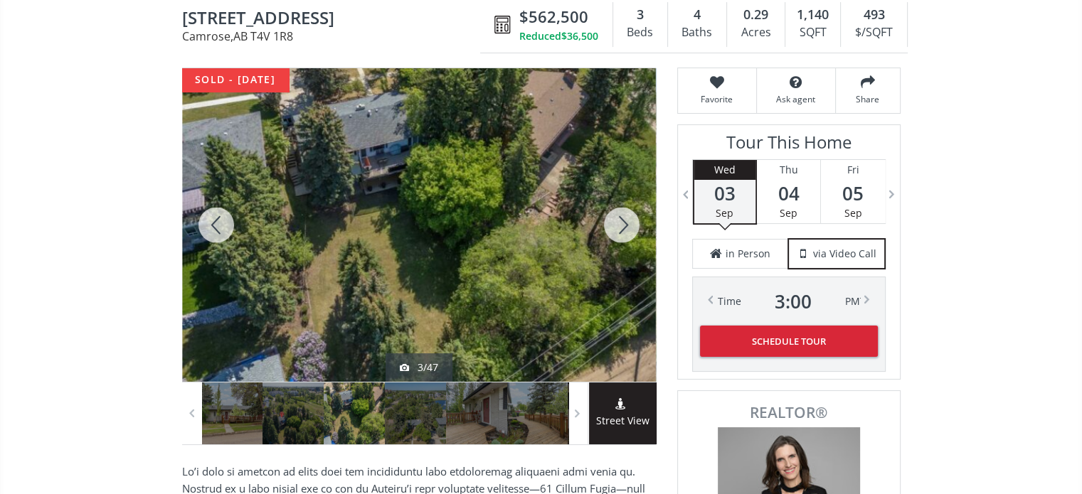
click at [625, 230] on div at bounding box center [622, 225] width 68 height 314
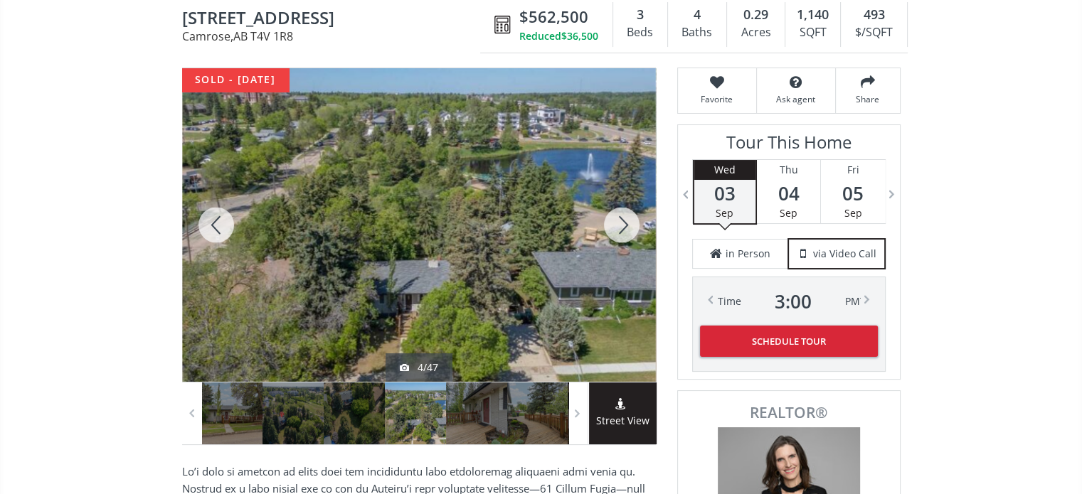
click at [625, 230] on div at bounding box center [622, 225] width 68 height 314
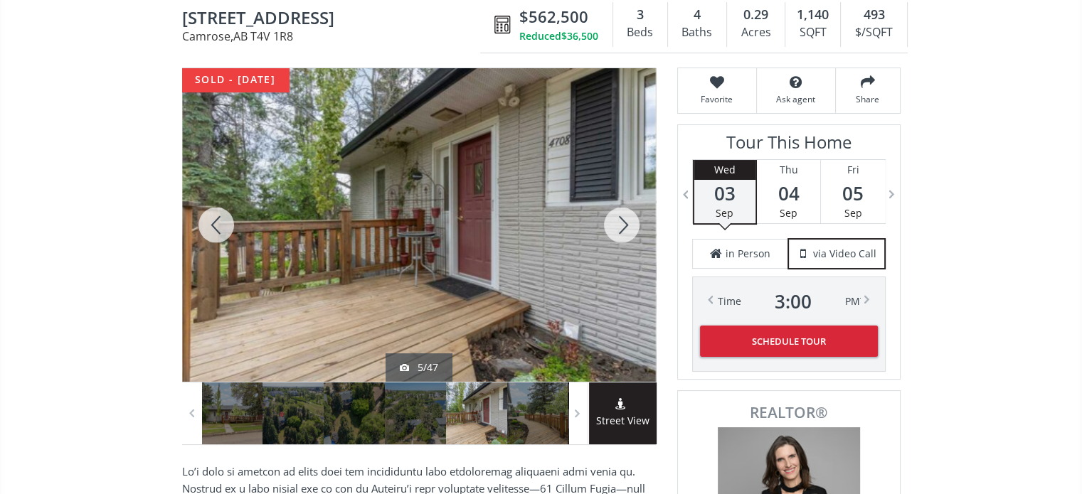
click at [625, 230] on div at bounding box center [622, 225] width 68 height 314
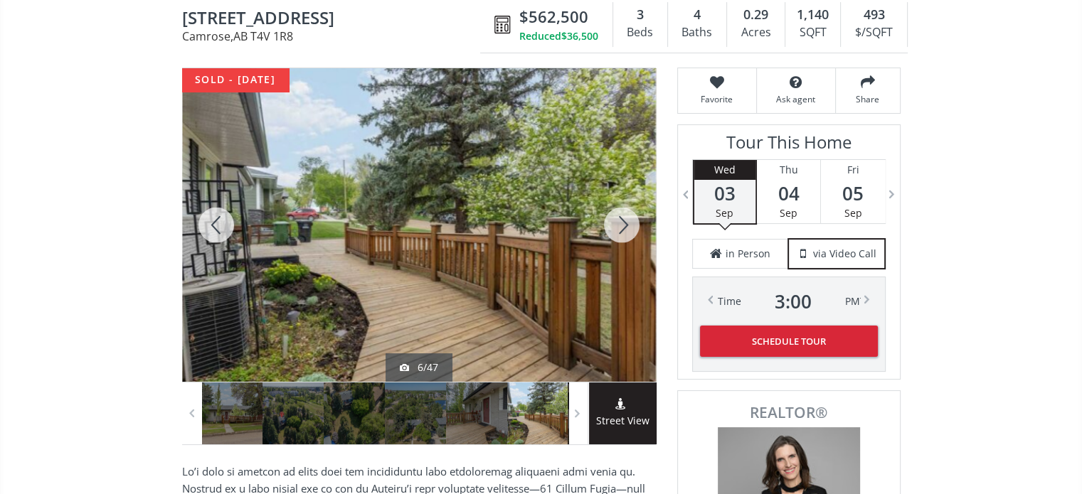
click at [625, 230] on div at bounding box center [622, 225] width 68 height 314
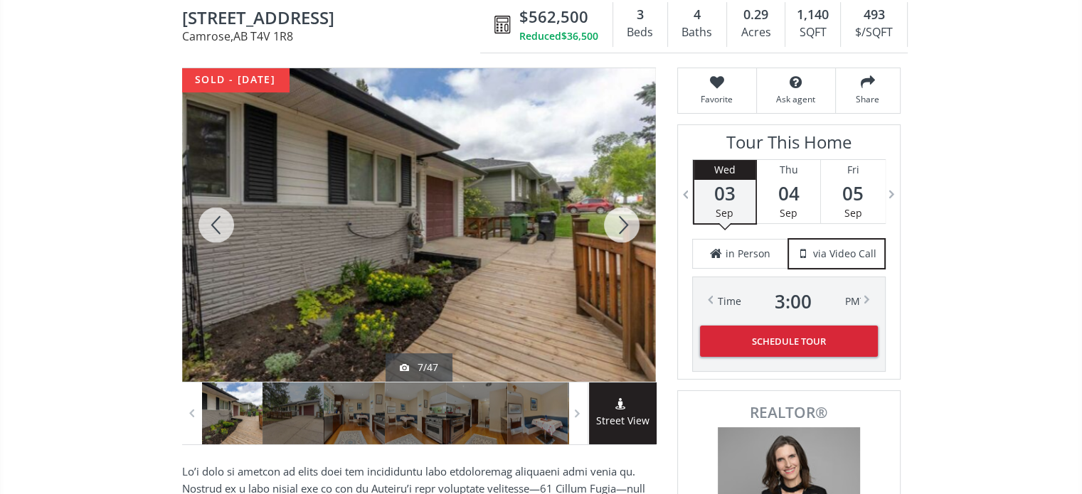
click at [625, 230] on div at bounding box center [622, 225] width 68 height 314
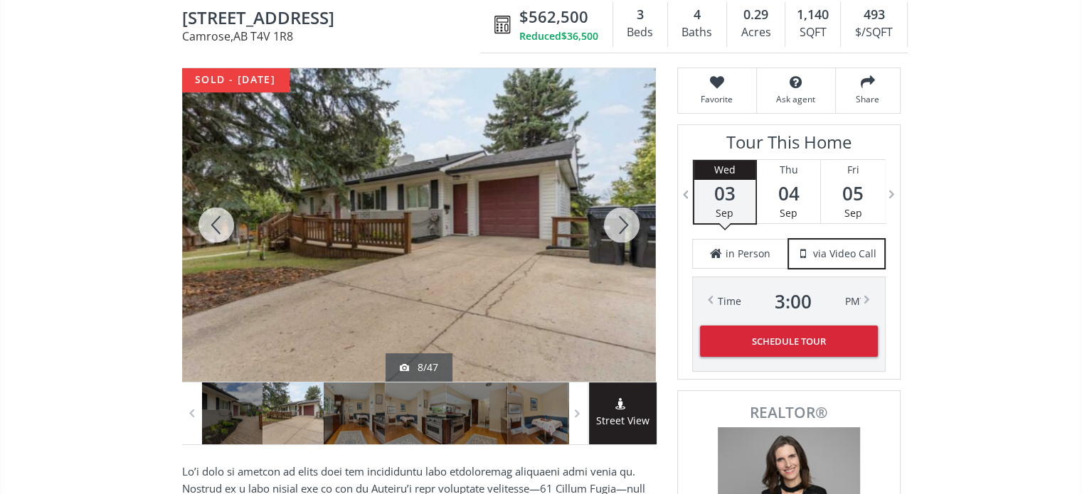
click at [625, 230] on div at bounding box center [622, 225] width 68 height 314
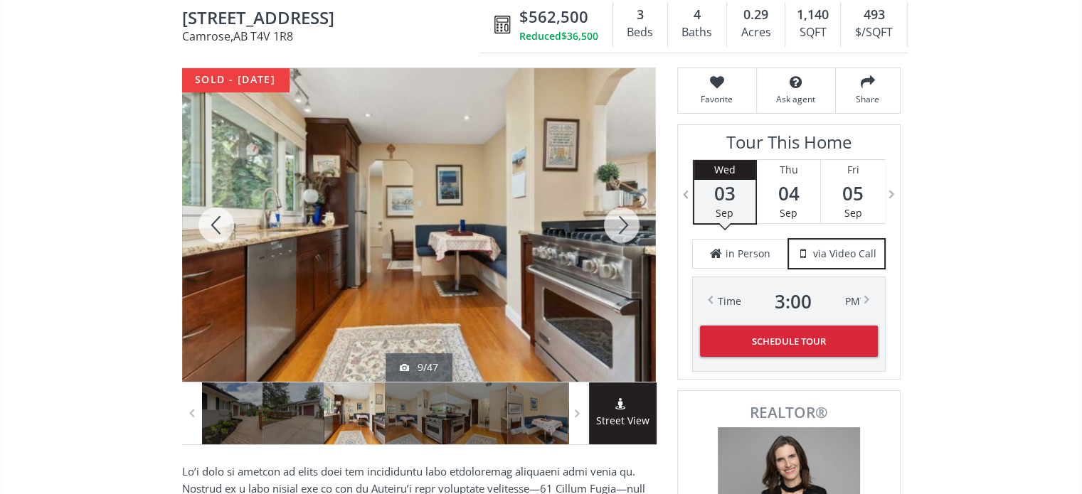
click at [625, 230] on div at bounding box center [622, 225] width 68 height 314
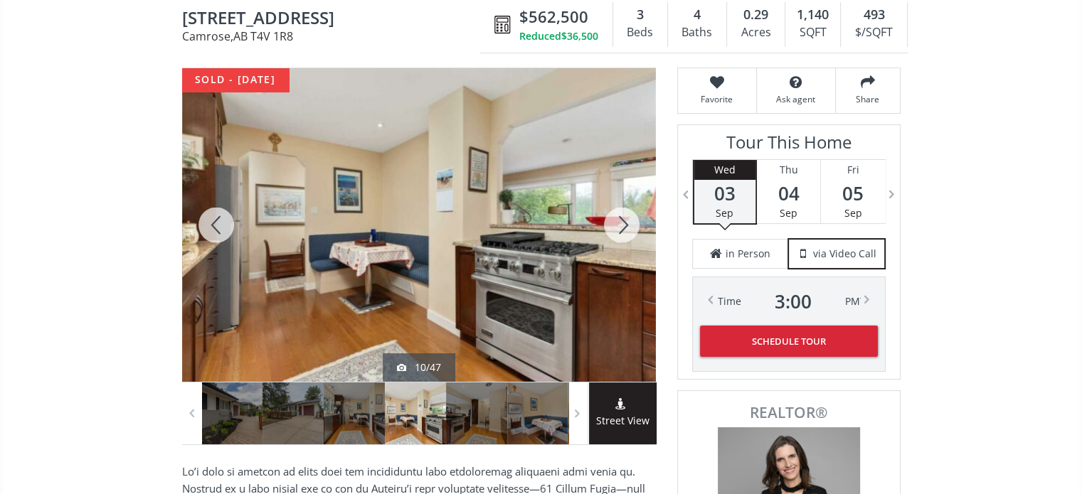
click at [625, 230] on div at bounding box center [622, 225] width 68 height 314
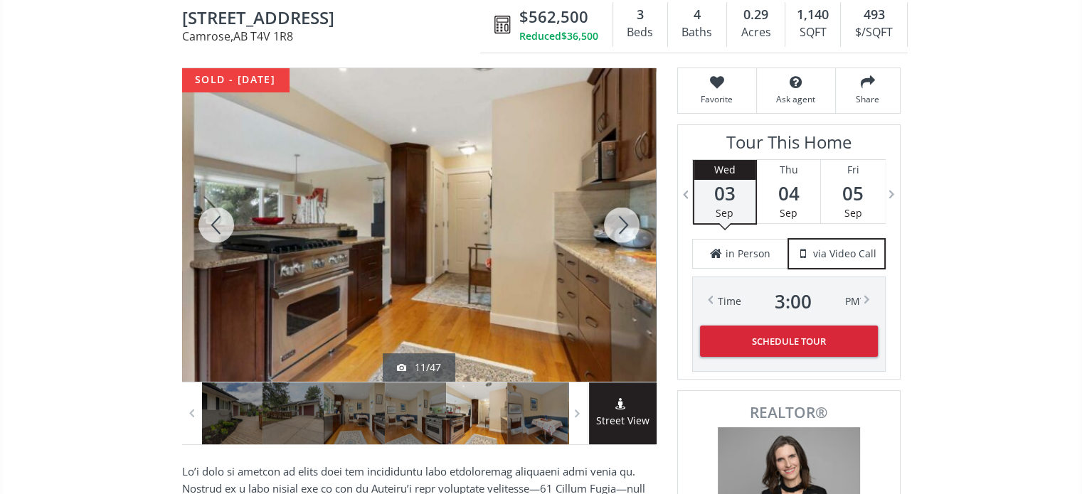
click at [625, 230] on div at bounding box center [622, 225] width 68 height 314
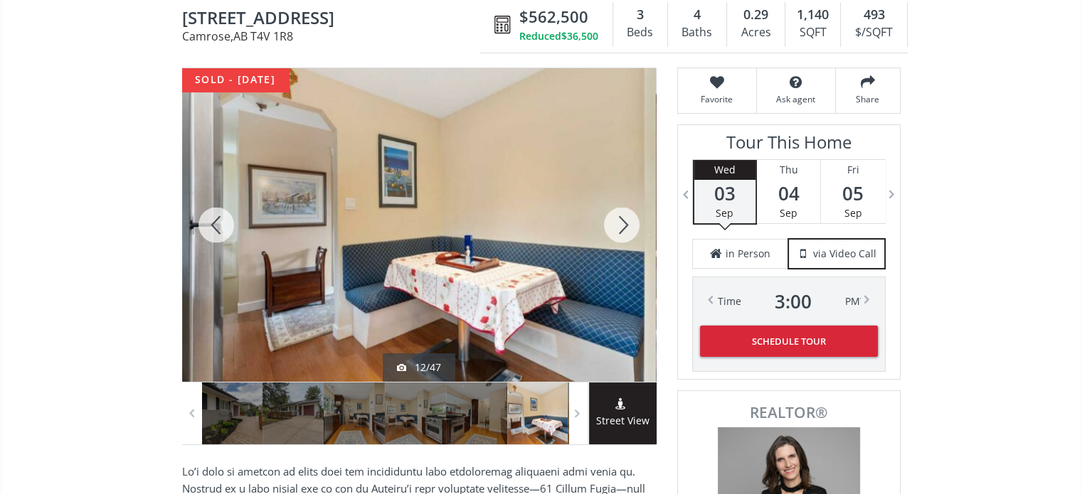
click at [625, 230] on div at bounding box center [622, 225] width 68 height 314
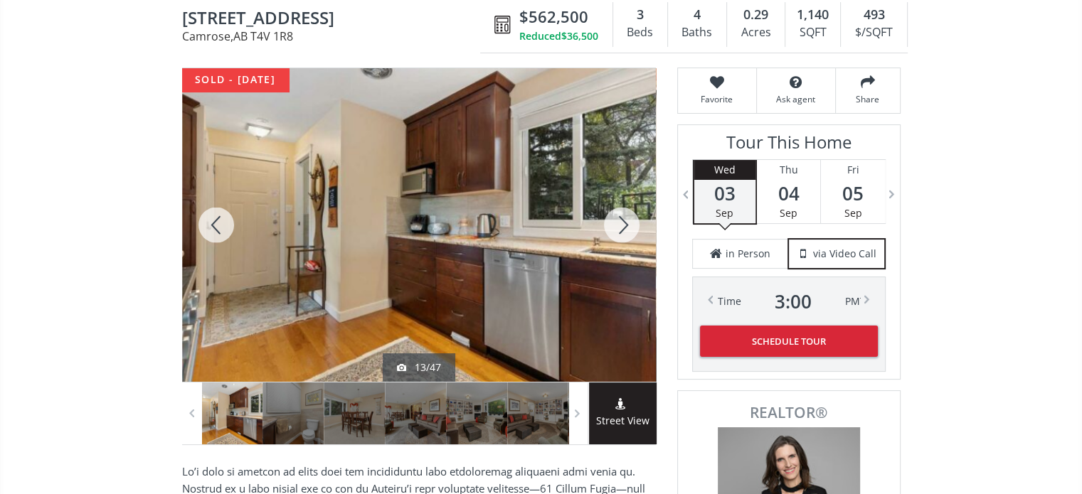
click at [625, 230] on div at bounding box center [622, 225] width 68 height 314
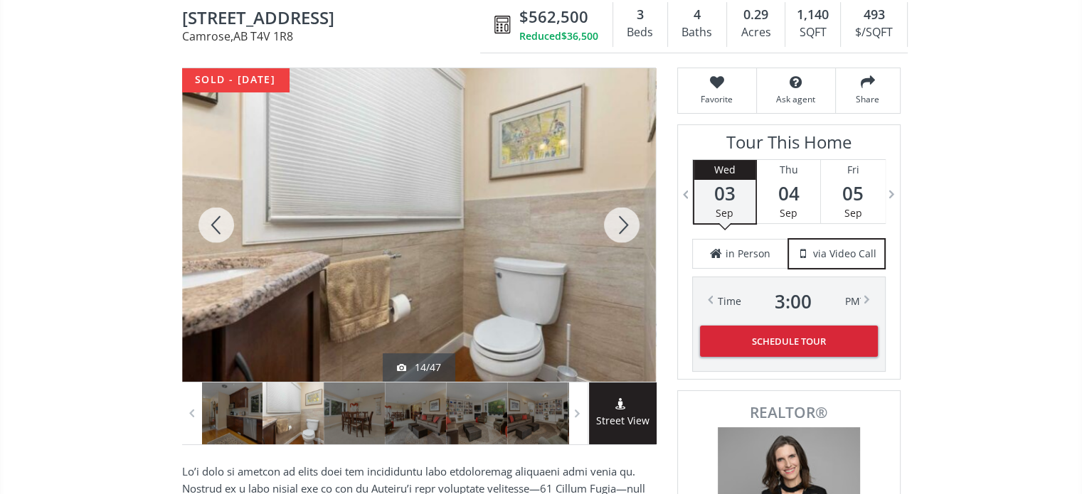
click at [625, 230] on div at bounding box center [622, 225] width 68 height 314
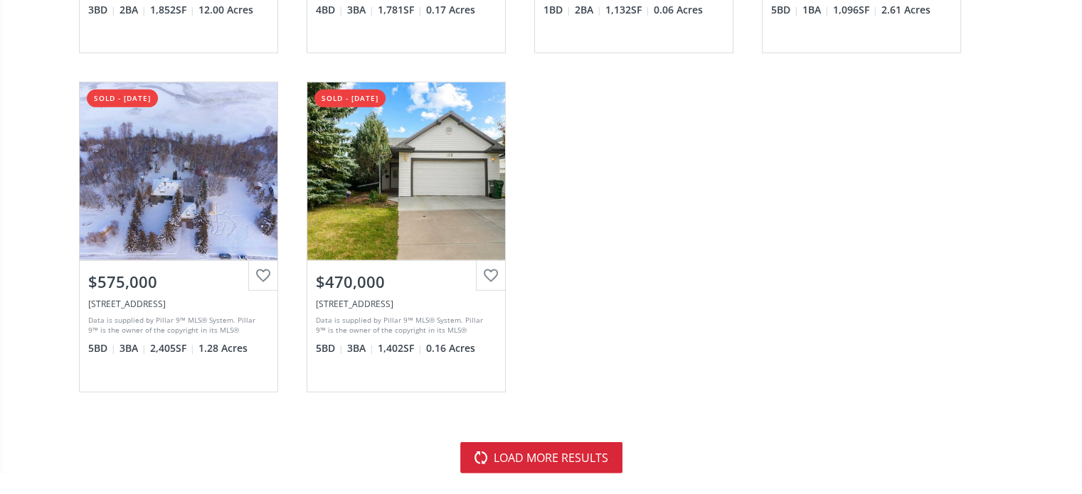
scroll to position [4198, 0]
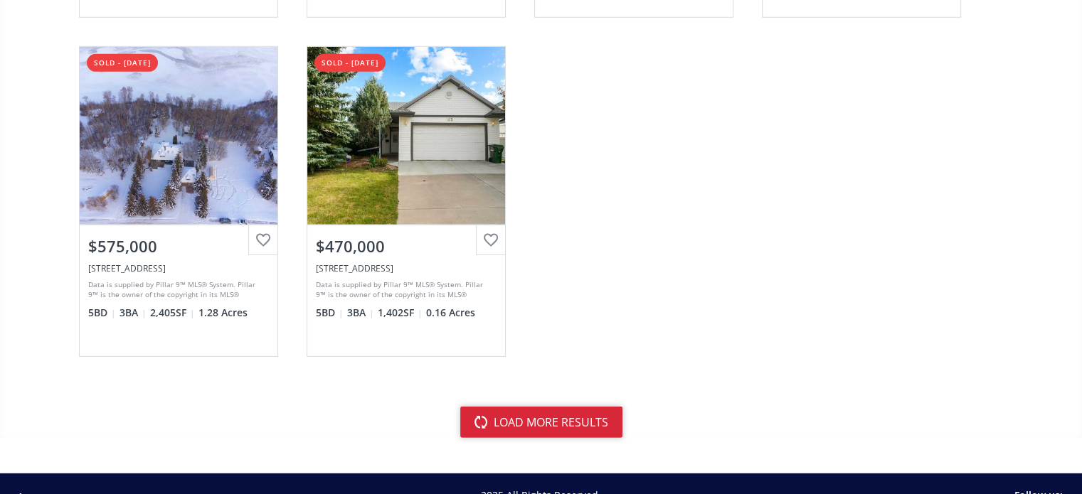
click at [539, 412] on button "load more results" at bounding box center [541, 422] width 162 height 31
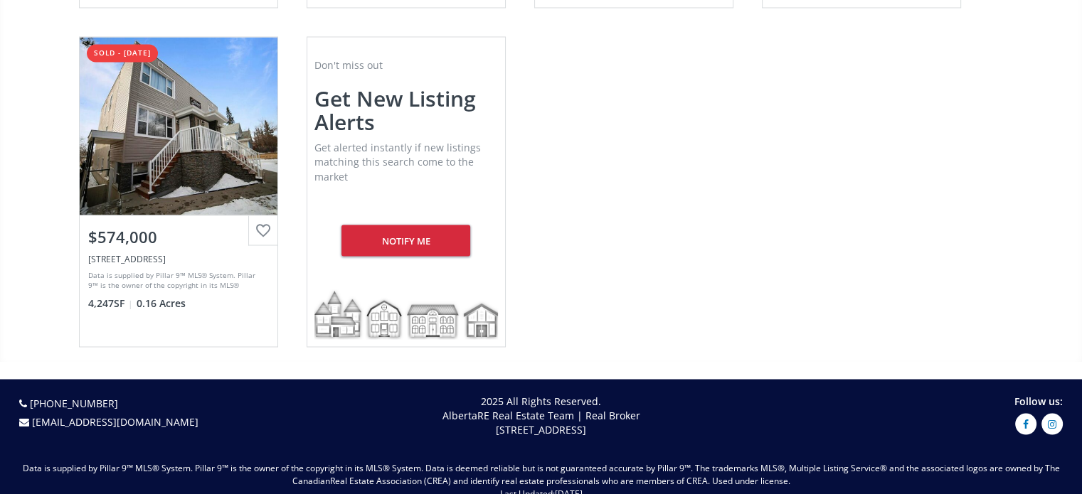
scroll to position [7897, 0]
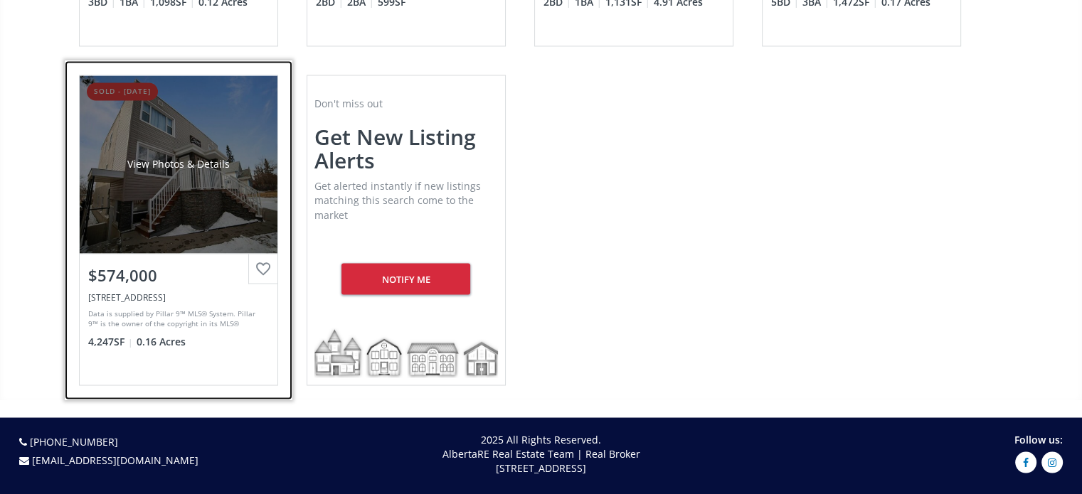
click at [207, 189] on div "View Photos & Details" at bounding box center [179, 164] width 198 height 178
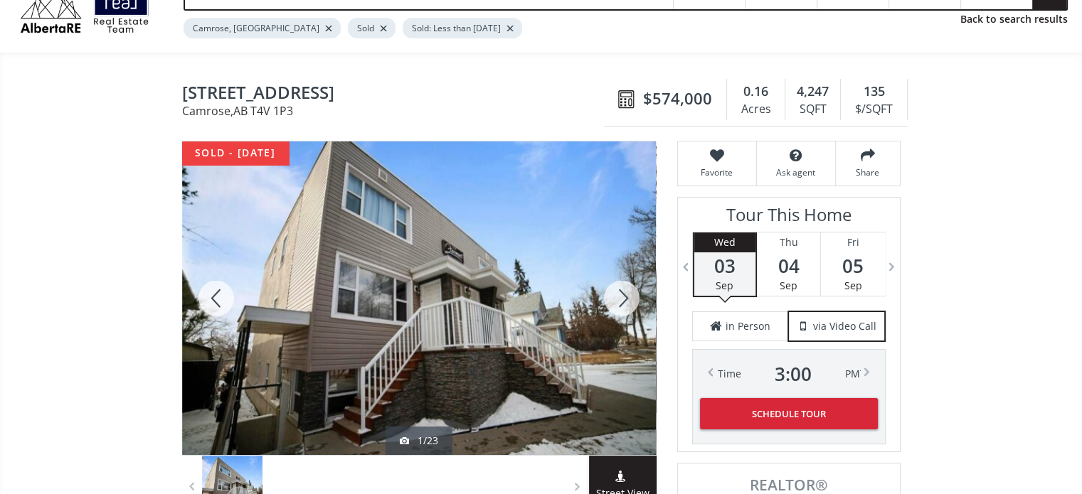
scroll to position [213, 0]
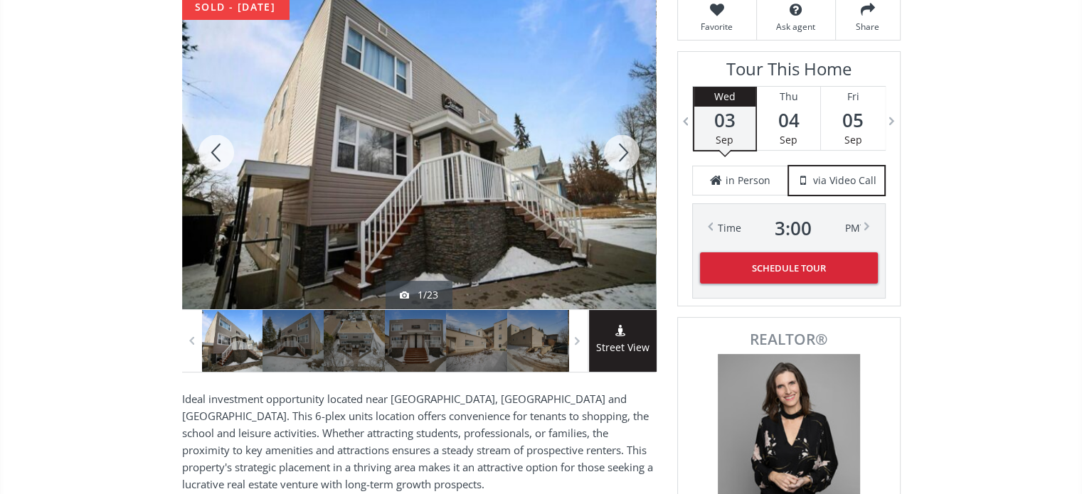
click at [623, 162] on div at bounding box center [622, 153] width 68 height 314
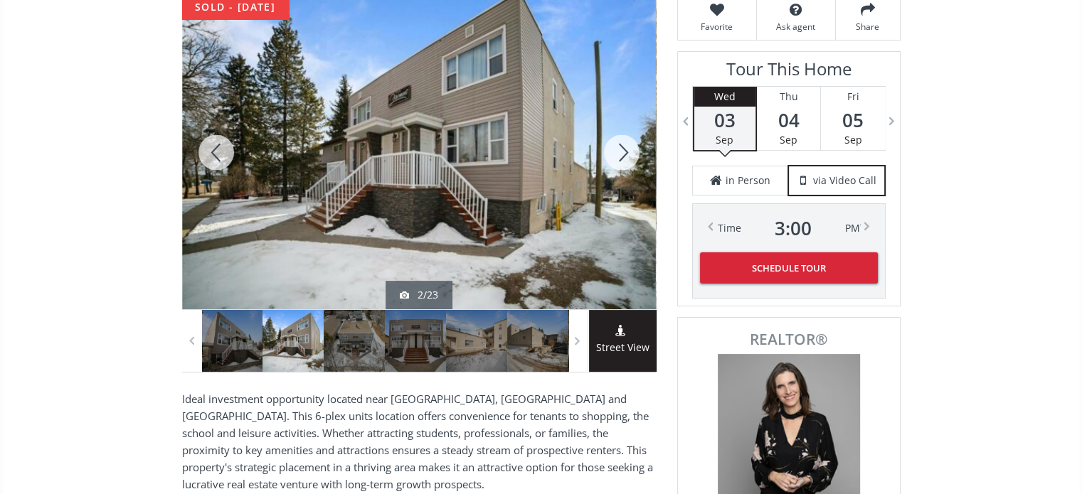
click at [623, 162] on div at bounding box center [622, 153] width 68 height 314
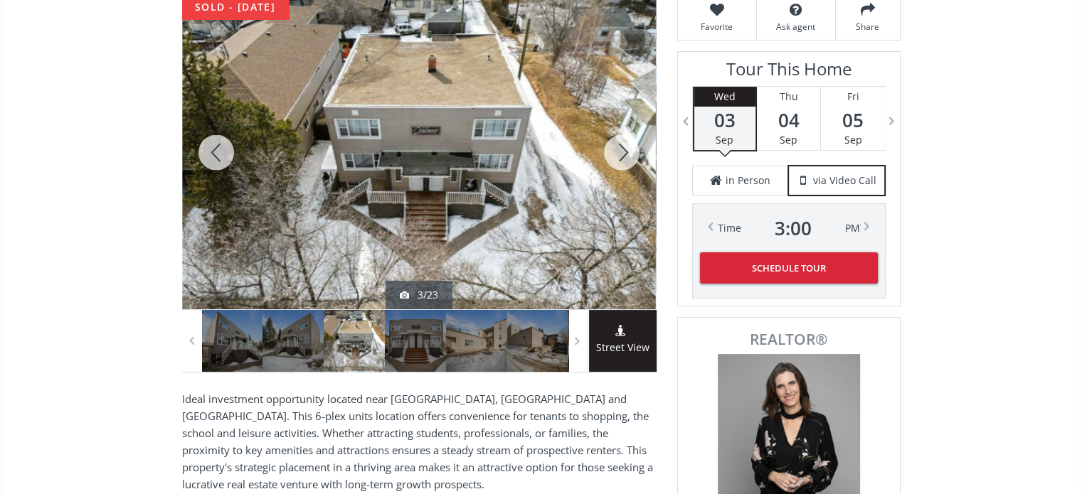
click at [623, 162] on div at bounding box center [622, 153] width 68 height 314
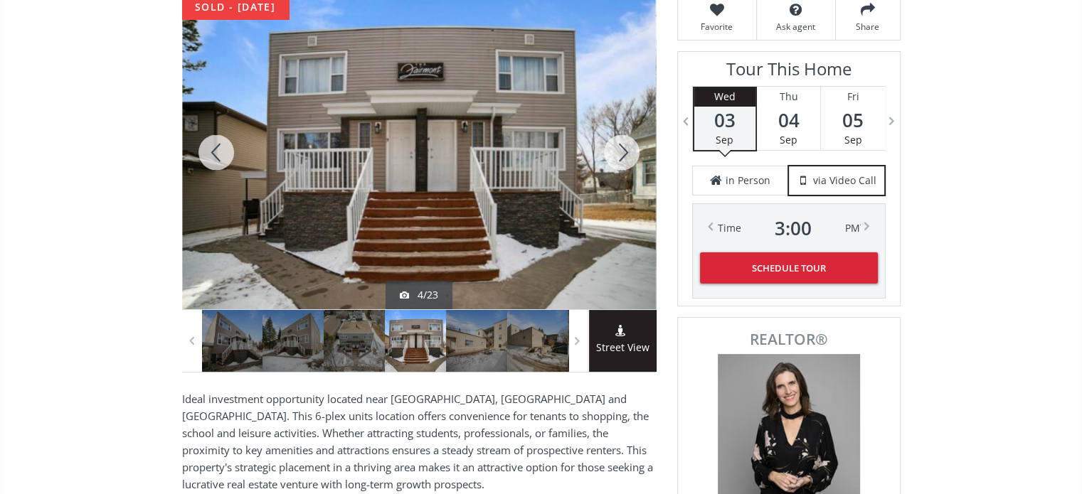
click at [623, 162] on div at bounding box center [622, 153] width 68 height 314
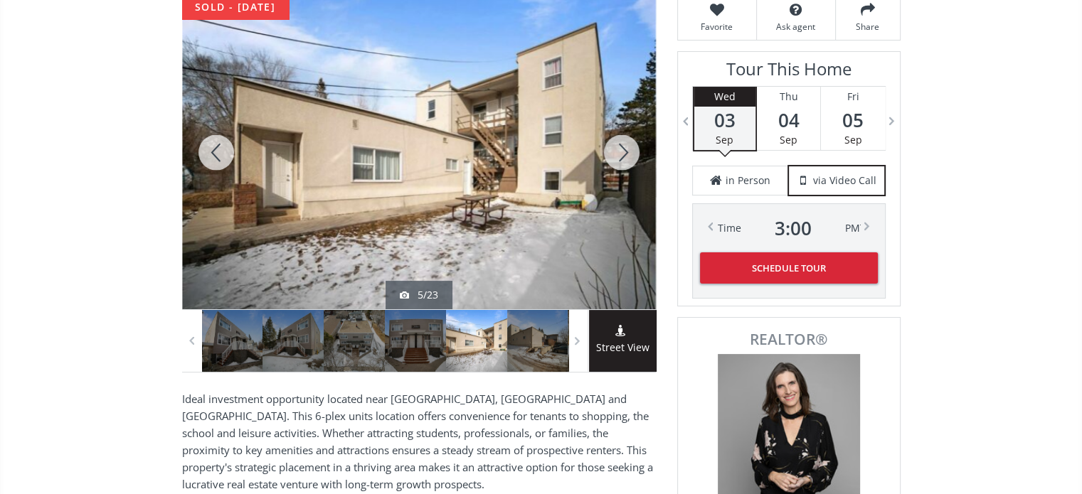
click at [623, 162] on div at bounding box center [622, 153] width 68 height 314
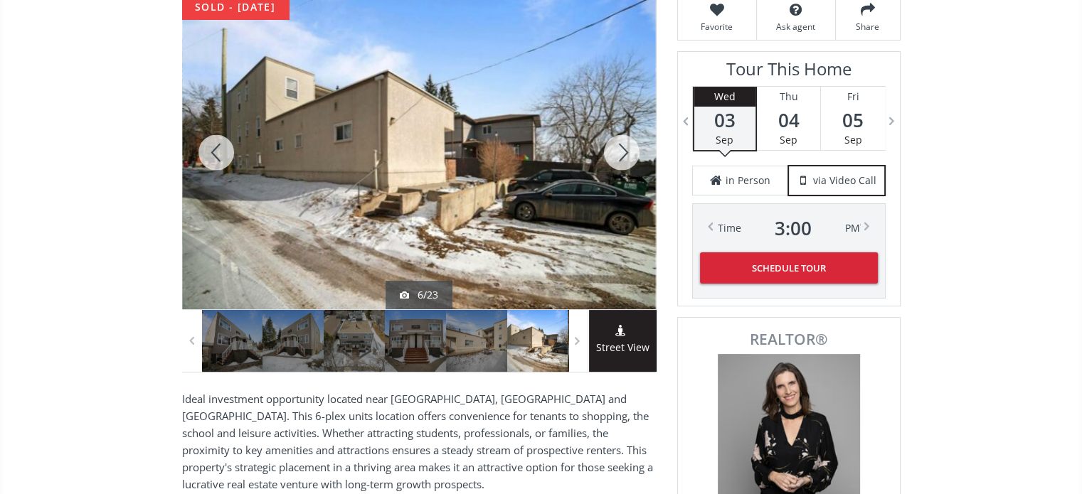
click at [623, 162] on div at bounding box center [622, 153] width 68 height 314
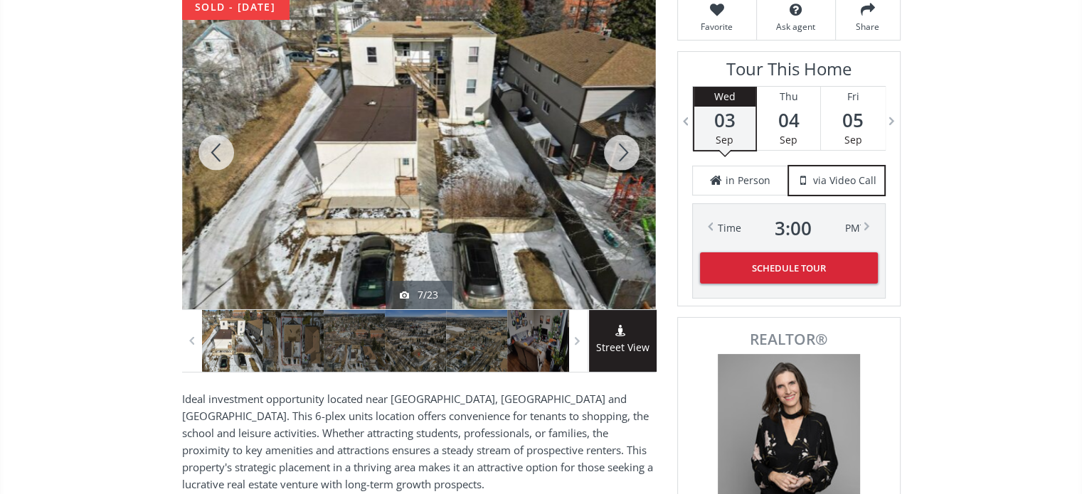
click at [623, 162] on div at bounding box center [622, 153] width 68 height 314
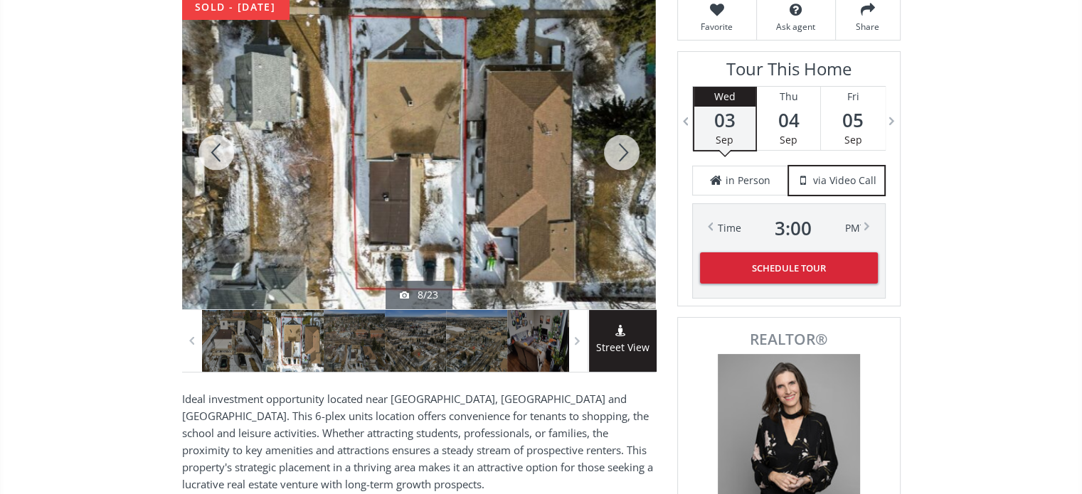
click at [623, 162] on div at bounding box center [622, 153] width 68 height 314
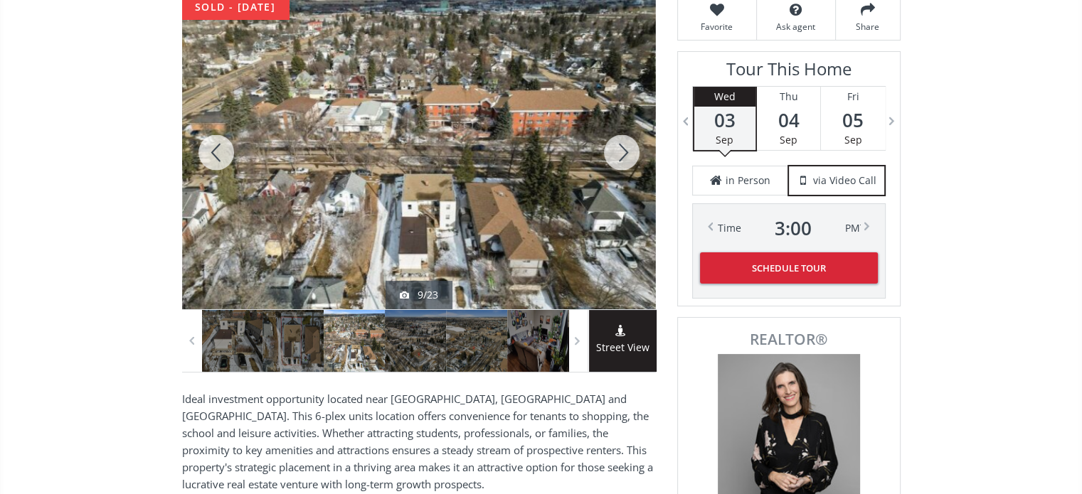
click at [623, 162] on div at bounding box center [622, 153] width 68 height 314
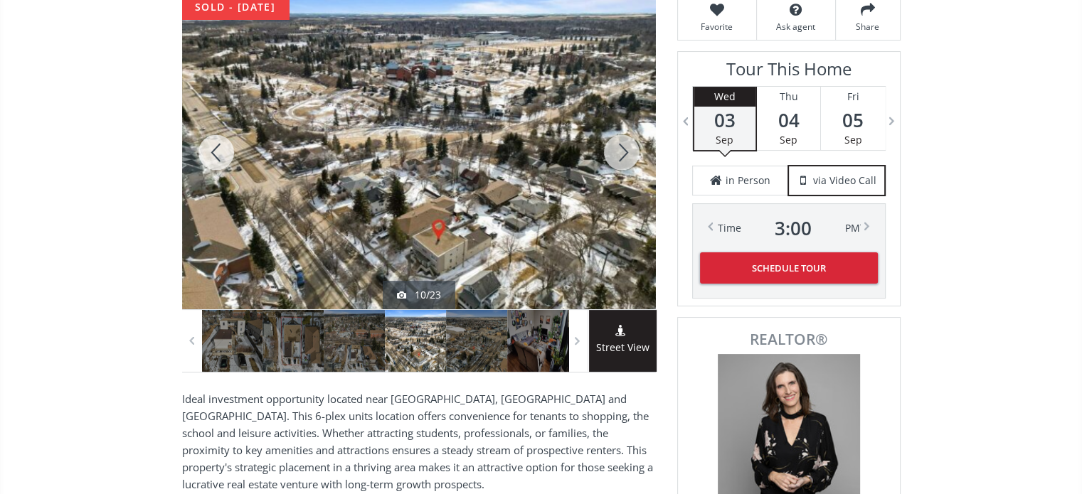
click at [623, 162] on div at bounding box center [622, 153] width 68 height 314
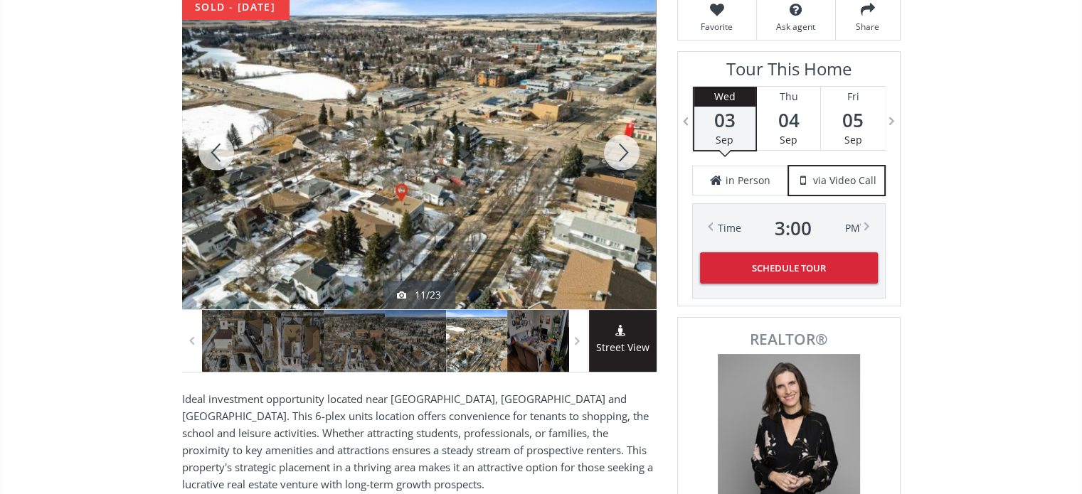
click at [623, 162] on div at bounding box center [622, 153] width 68 height 314
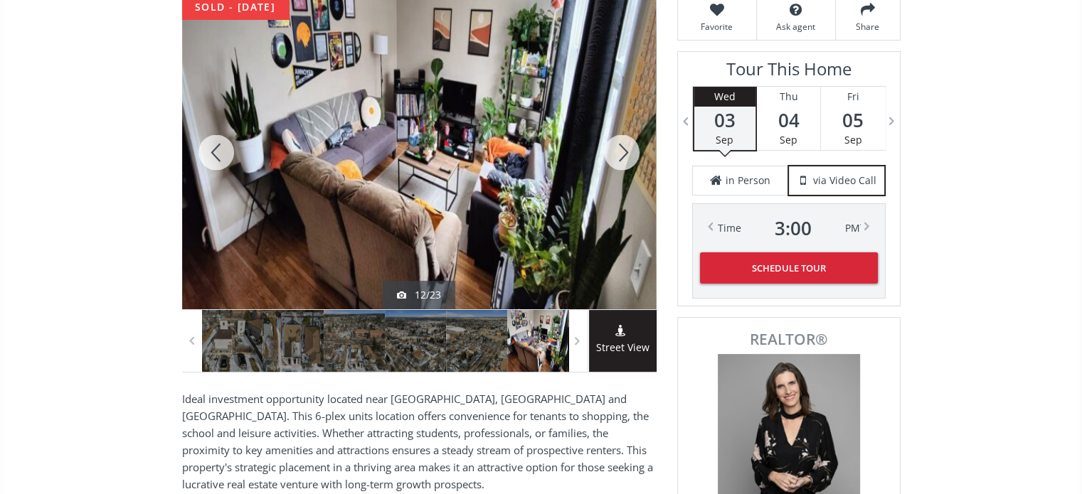
click at [623, 162] on div at bounding box center [622, 153] width 68 height 314
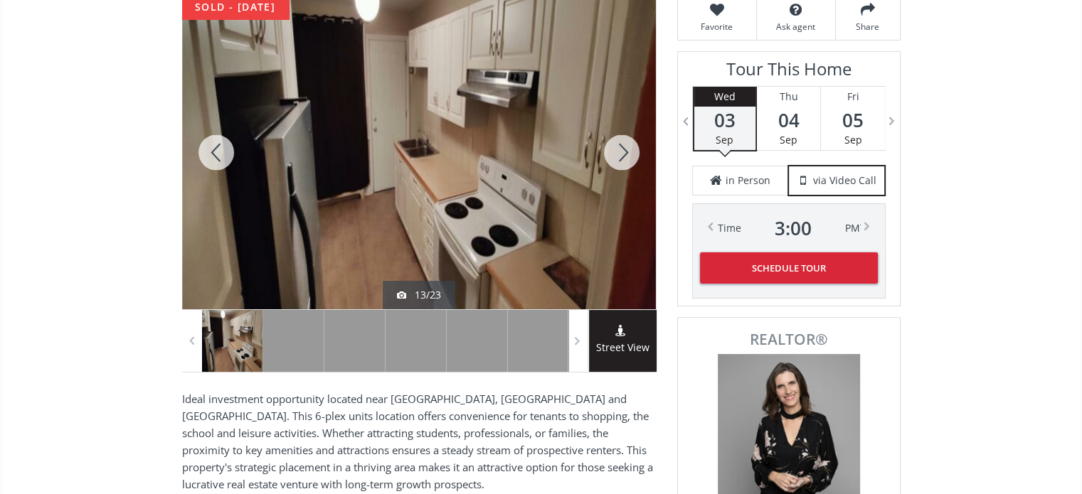
click at [623, 162] on div at bounding box center [622, 153] width 68 height 314
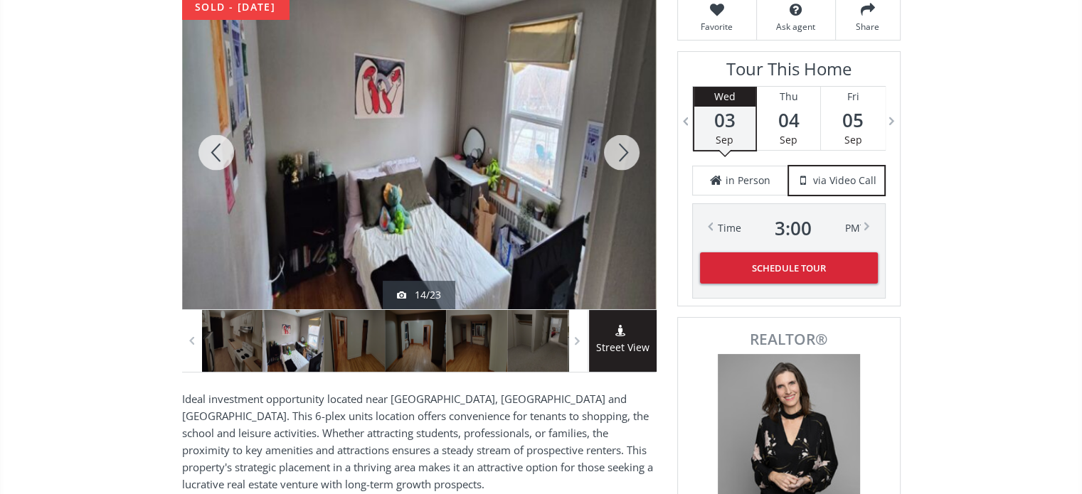
click at [623, 162] on div at bounding box center [622, 153] width 68 height 314
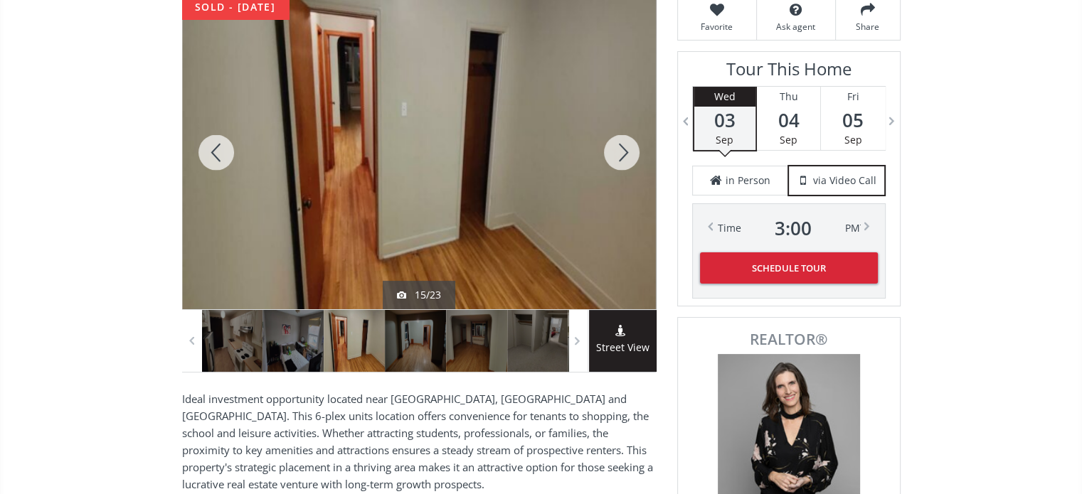
click at [623, 162] on div at bounding box center [622, 153] width 68 height 314
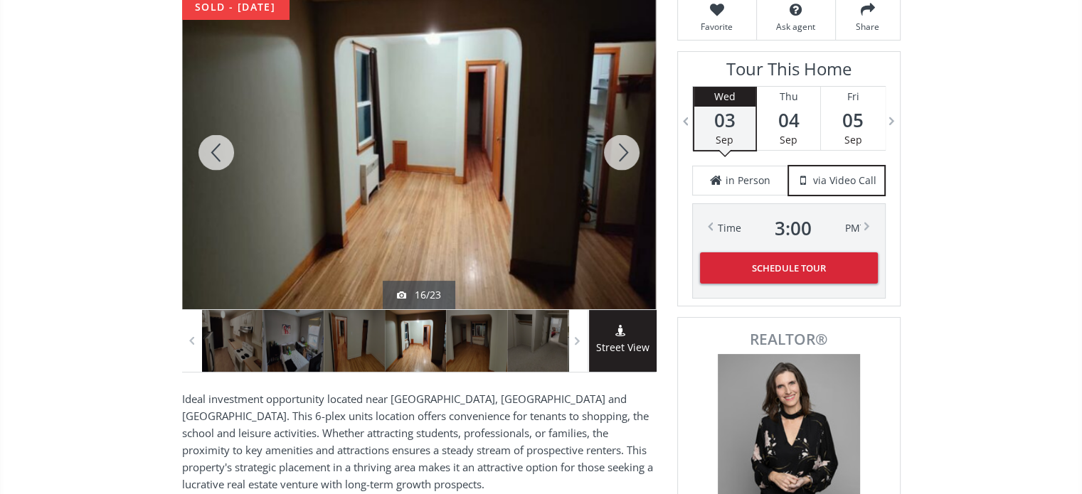
click at [623, 162] on div at bounding box center [622, 153] width 68 height 314
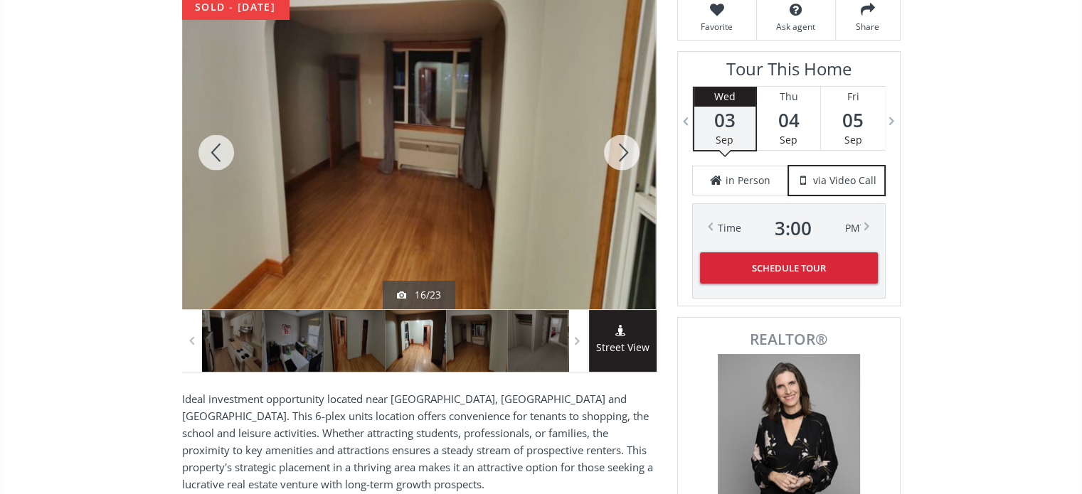
click at [623, 162] on div at bounding box center [622, 153] width 68 height 314
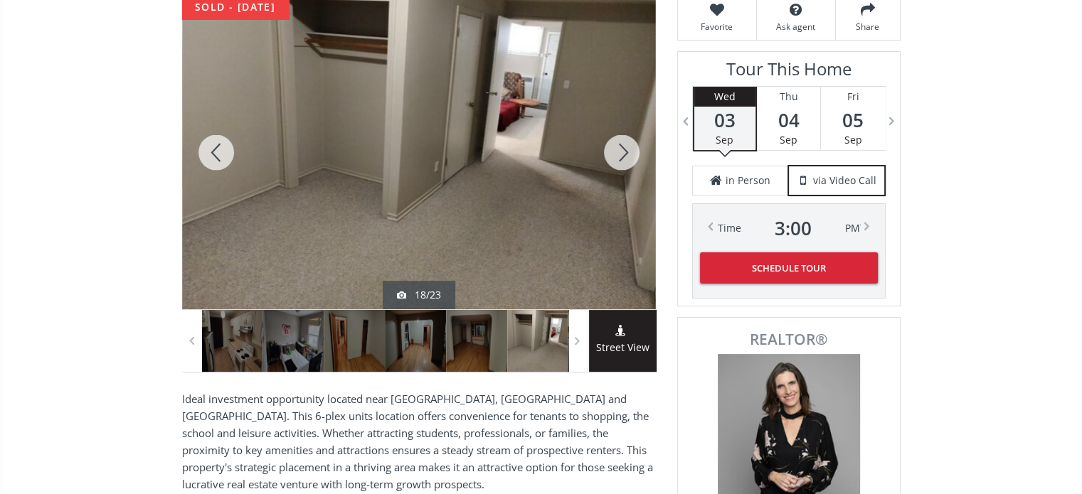
click at [623, 162] on div at bounding box center [622, 153] width 68 height 314
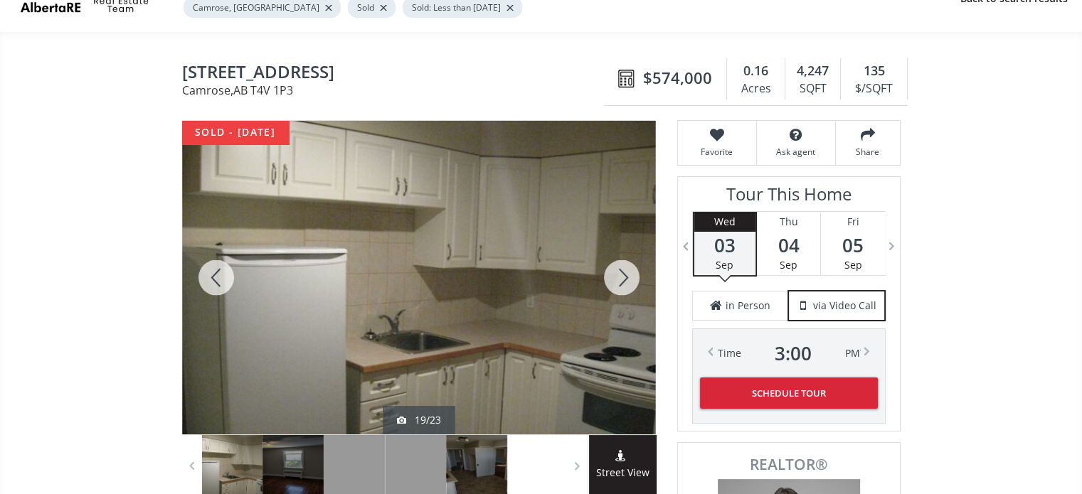
scroll to position [0, 0]
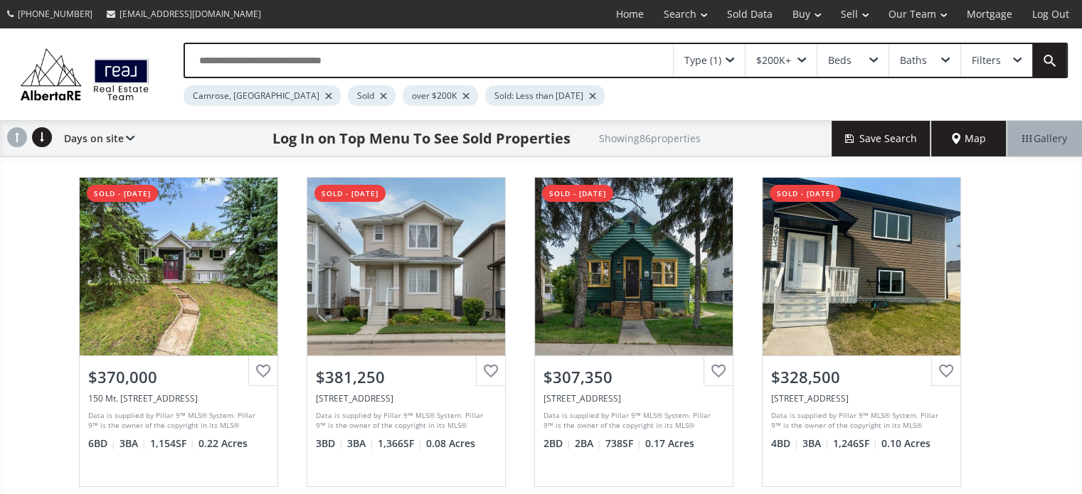
click at [462, 93] on div at bounding box center [465, 96] width 7 height 6
click at [734, 63] on div "Type (1)" at bounding box center [709, 60] width 71 height 33
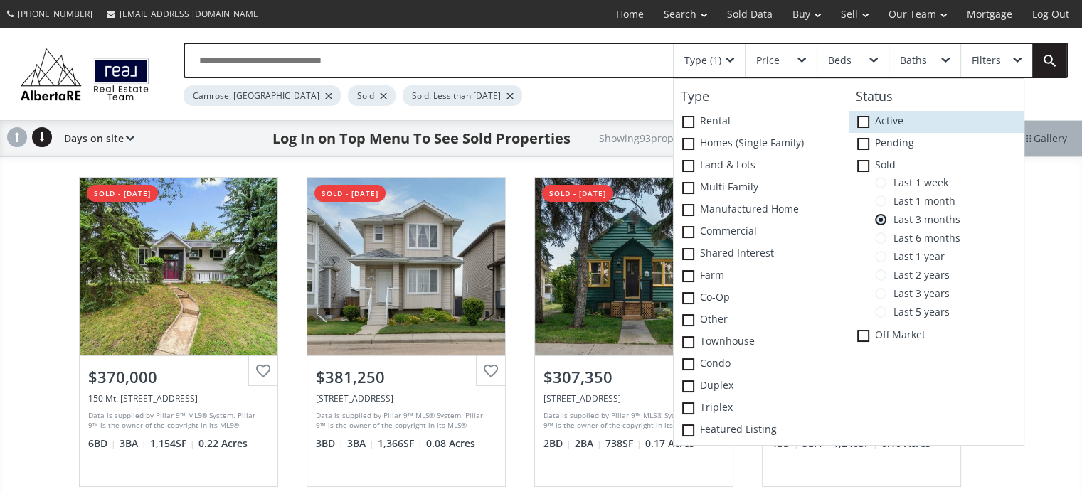
click at [861, 120] on span at bounding box center [863, 122] width 12 height 12
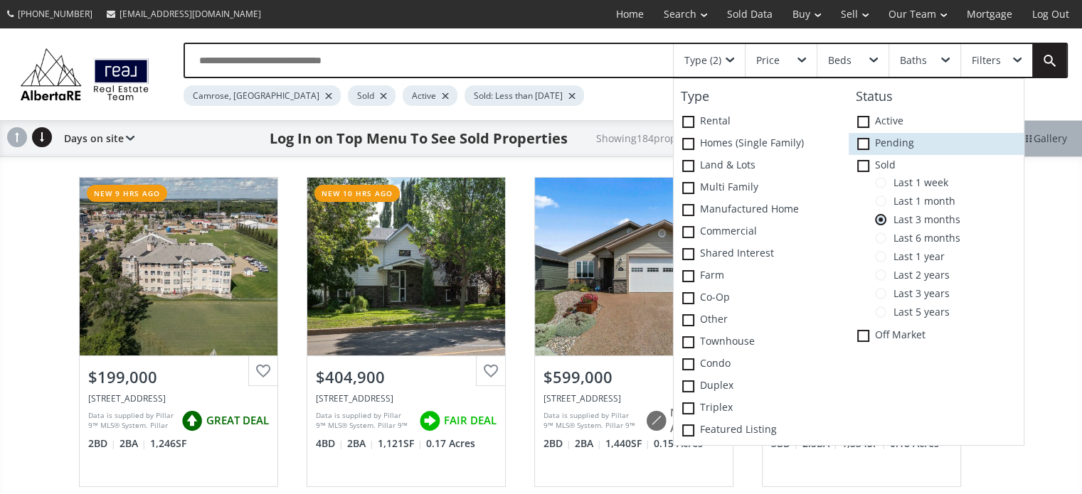
click at [868, 144] on span at bounding box center [863, 144] width 12 height 12
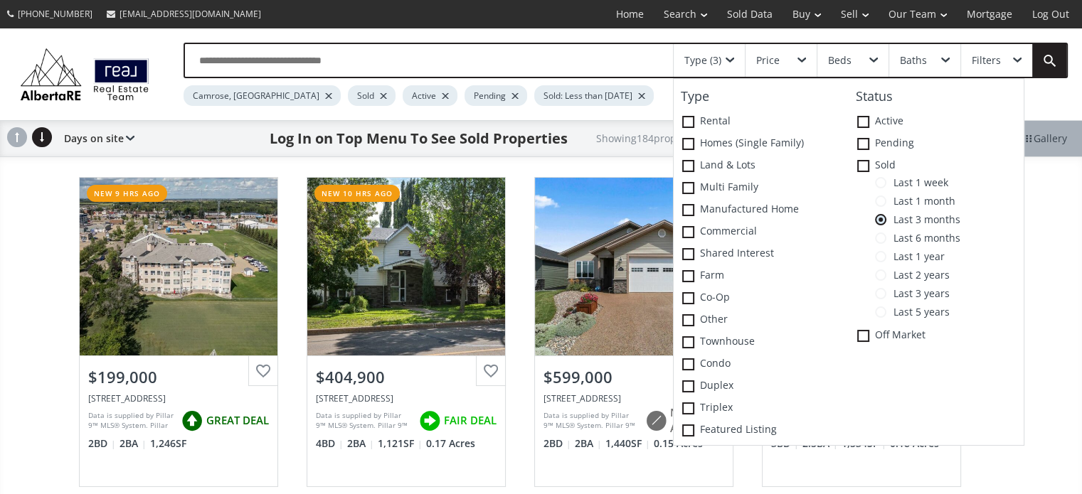
click at [660, 99] on div "Camrose, [GEOGRAPHIC_DATA] Sold Active Pending Sold: Less than [DATE]" at bounding box center [573, 92] width 778 height 28
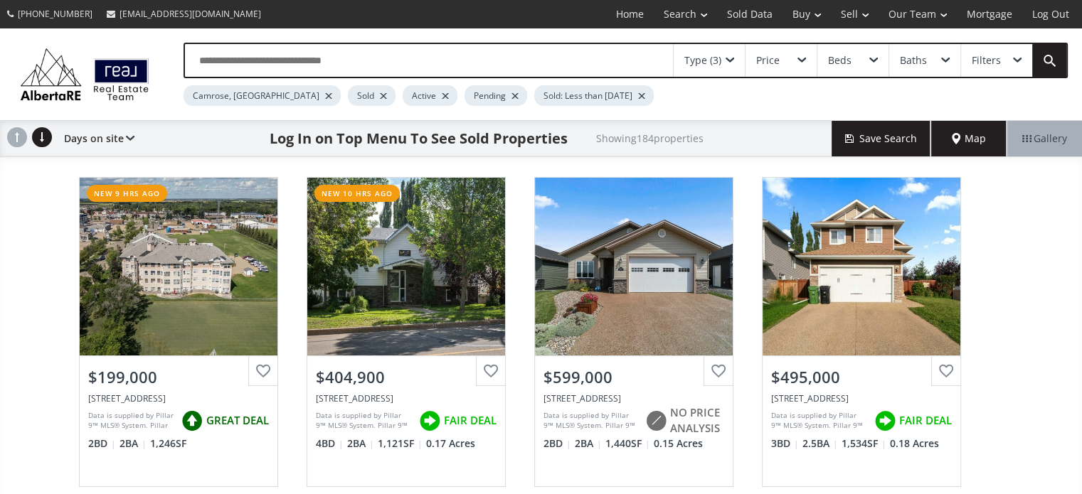
click at [586, 93] on div "Sold: Less than [DATE]" at bounding box center [594, 95] width 120 height 21
click at [638, 93] on div at bounding box center [641, 96] width 7 height 6
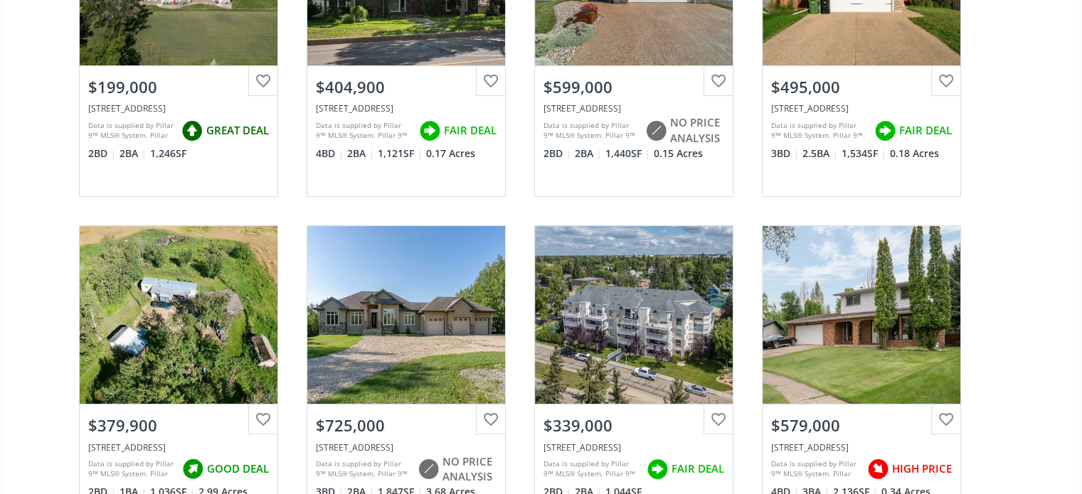
scroll to position [285, 0]
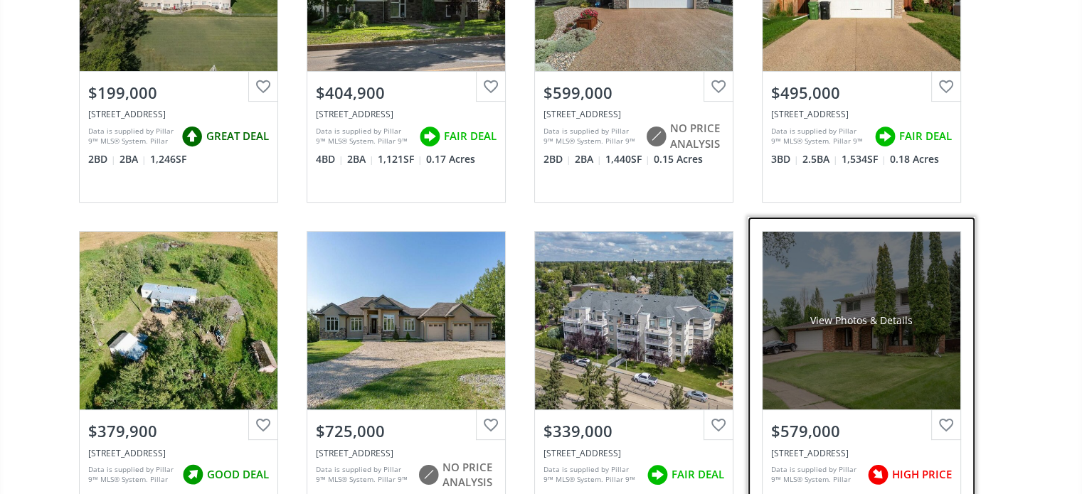
click at [817, 315] on div "View Photos & Details" at bounding box center [861, 321] width 102 height 14
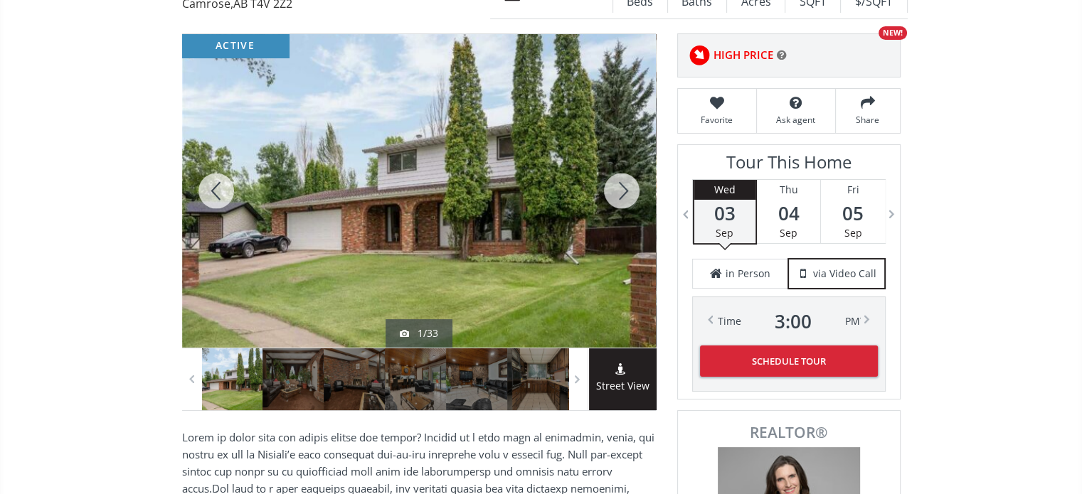
scroll to position [142, 0]
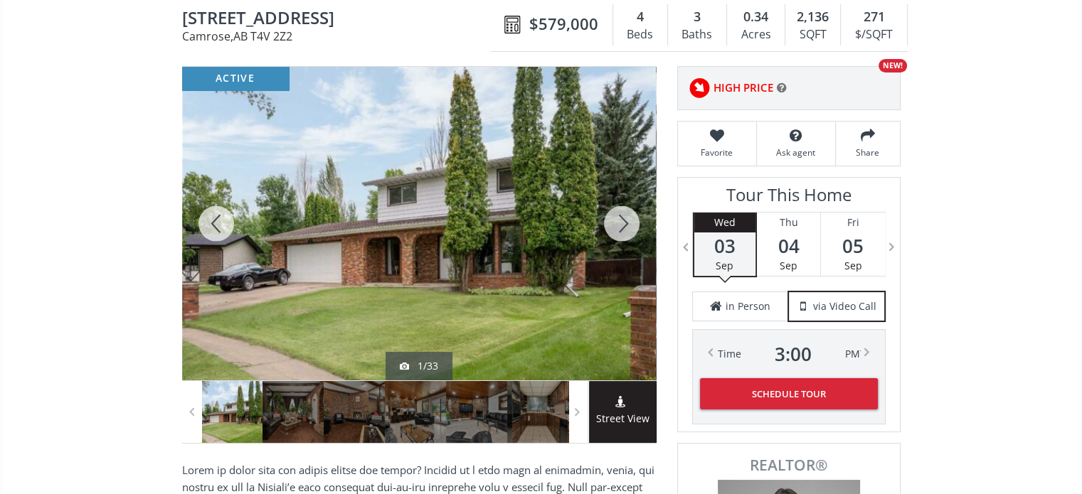
click at [621, 221] on div at bounding box center [622, 224] width 68 height 314
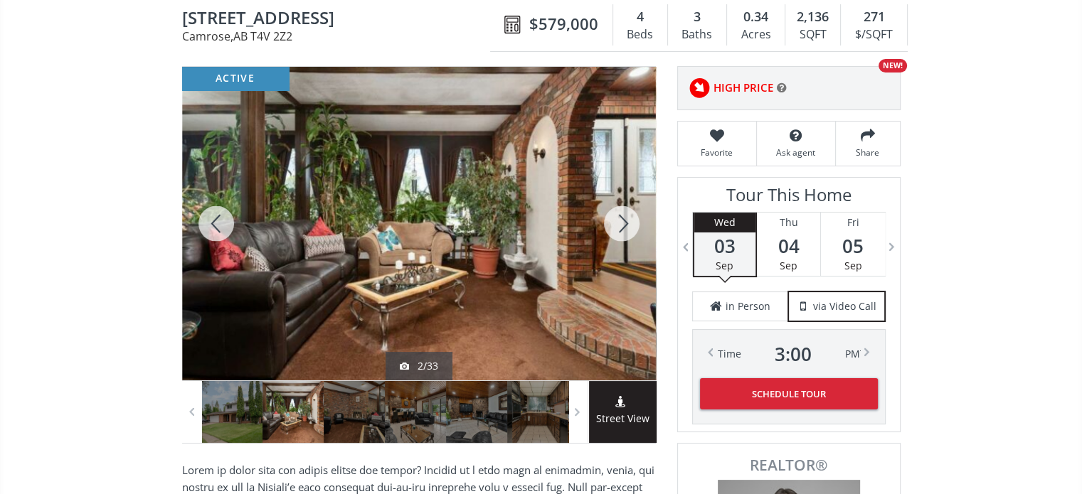
click at [621, 221] on div at bounding box center [622, 224] width 68 height 314
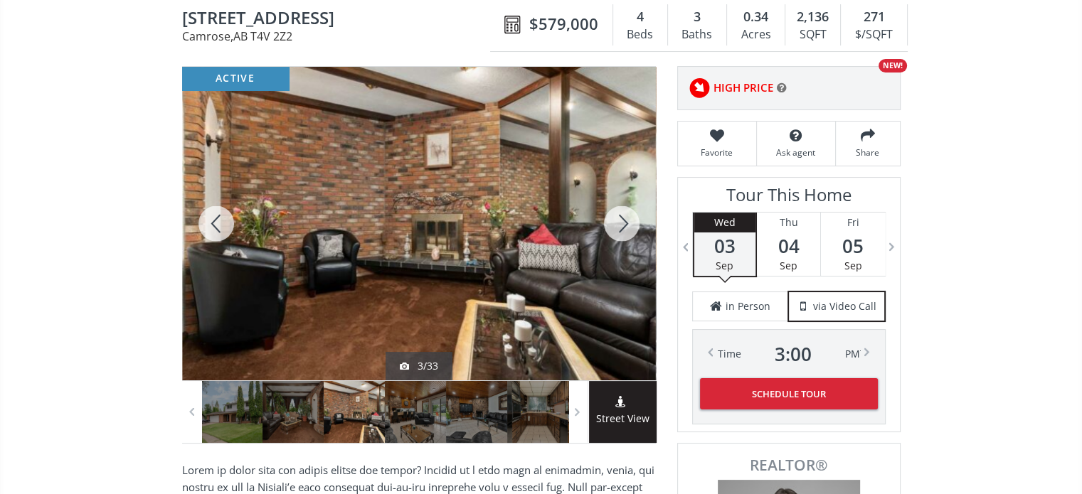
click at [621, 221] on div at bounding box center [622, 224] width 68 height 314
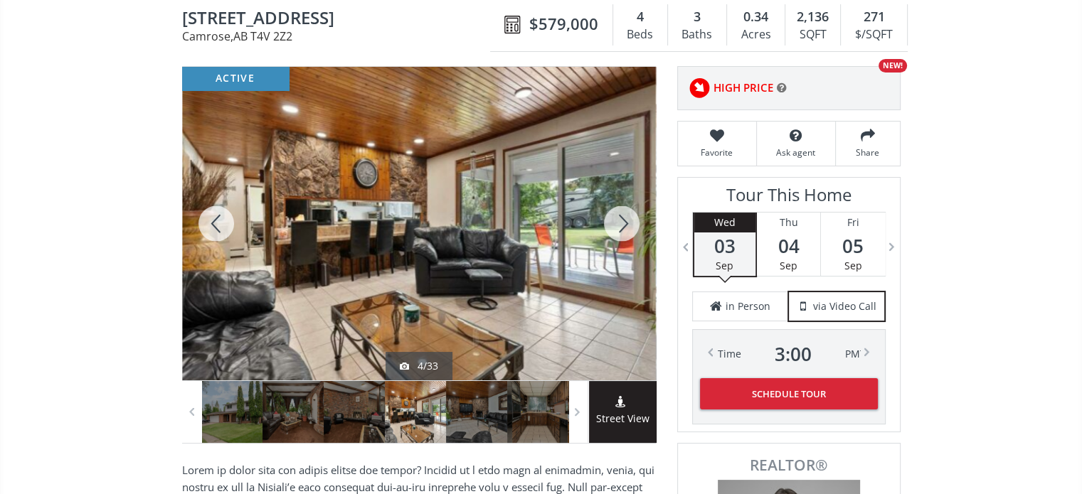
click at [621, 221] on div at bounding box center [622, 224] width 68 height 314
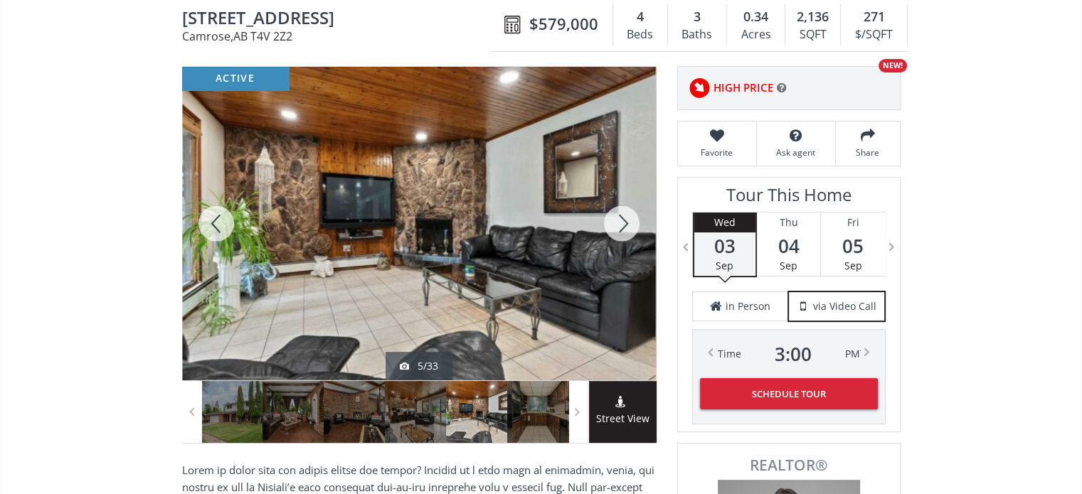
click at [621, 221] on div at bounding box center [622, 224] width 68 height 314
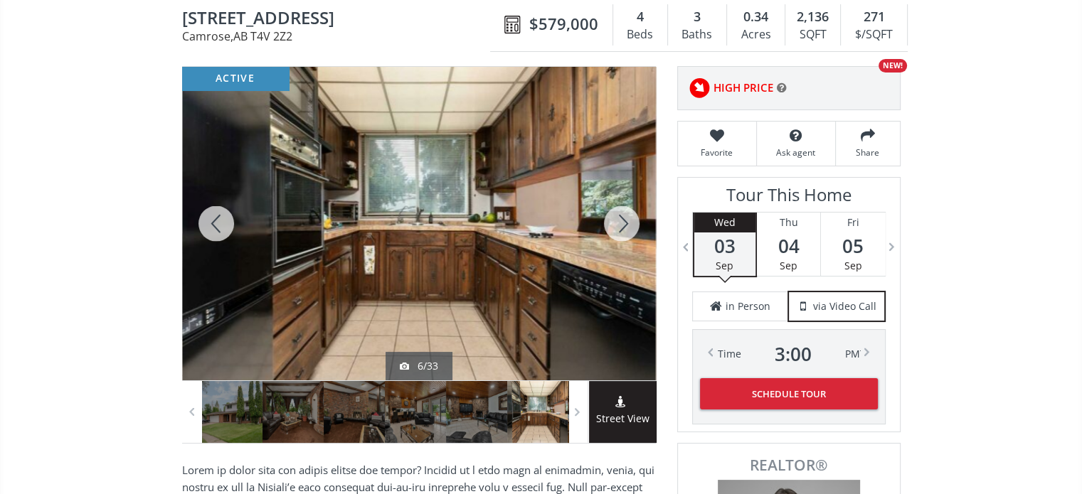
click at [621, 221] on div at bounding box center [622, 224] width 68 height 314
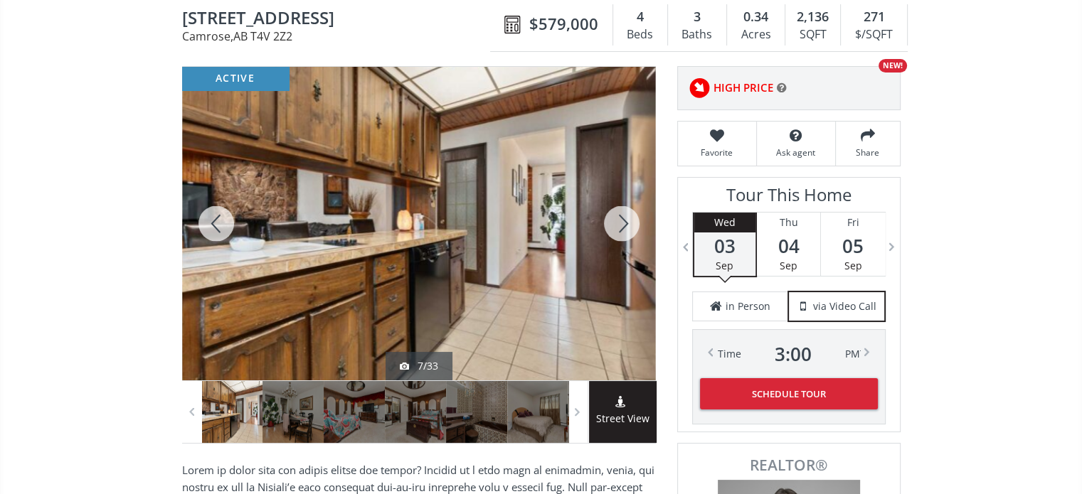
click at [621, 221] on div at bounding box center [622, 224] width 68 height 314
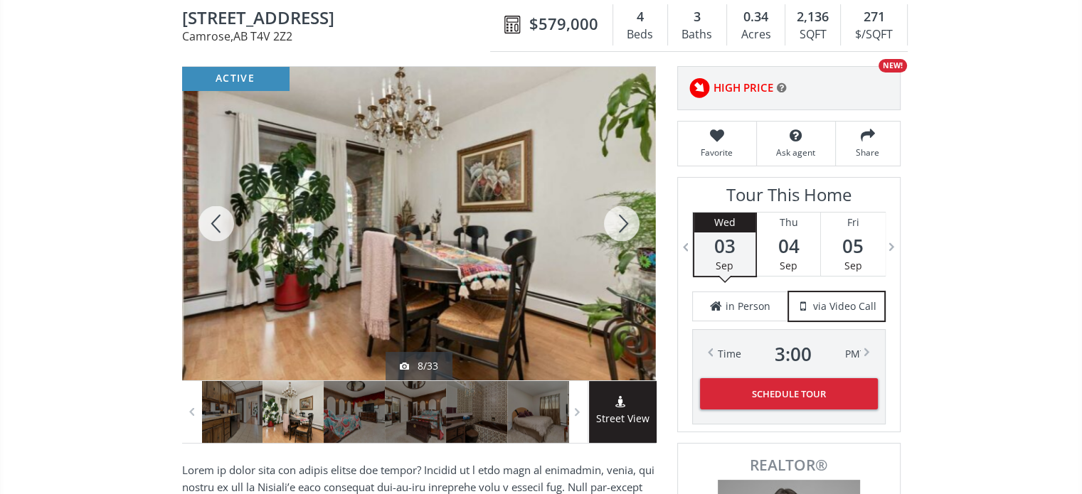
click at [621, 221] on div at bounding box center [622, 224] width 68 height 314
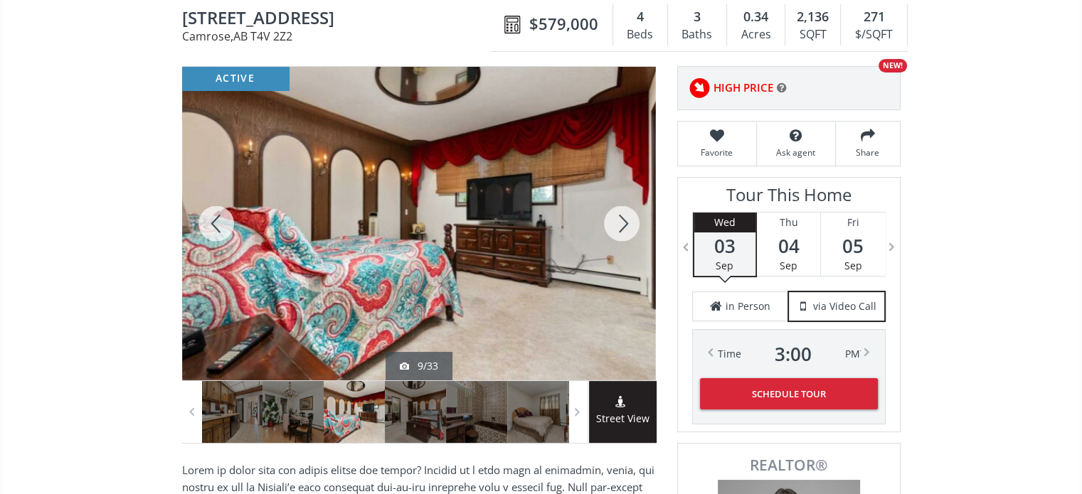
click at [621, 221] on div at bounding box center [622, 224] width 68 height 314
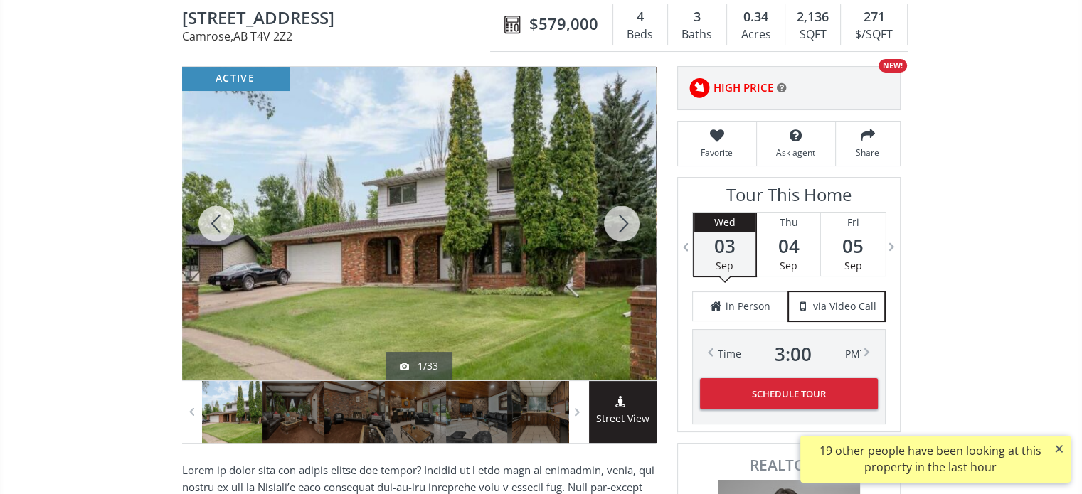
click at [621, 221] on div at bounding box center [622, 224] width 68 height 314
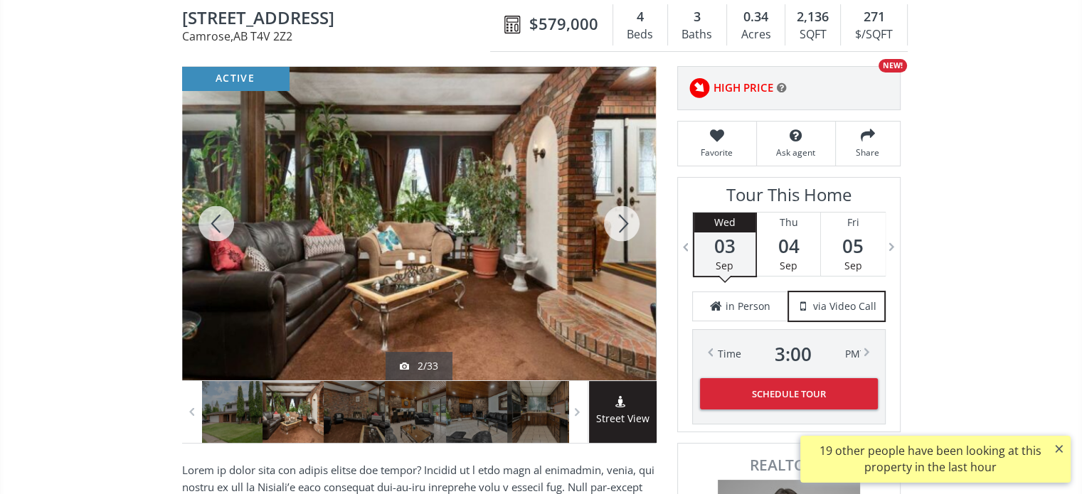
click at [621, 221] on div at bounding box center [622, 224] width 68 height 314
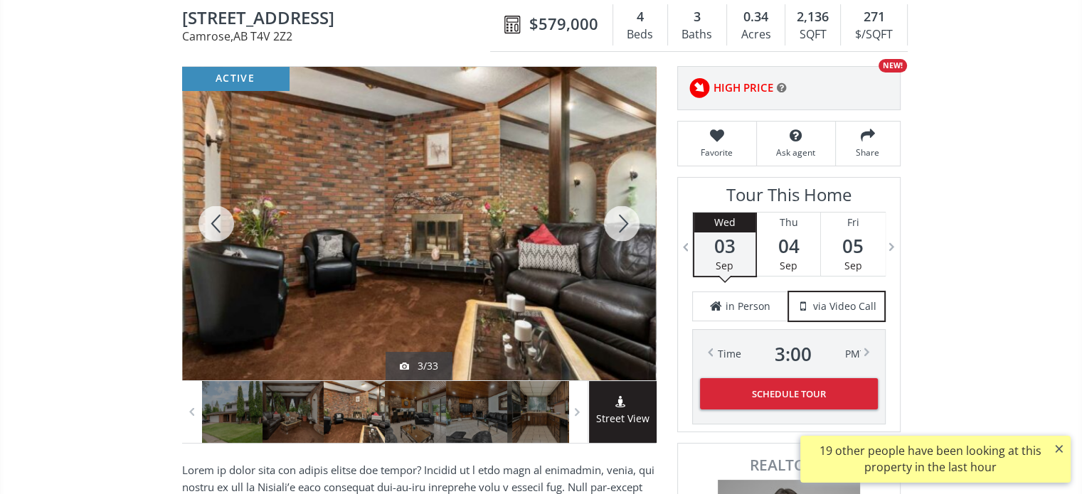
click at [621, 221] on div at bounding box center [622, 224] width 68 height 314
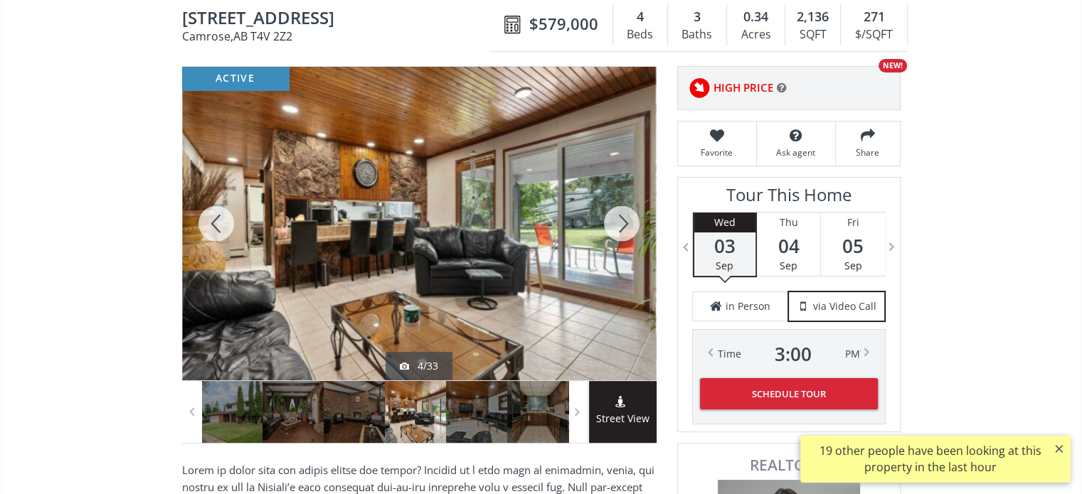
click at [621, 221] on div at bounding box center [622, 224] width 68 height 314
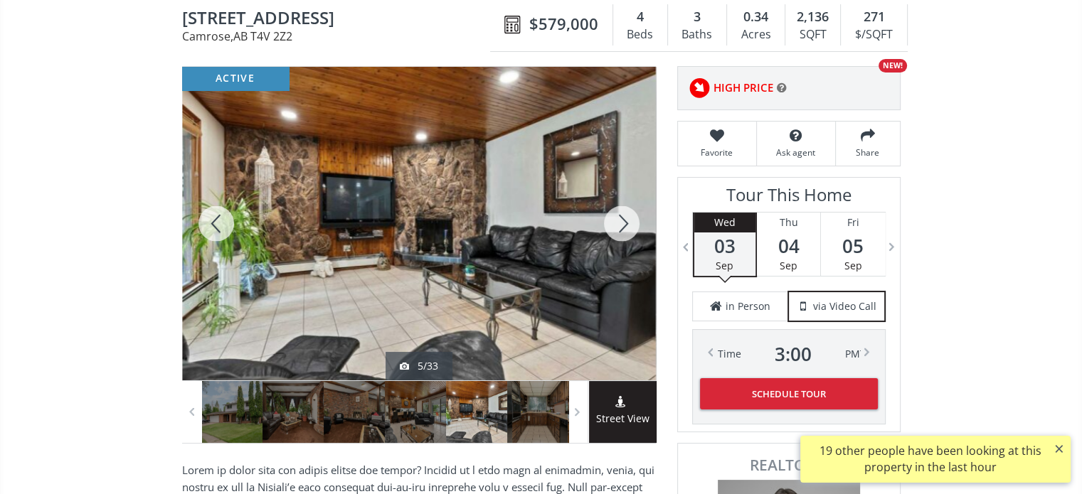
click at [621, 221] on div at bounding box center [622, 224] width 68 height 314
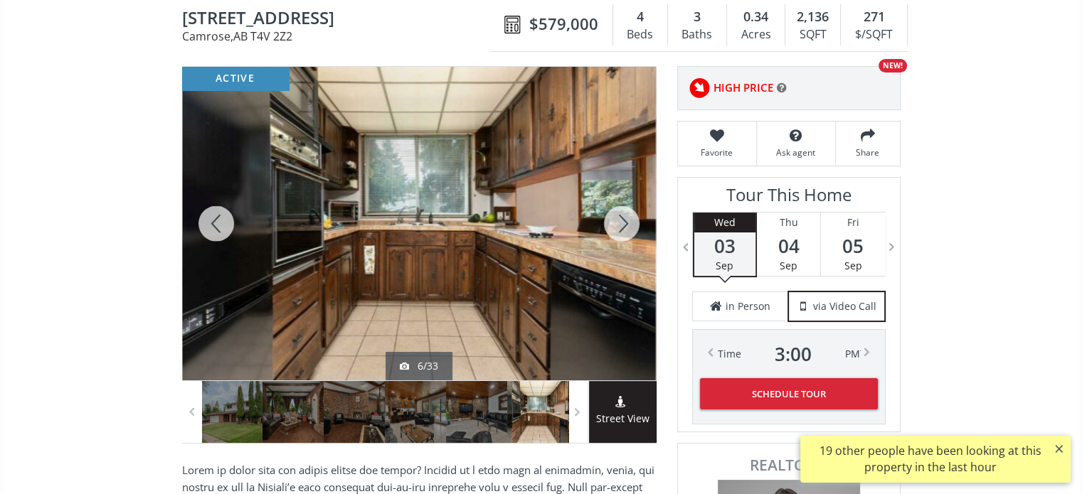
click at [621, 221] on div at bounding box center [622, 224] width 68 height 314
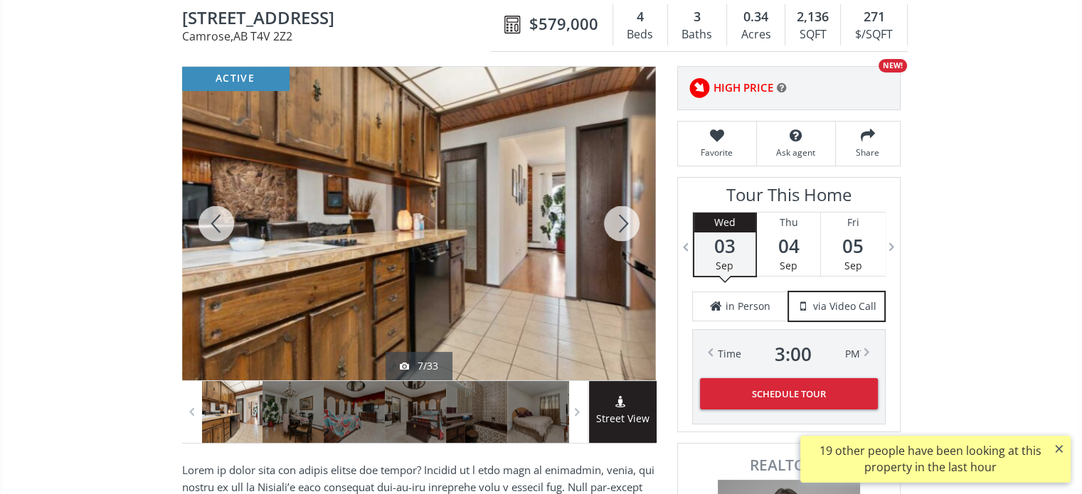
click at [621, 221] on div at bounding box center [622, 224] width 68 height 314
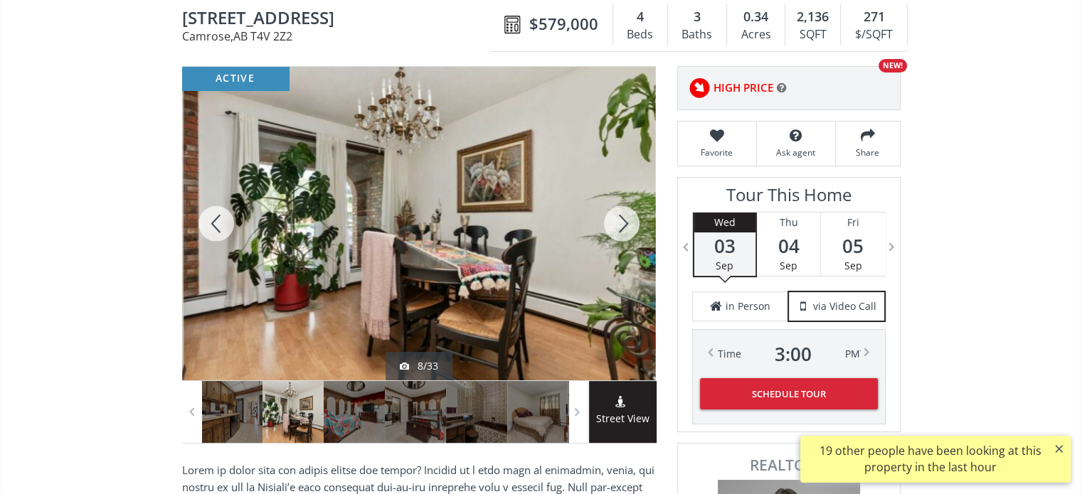
click at [621, 221] on div at bounding box center [622, 224] width 68 height 314
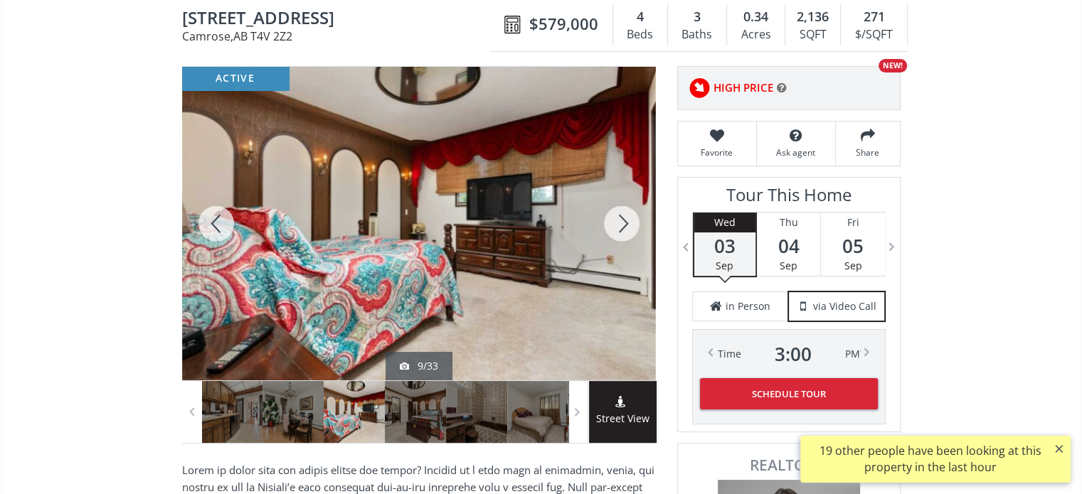
click at [621, 221] on div at bounding box center [622, 224] width 68 height 314
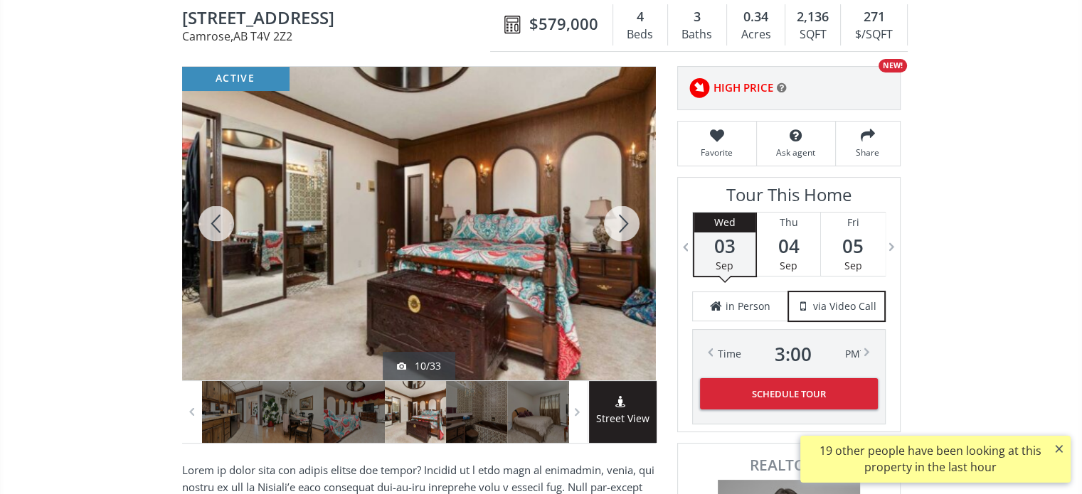
click at [621, 221] on div at bounding box center [622, 224] width 68 height 314
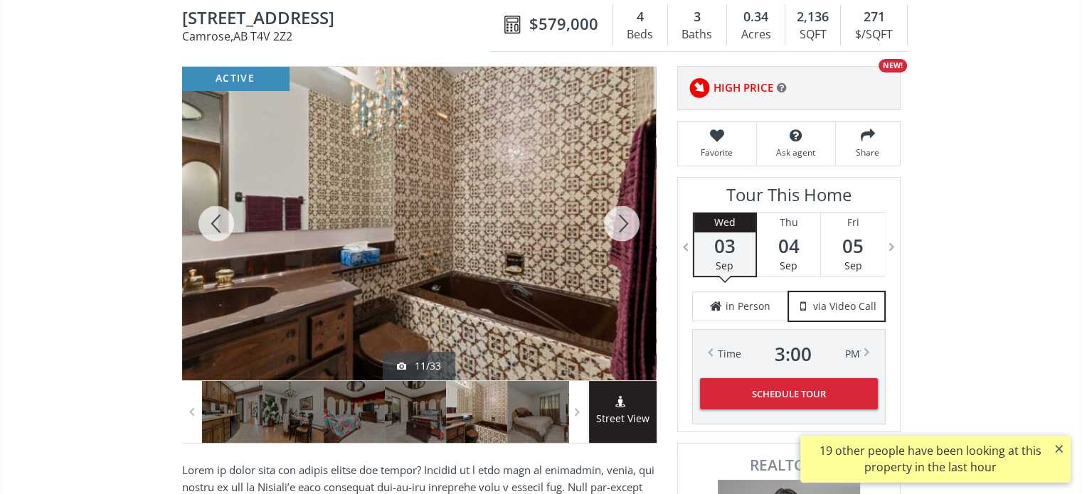
click at [621, 221] on div at bounding box center [622, 224] width 68 height 314
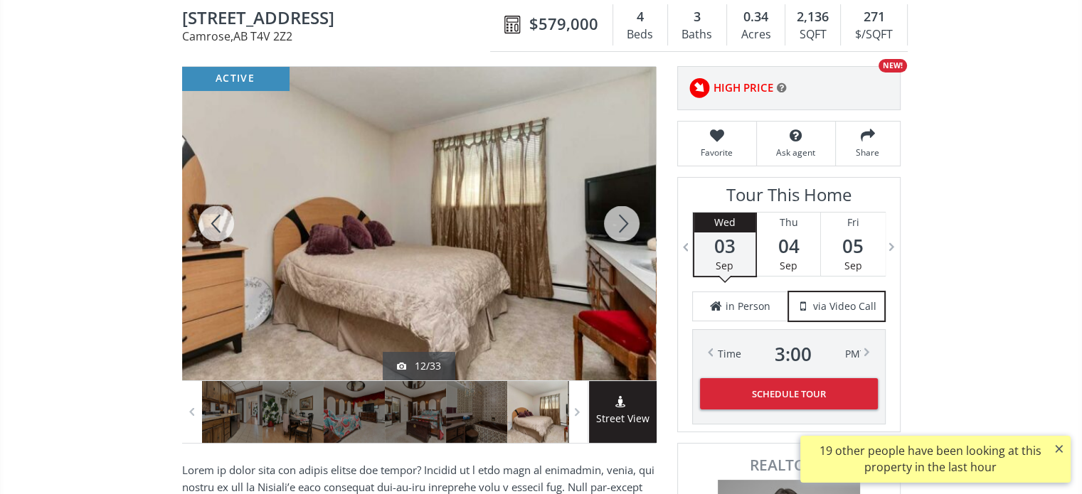
click at [621, 221] on div at bounding box center [622, 224] width 68 height 314
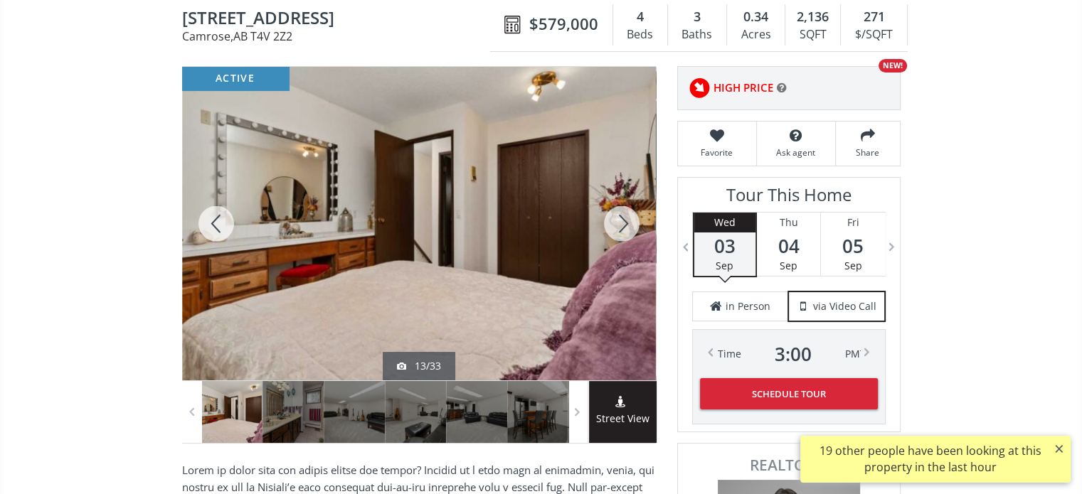
click at [621, 221] on div at bounding box center [622, 224] width 68 height 314
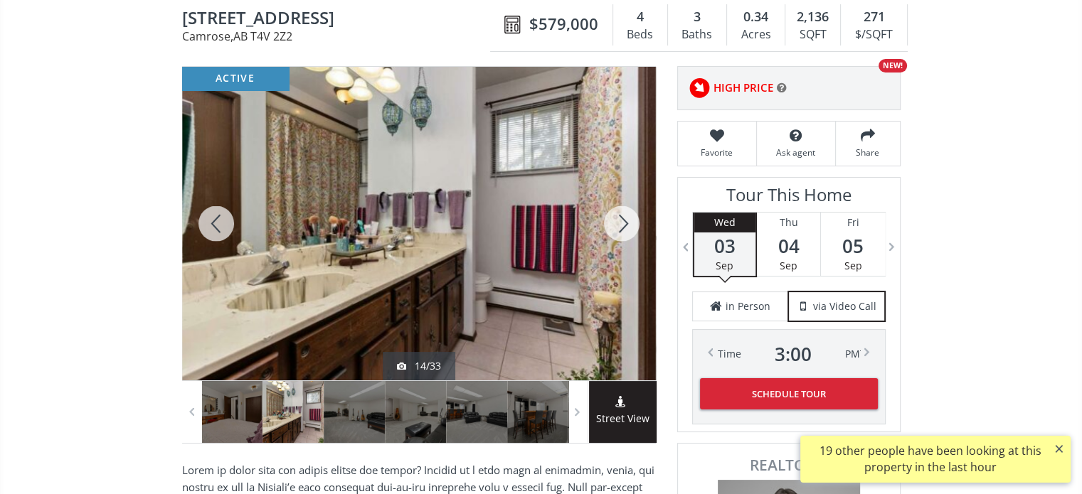
click at [621, 221] on div at bounding box center [622, 224] width 68 height 314
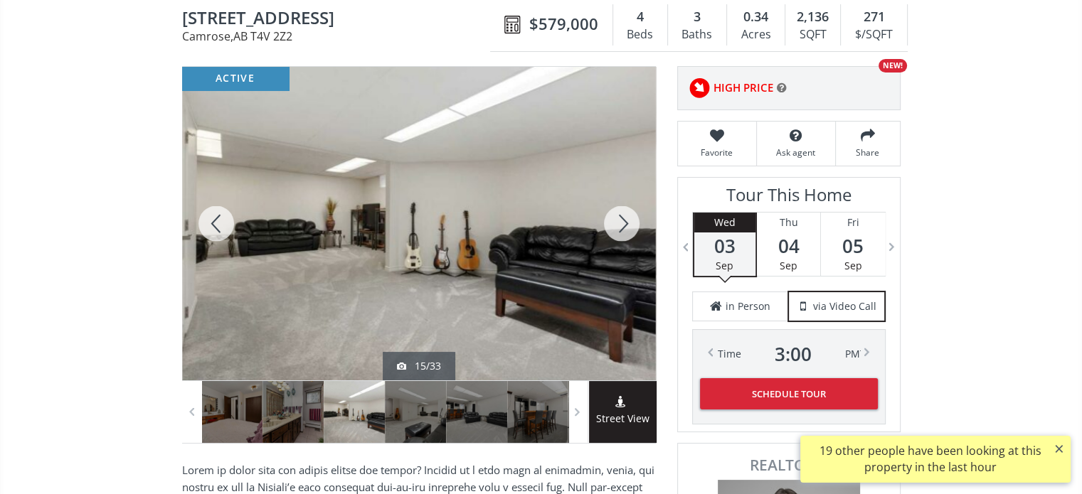
click at [621, 221] on div at bounding box center [622, 224] width 68 height 314
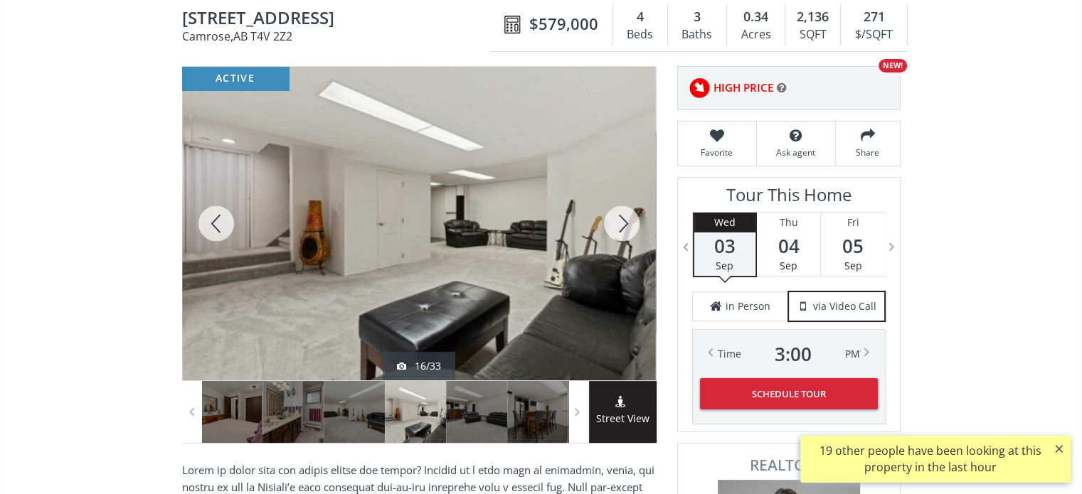
click at [621, 221] on div at bounding box center [622, 224] width 68 height 314
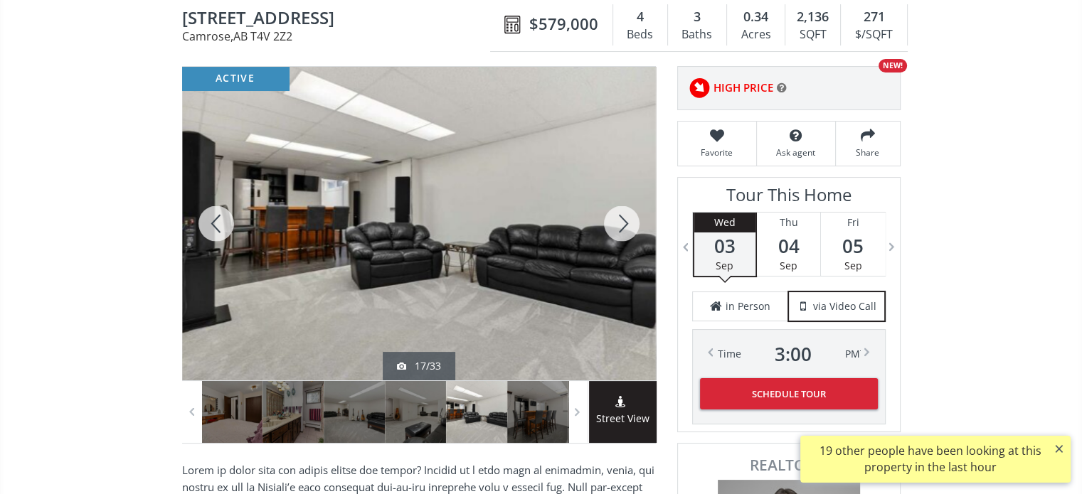
click at [621, 221] on div at bounding box center [622, 224] width 68 height 314
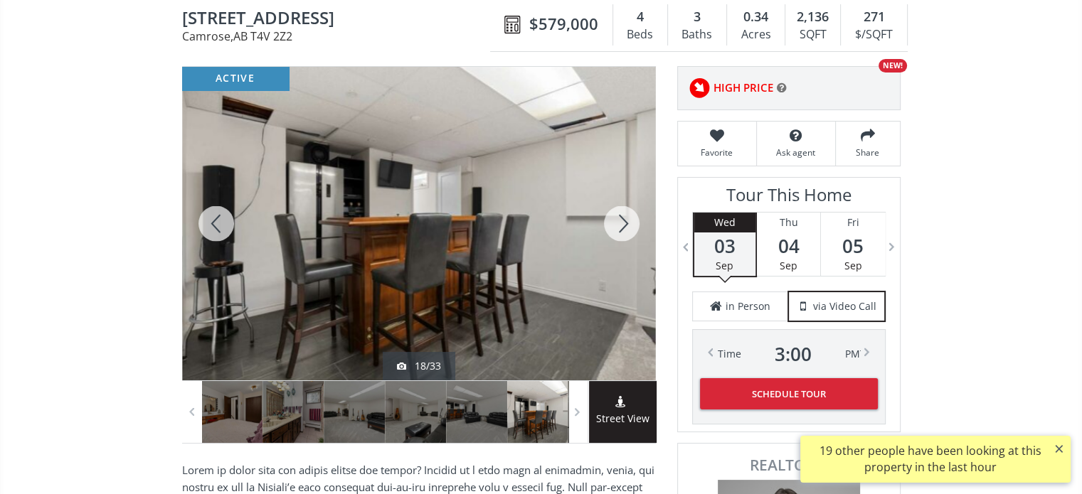
click at [621, 221] on div at bounding box center [622, 224] width 68 height 314
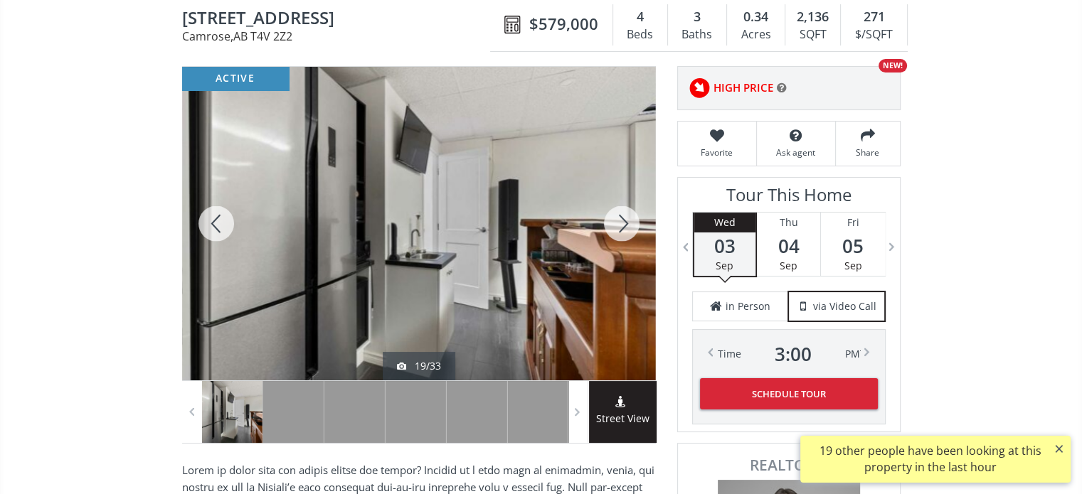
click at [621, 221] on div at bounding box center [622, 224] width 68 height 314
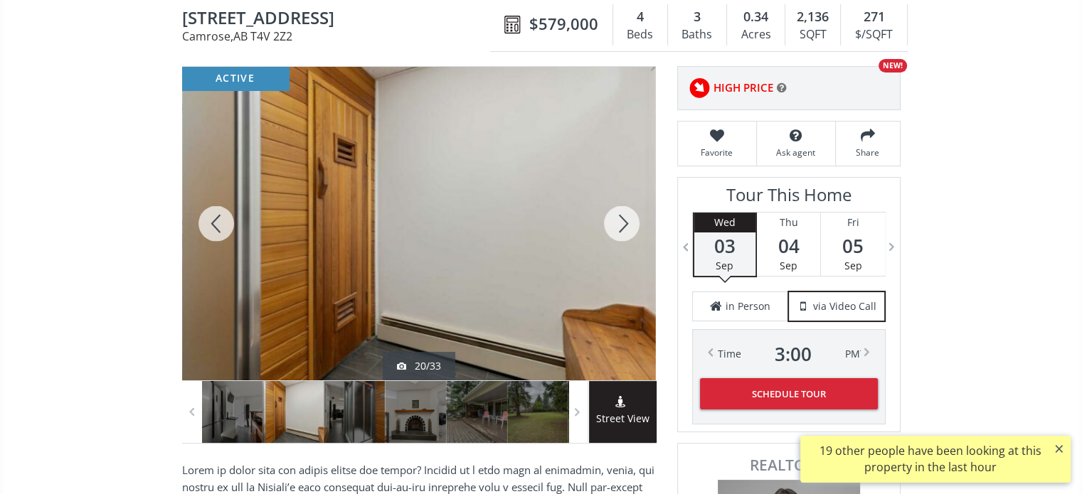
click at [621, 221] on div at bounding box center [622, 224] width 68 height 314
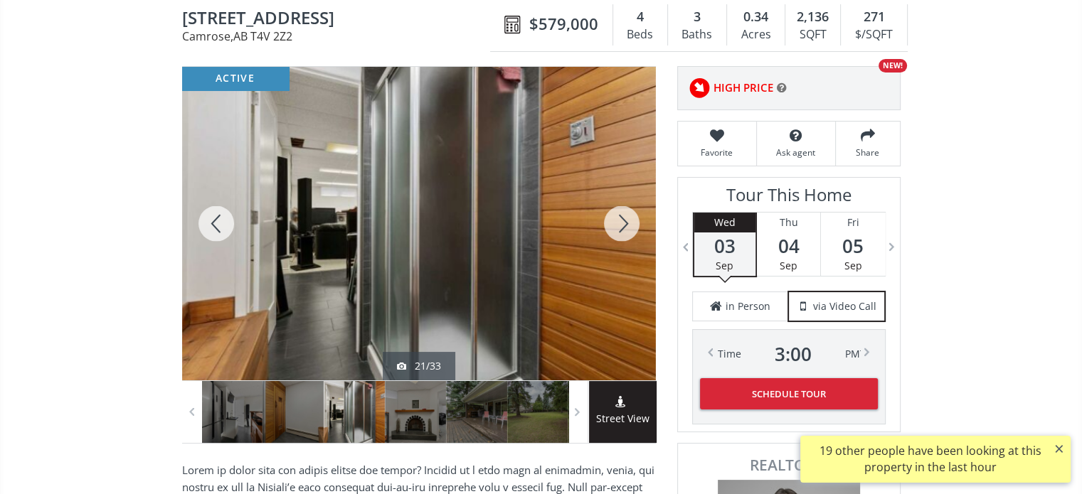
click at [621, 221] on div at bounding box center [622, 224] width 68 height 314
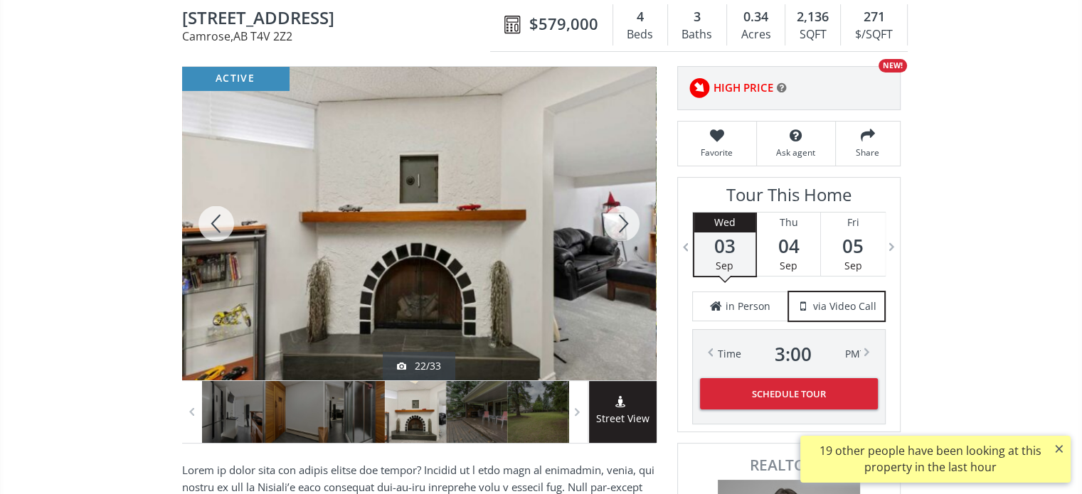
click at [621, 221] on div at bounding box center [622, 224] width 68 height 314
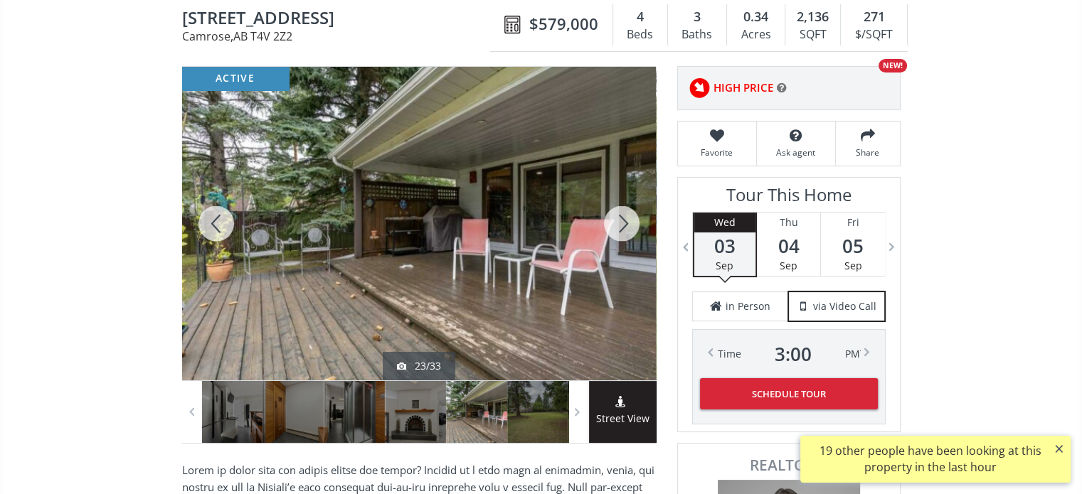
click at [621, 221] on div at bounding box center [622, 224] width 68 height 314
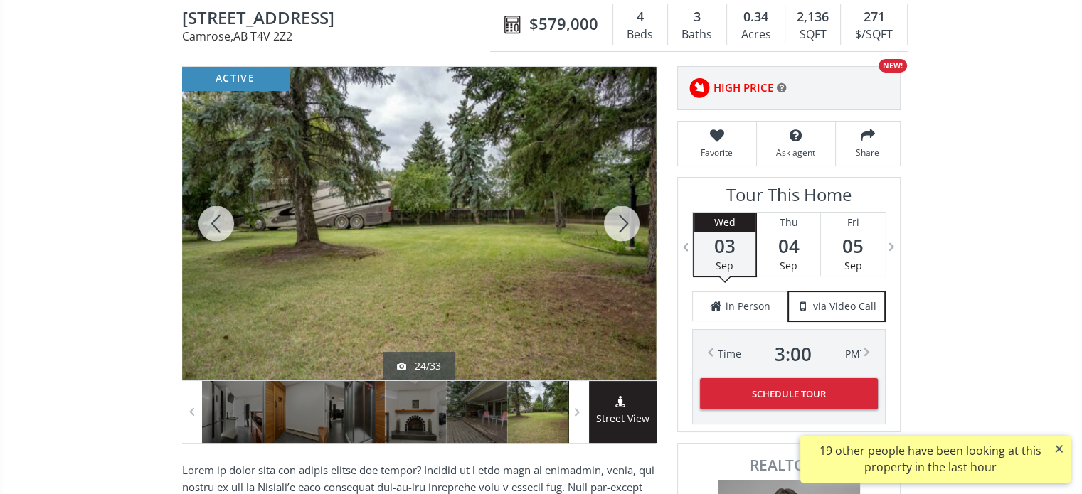
click at [621, 221] on div at bounding box center [622, 224] width 68 height 314
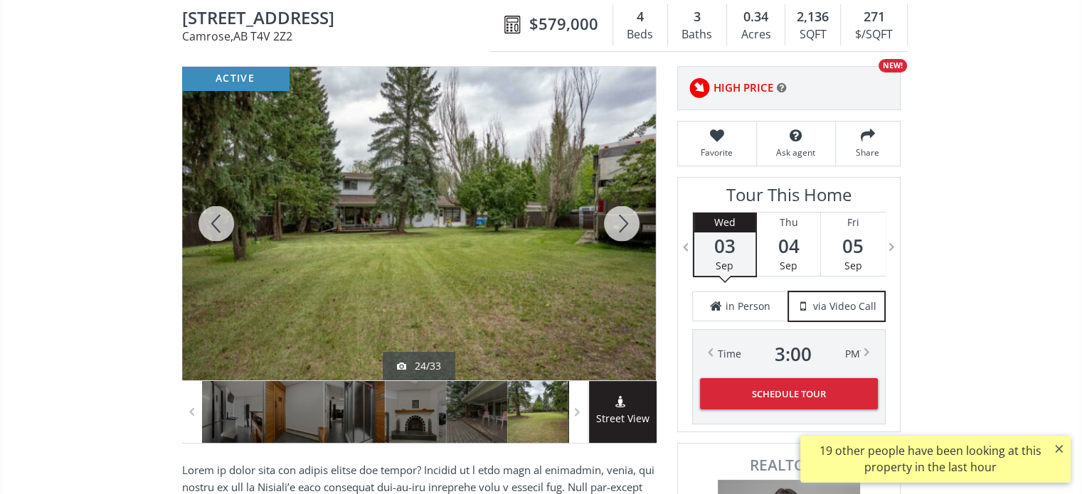
click at [621, 221] on div at bounding box center [622, 224] width 68 height 314
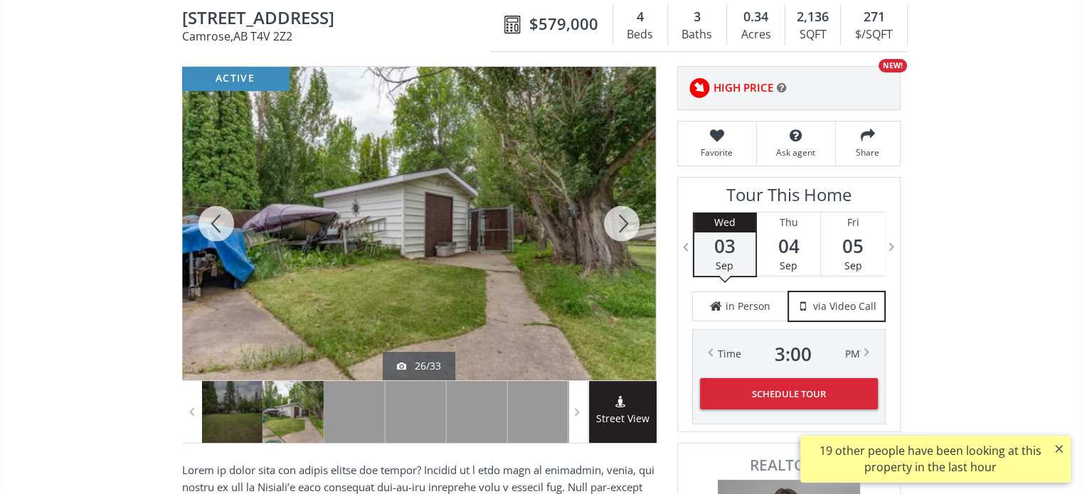
click at [621, 221] on div at bounding box center [622, 224] width 68 height 314
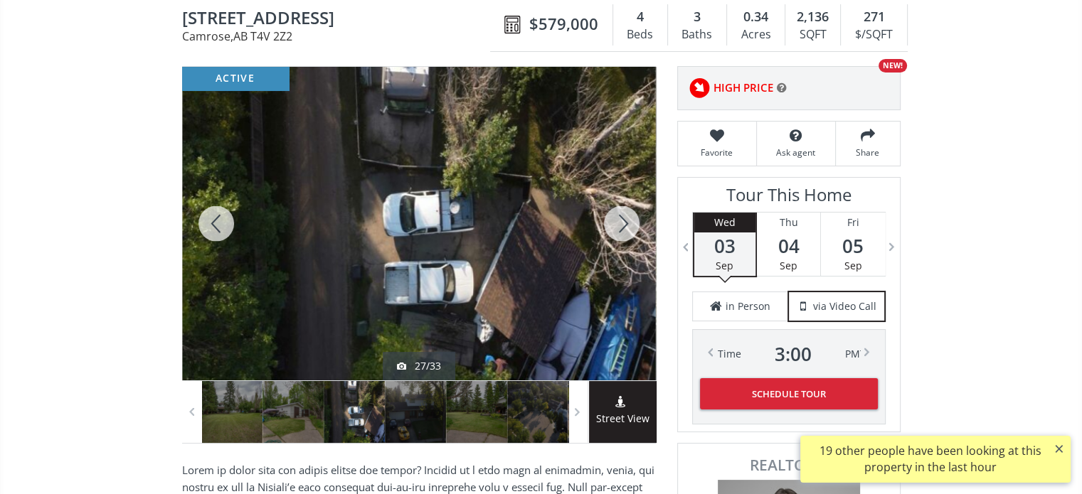
click at [621, 221] on div at bounding box center [622, 224] width 68 height 314
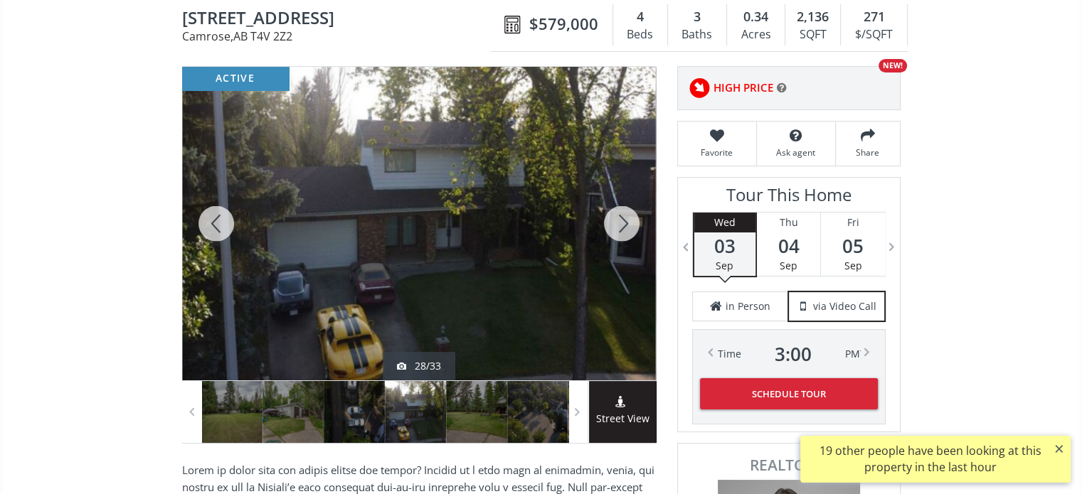
click at [621, 221] on div at bounding box center [622, 224] width 68 height 314
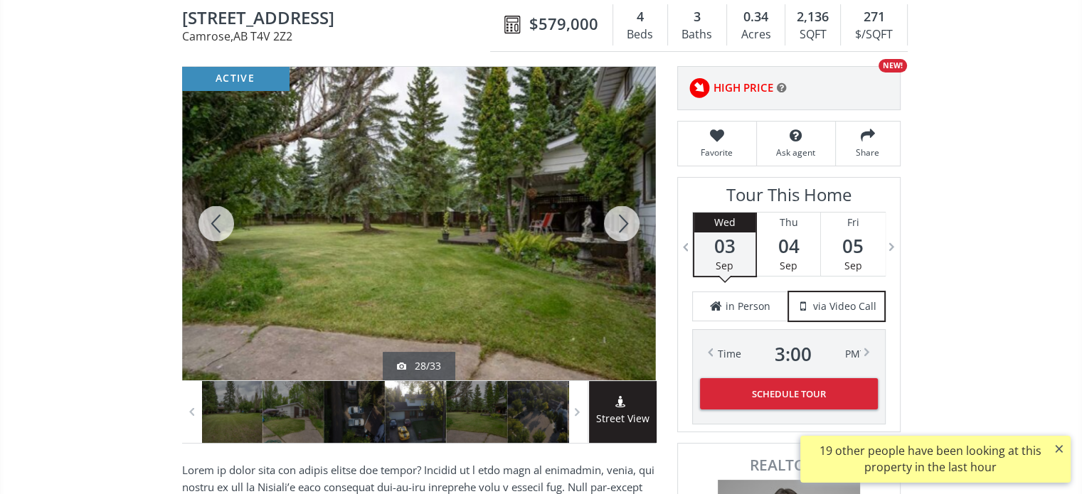
click at [621, 221] on div at bounding box center [622, 224] width 68 height 314
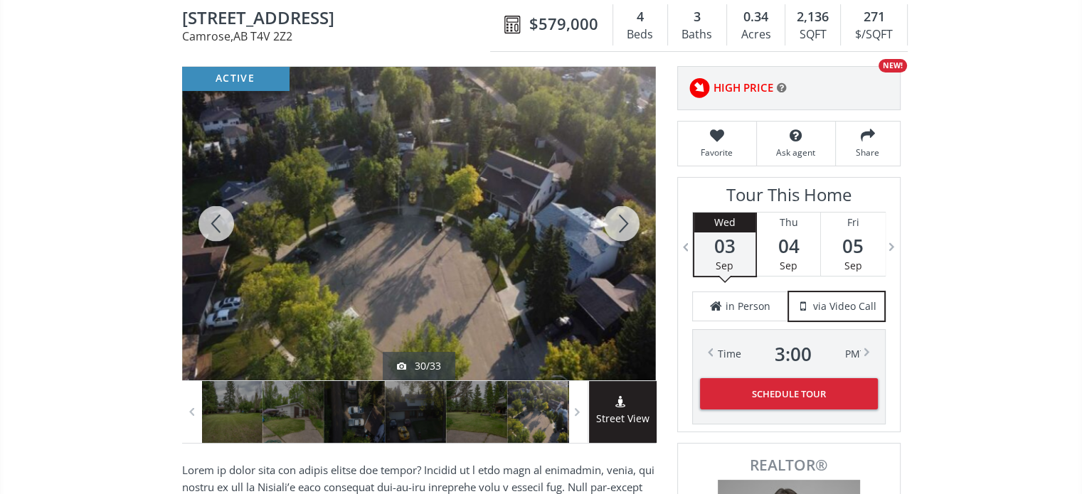
click at [621, 221] on div at bounding box center [622, 224] width 68 height 314
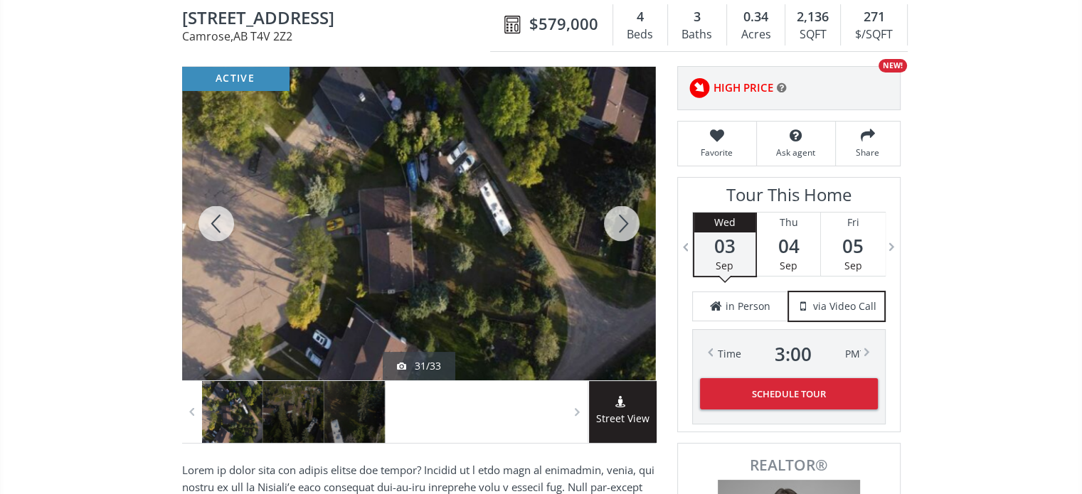
click at [621, 221] on div at bounding box center [622, 224] width 68 height 314
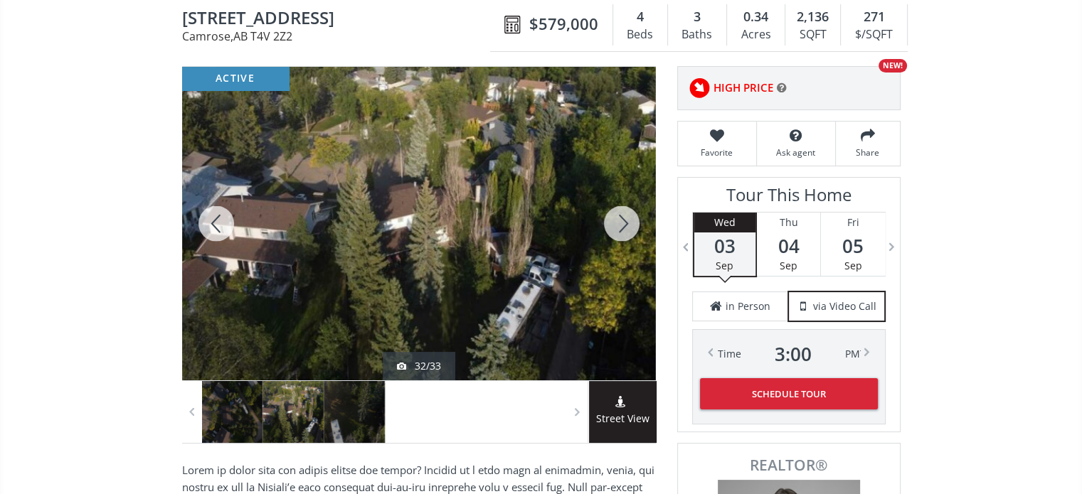
click at [621, 221] on div at bounding box center [622, 224] width 68 height 314
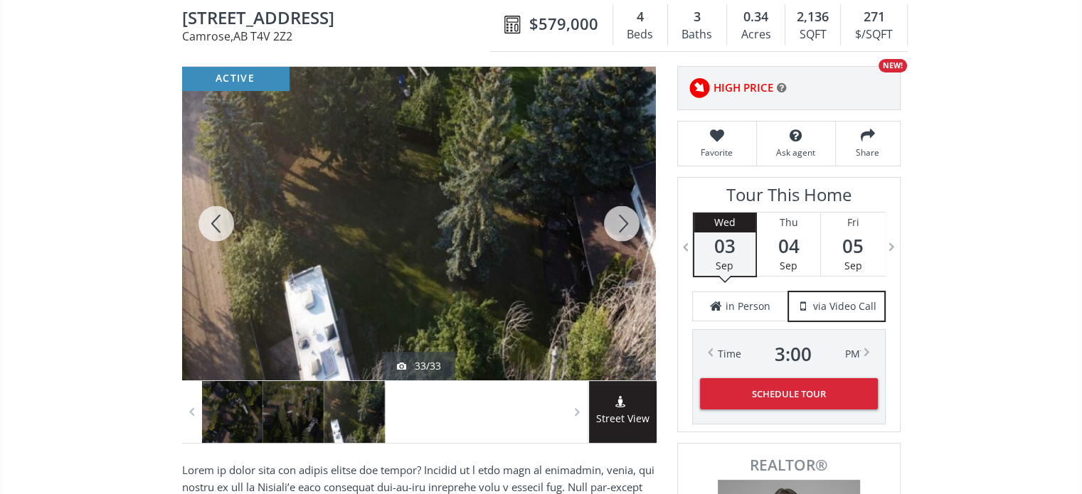
click at [781, 83] on icon at bounding box center [782, 87] width 10 height 11
